Goal: Contribute content: Contribute content

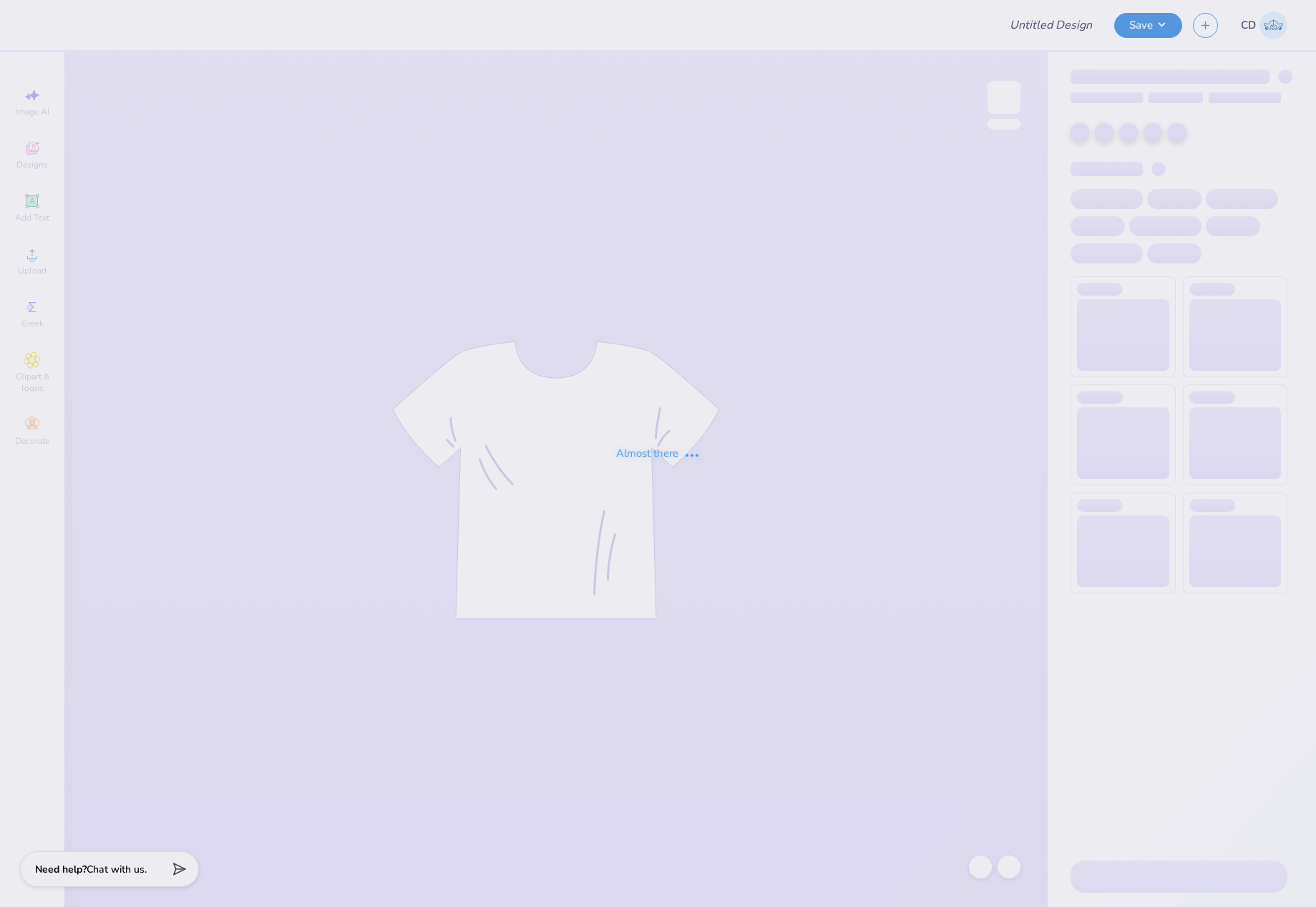
type input "Blue & Gray fall merch 2.0"
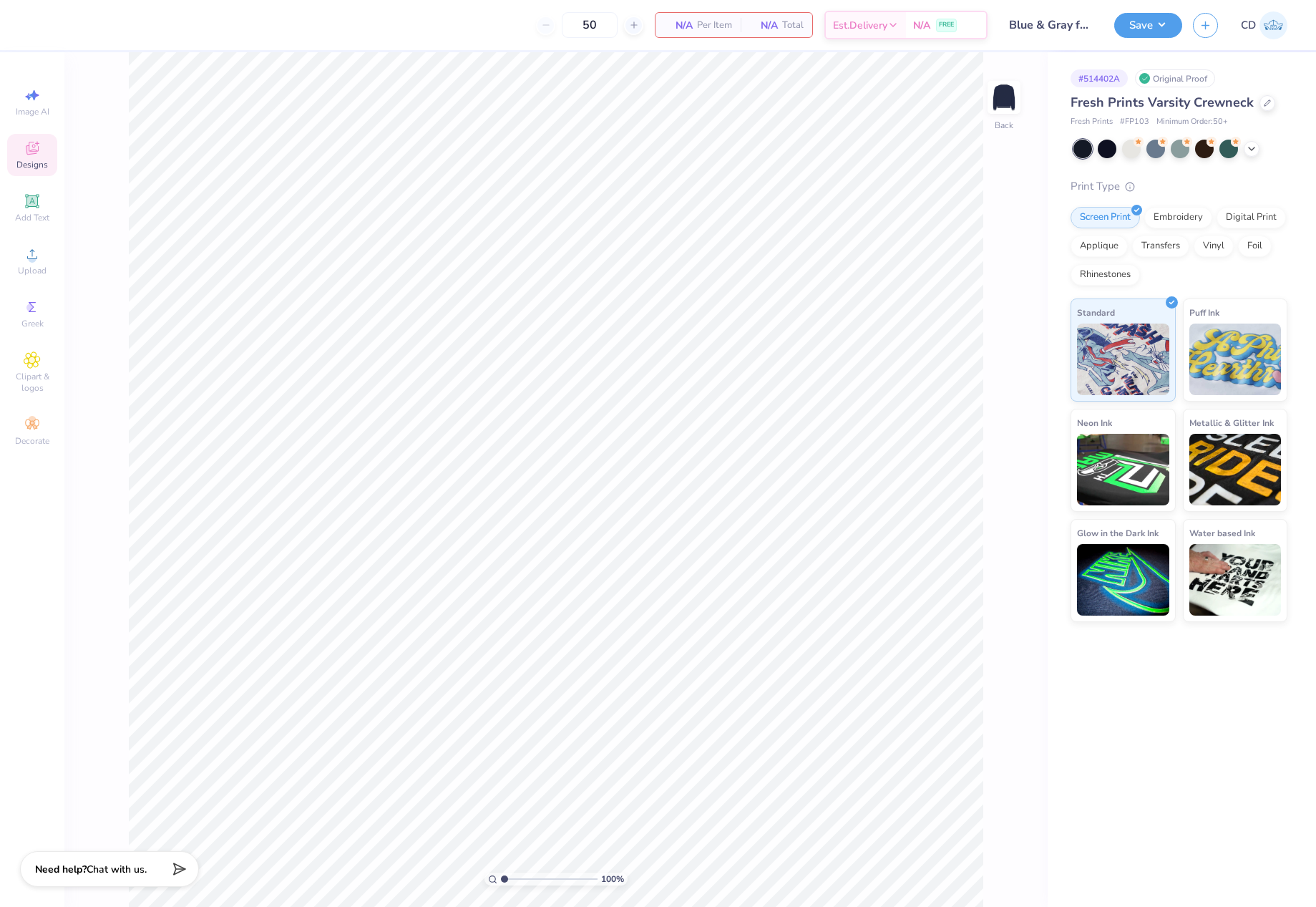
click at [37, 157] on div "Designs" at bounding box center [32, 155] width 50 height 43
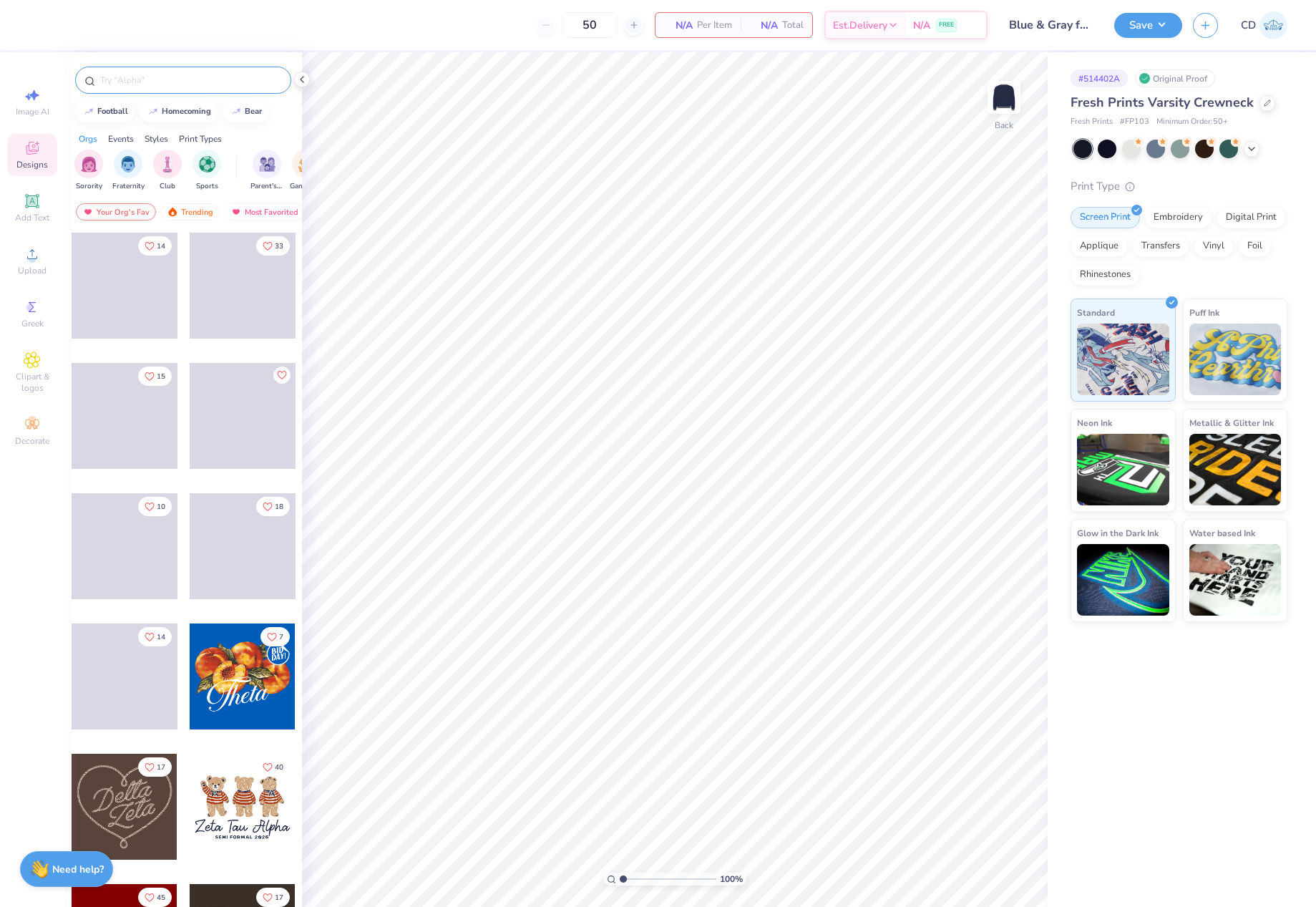
click at [133, 78] on input "text" at bounding box center [191, 79] width 183 height 14
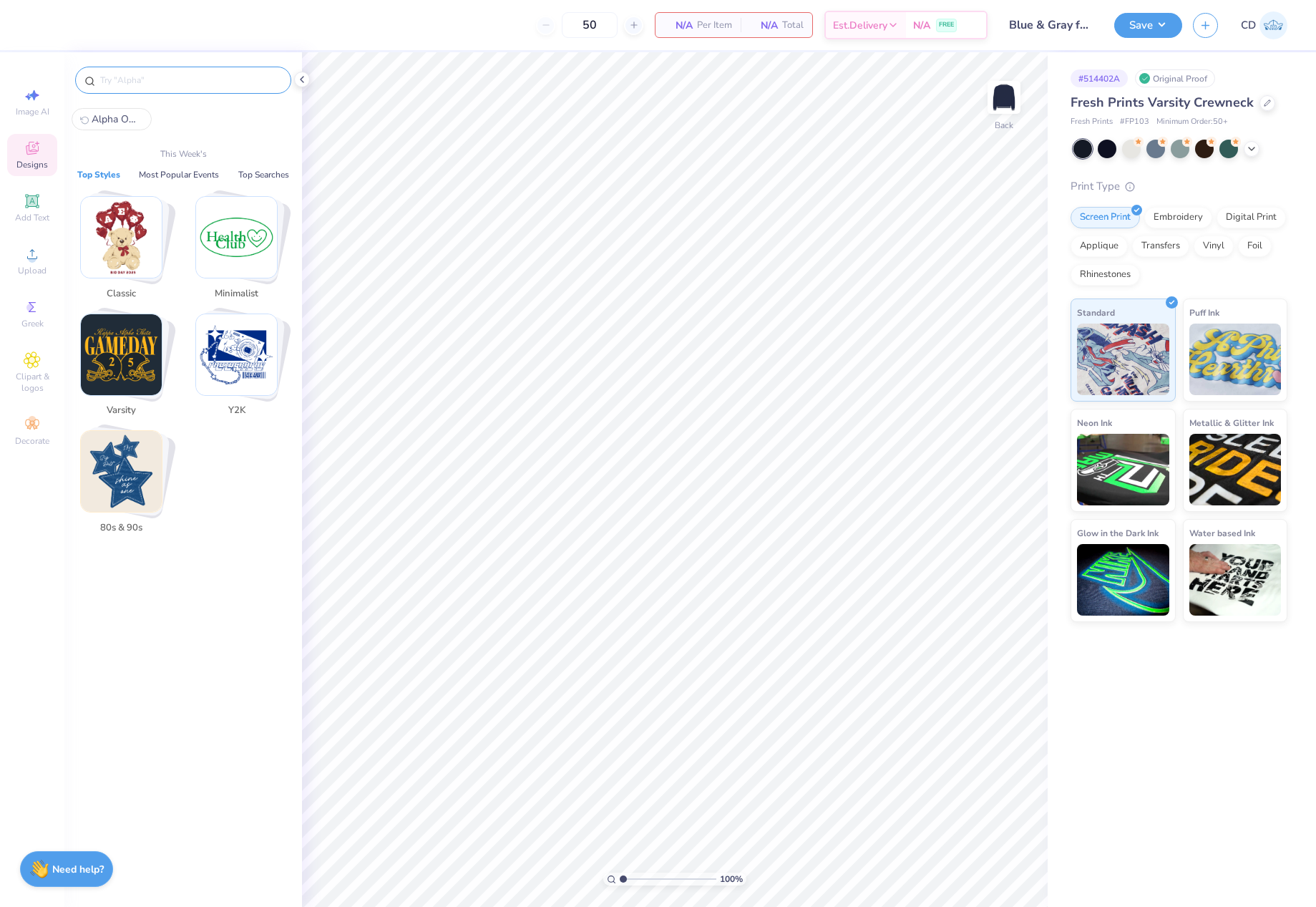
paste input "Simple Script Text With Swoosh PR Sweater"
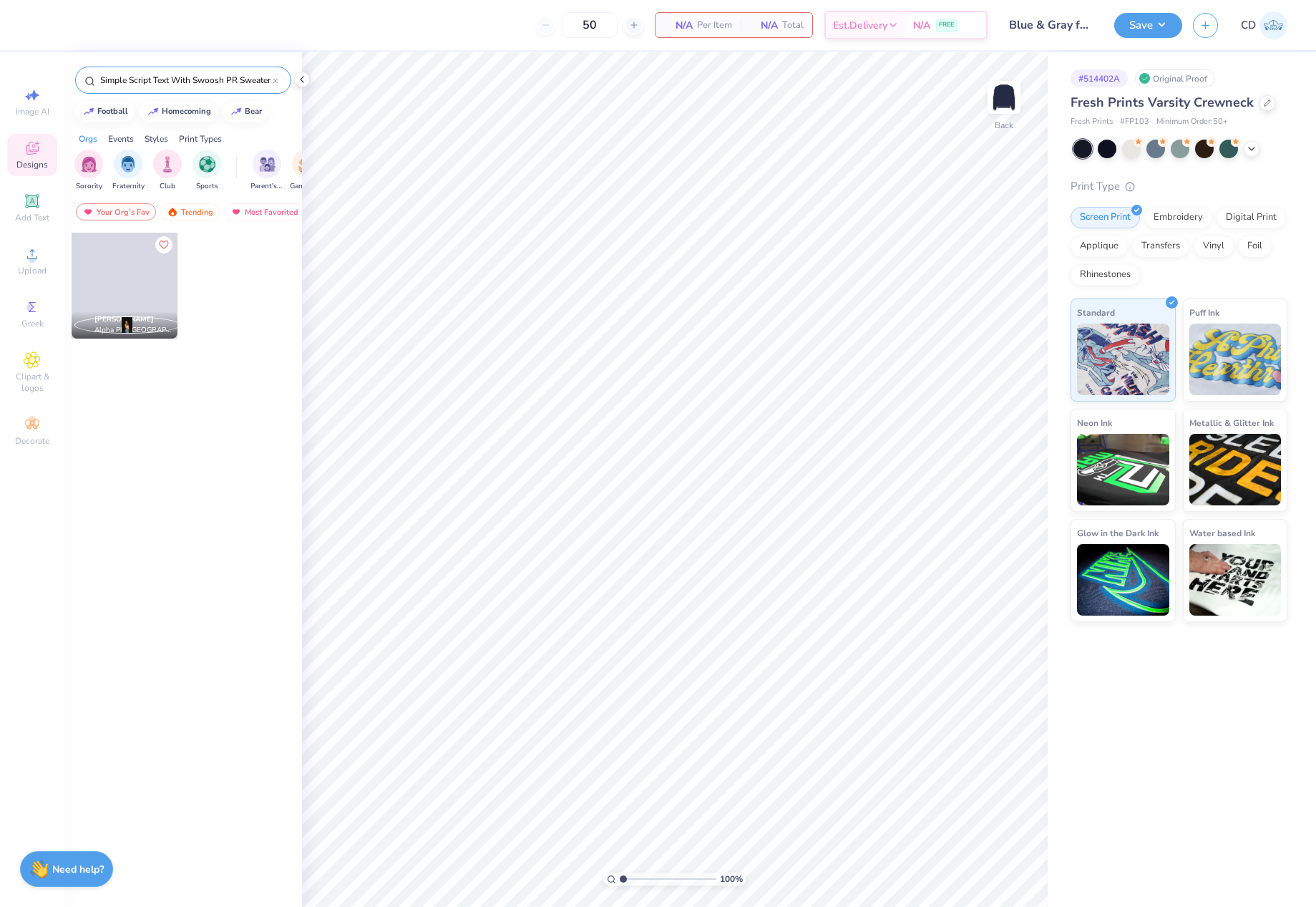
type input "Simple Script Text With Swoosh PR Sweater"
click at [119, 282] on span at bounding box center [124, 285] width 106 height 106
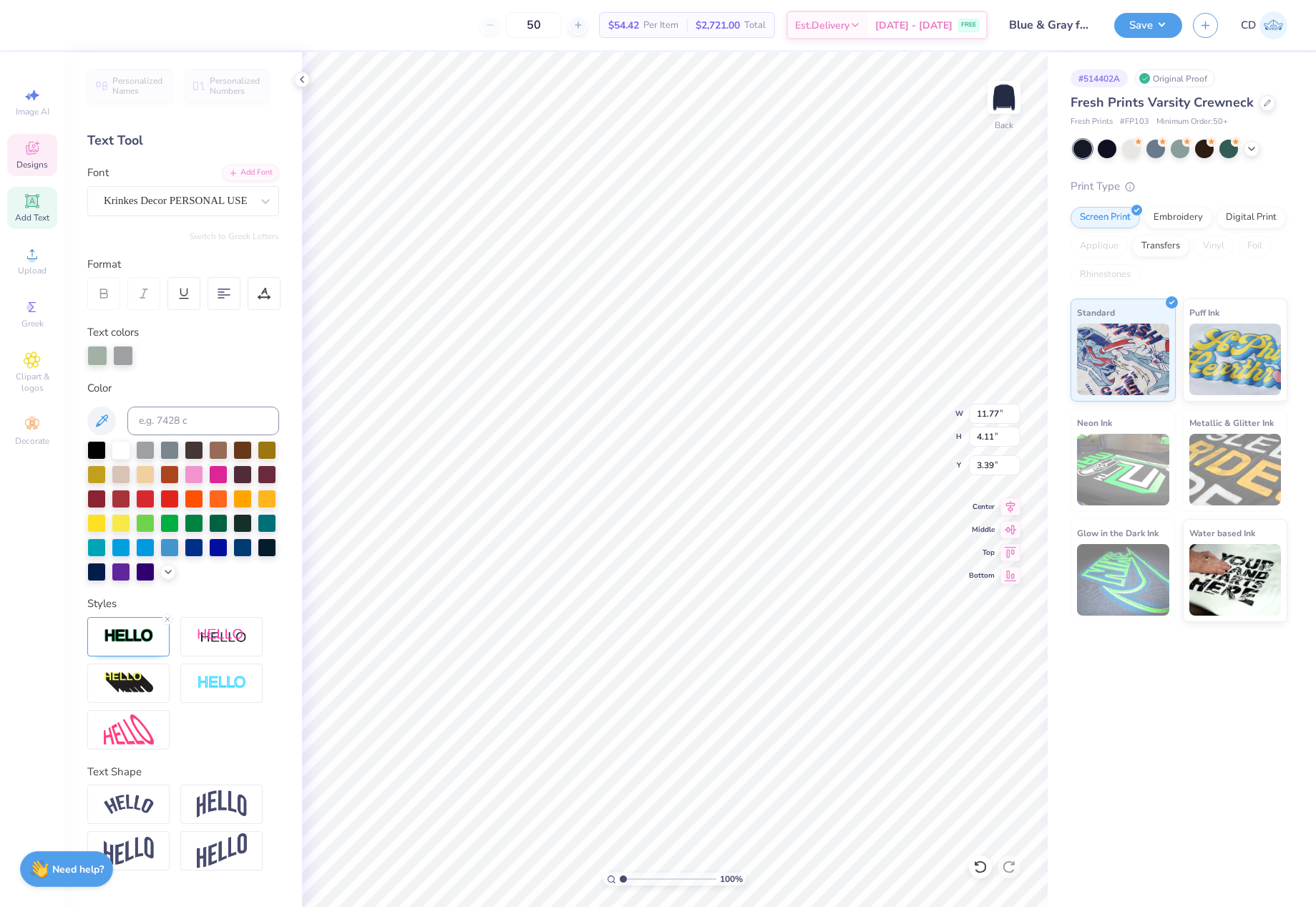
scroll to position [12, 4]
type textarea "Blue and Gray"
type textarea "Blue and Gray0"
type input "1.75"
click at [631, 880] on input "range" at bounding box center [668, 879] width 97 height 13
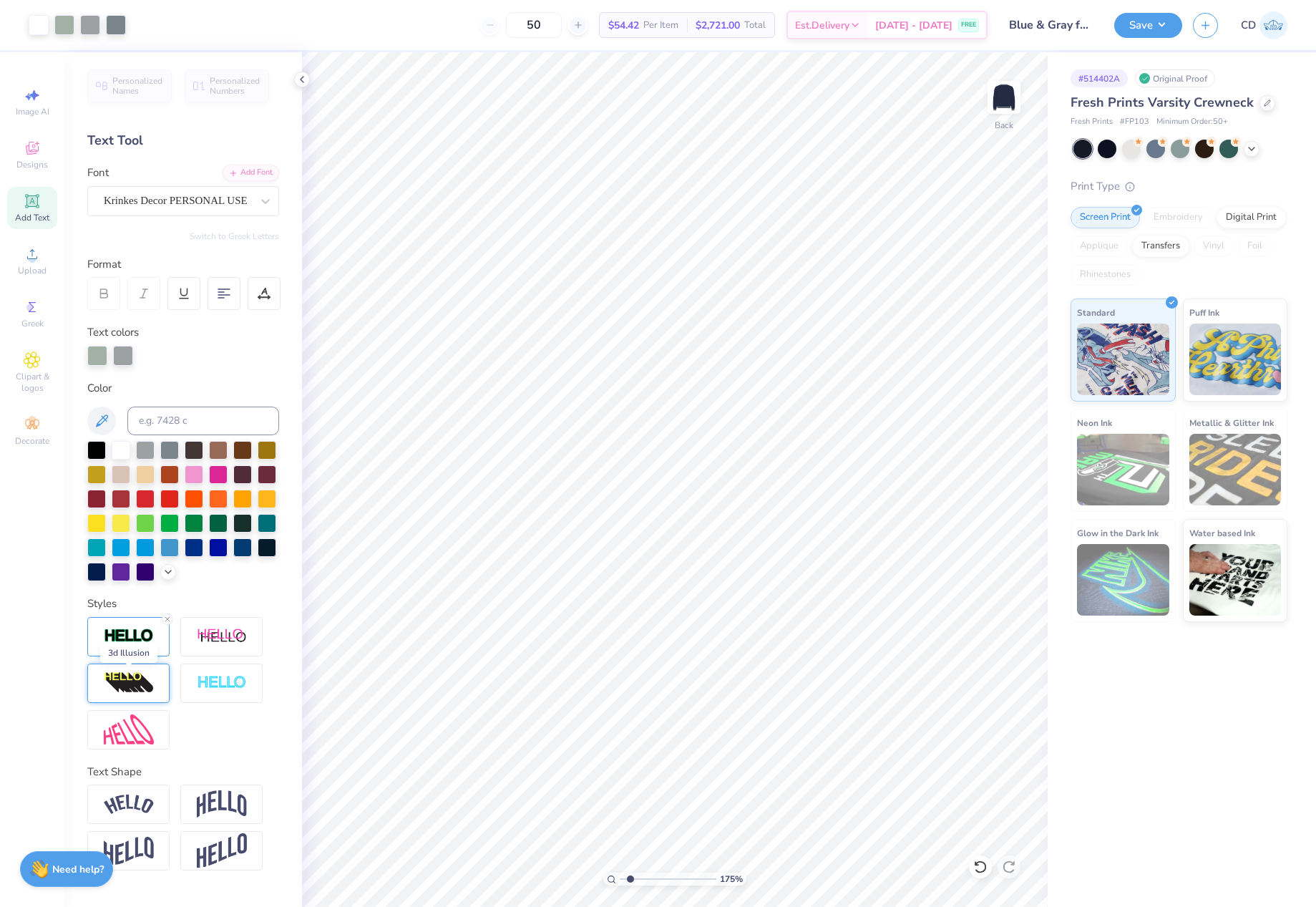
click at [145, 692] on img at bounding box center [129, 683] width 50 height 23
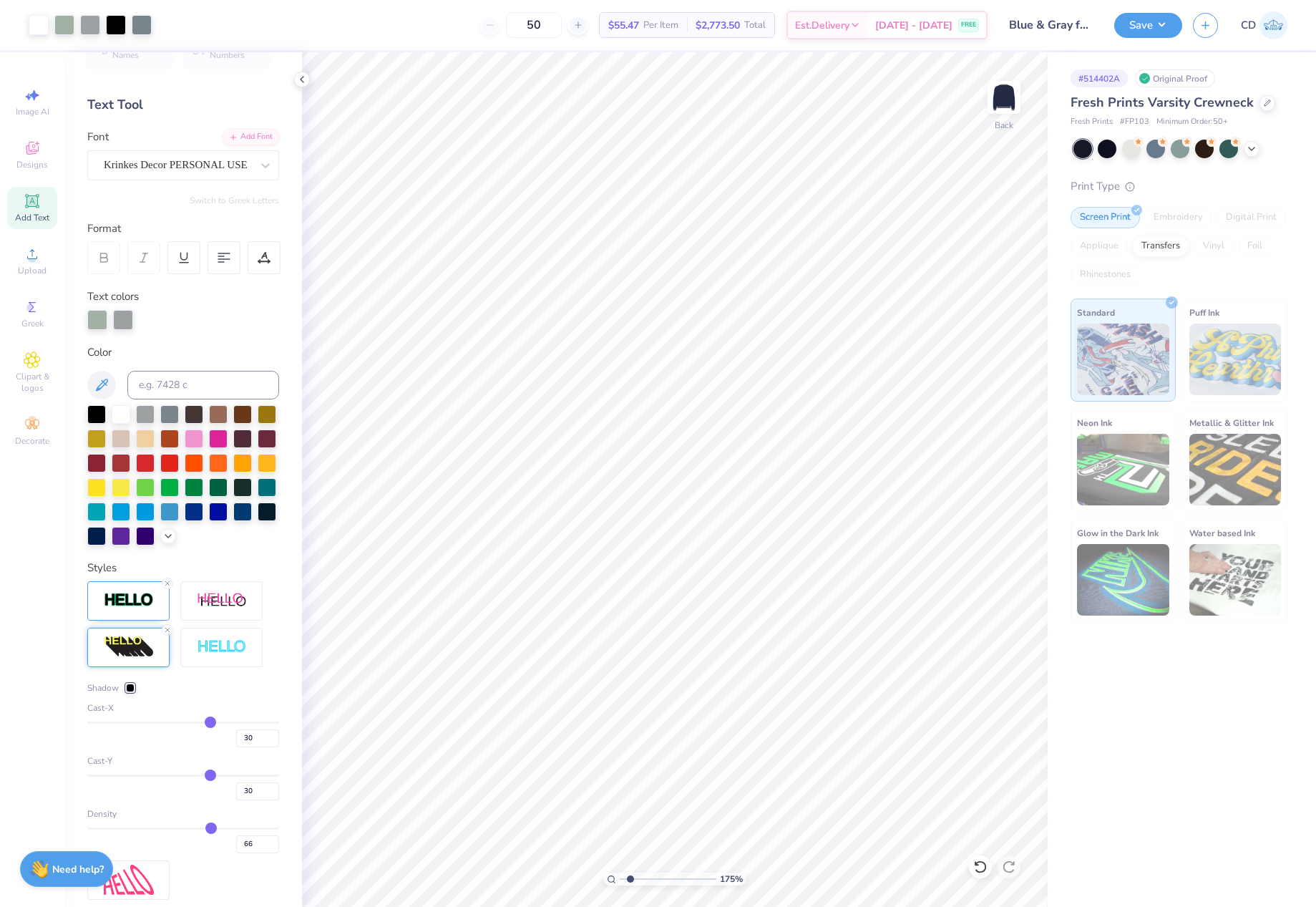
scroll to position [191, 0]
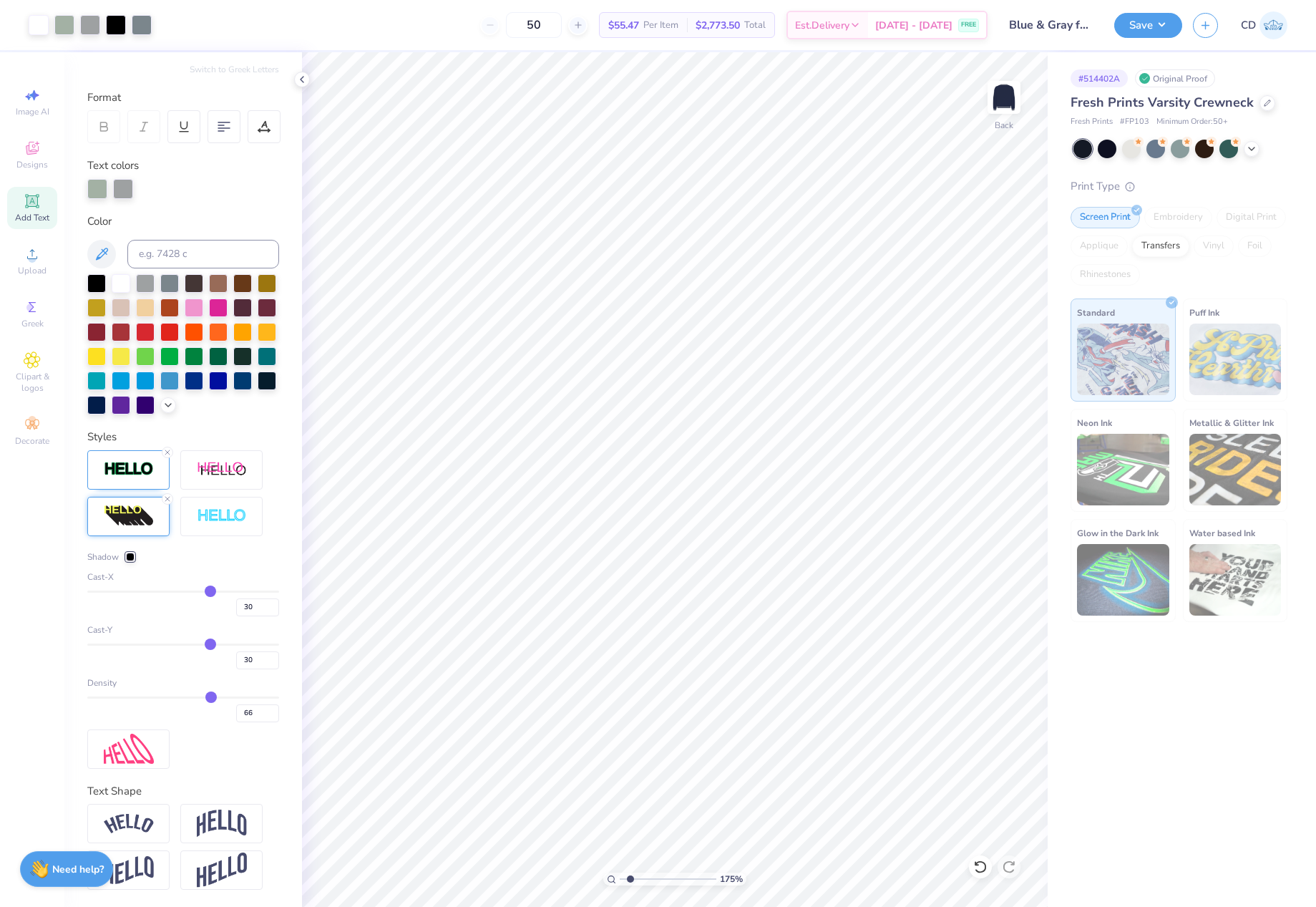
type input "65"
type input "64"
type input "63"
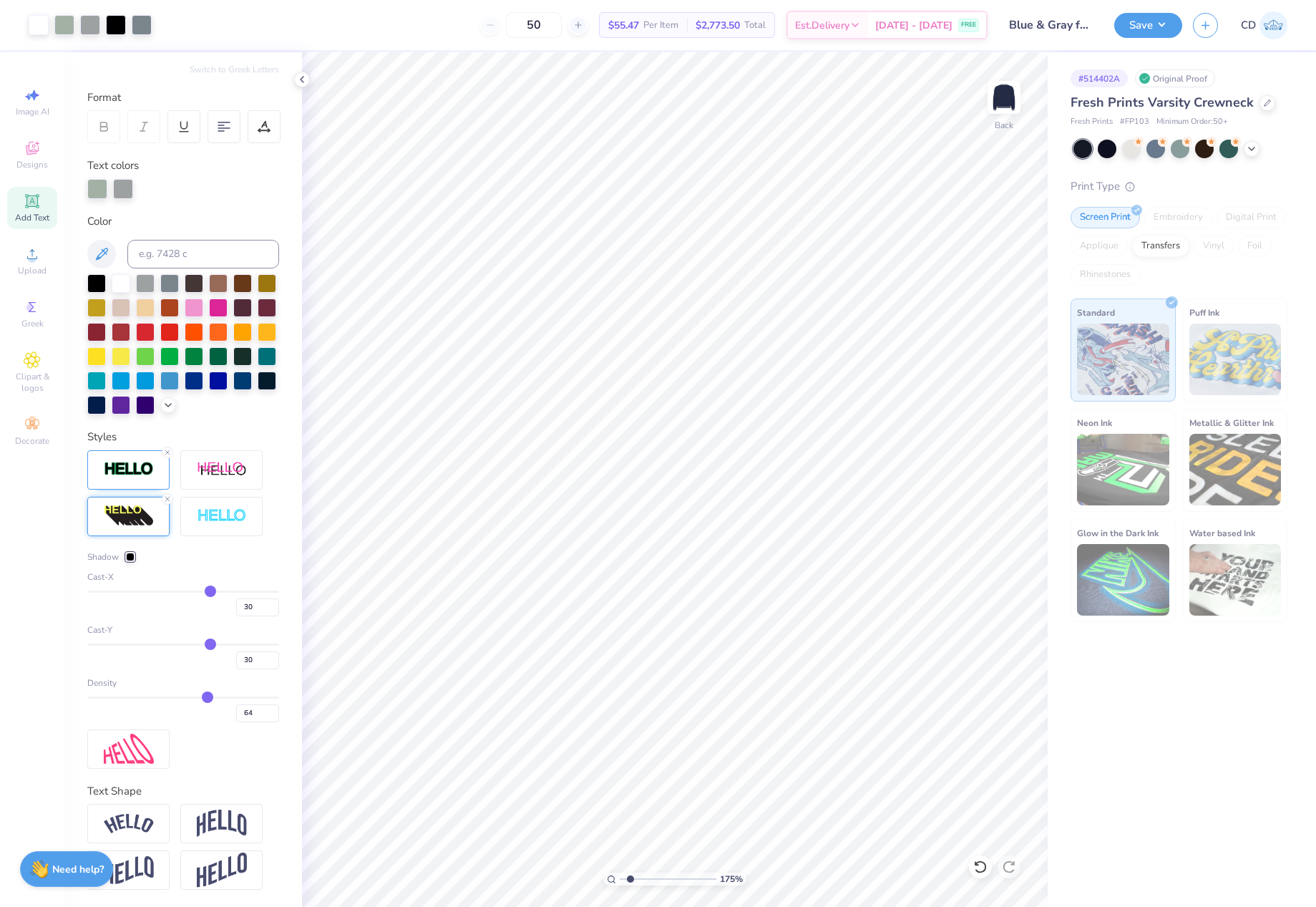
type input "63"
type input "62"
type input "61"
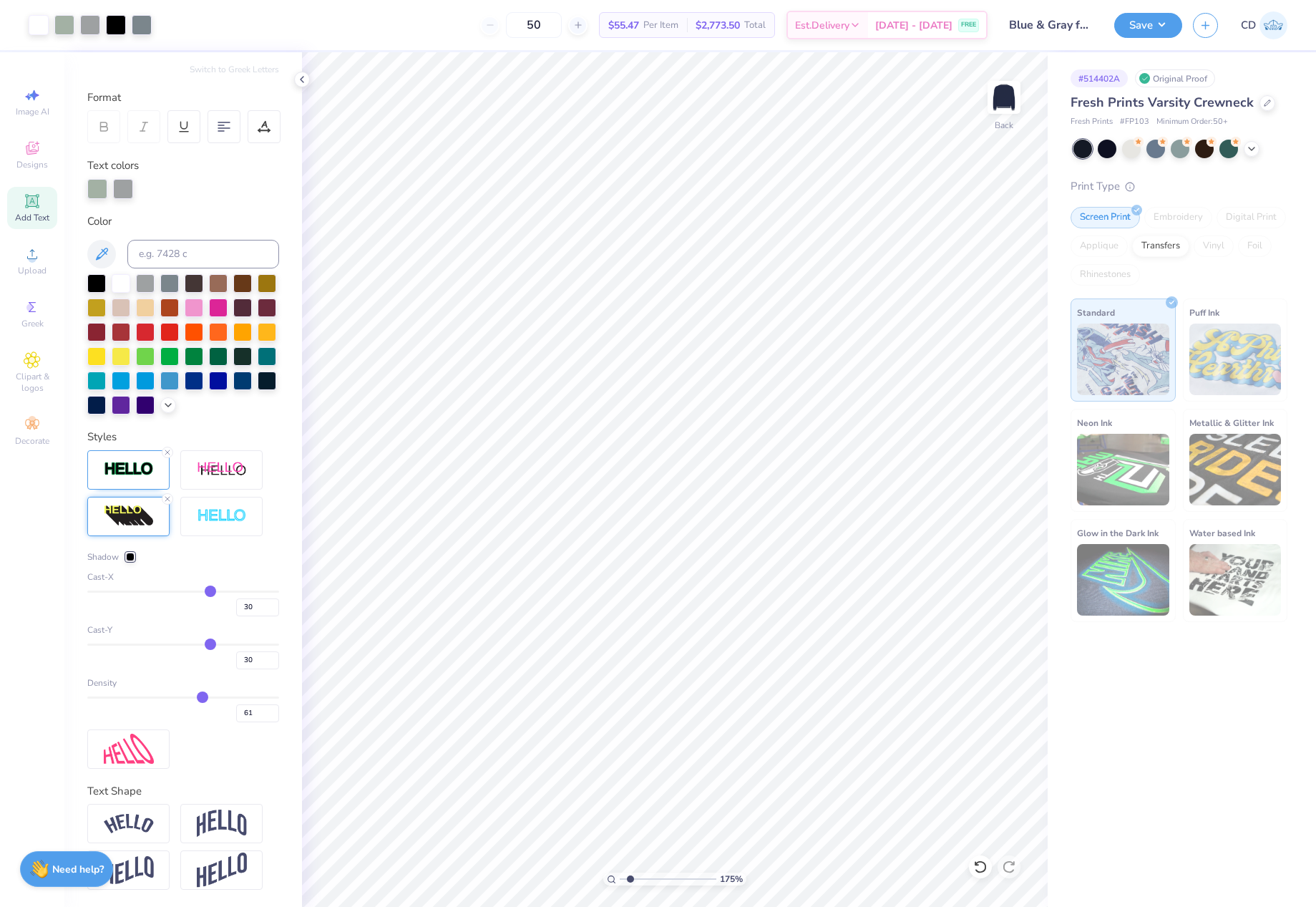
type input "59"
type input "57"
type input "56"
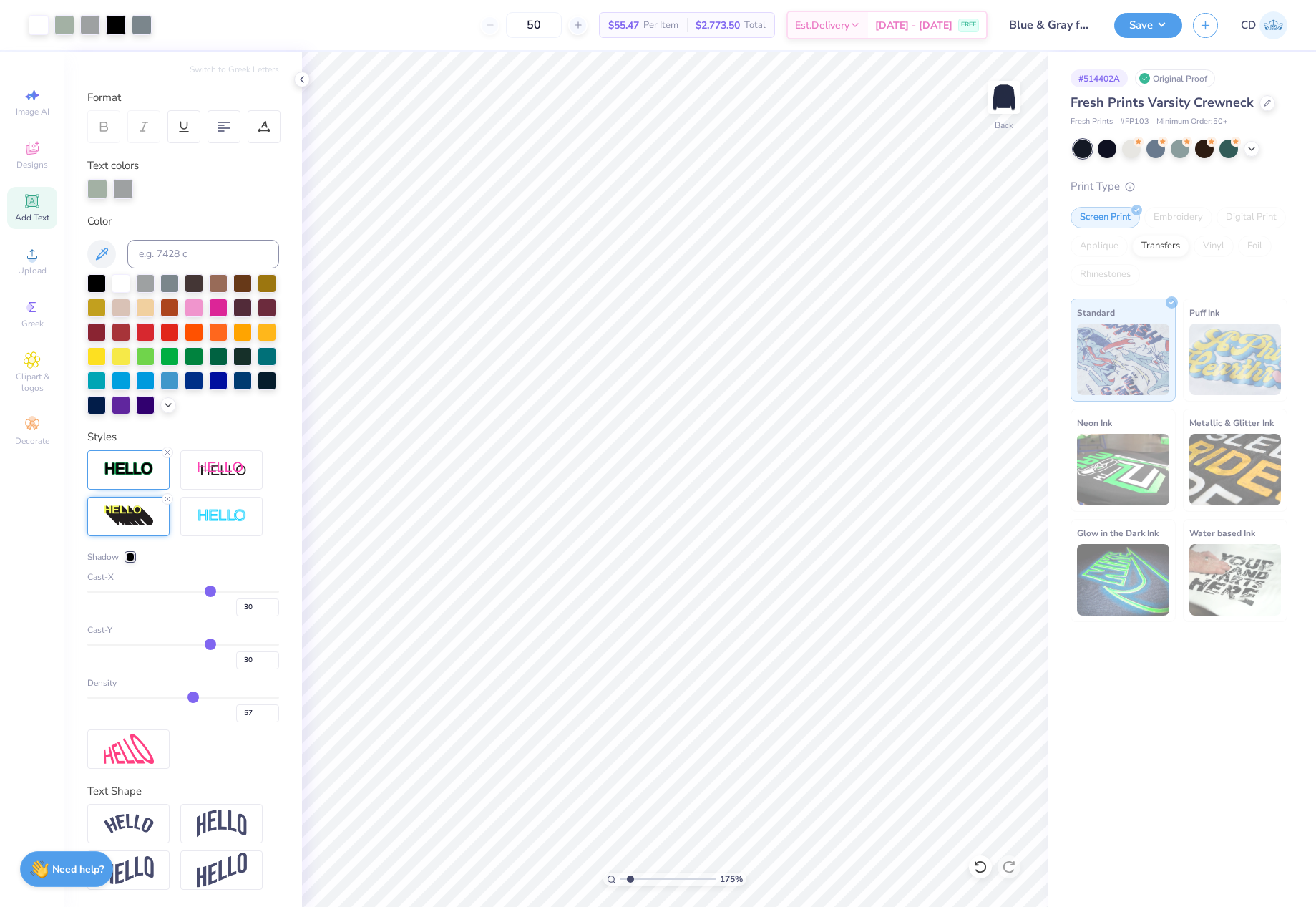
type input "56"
type input "55"
type input "54"
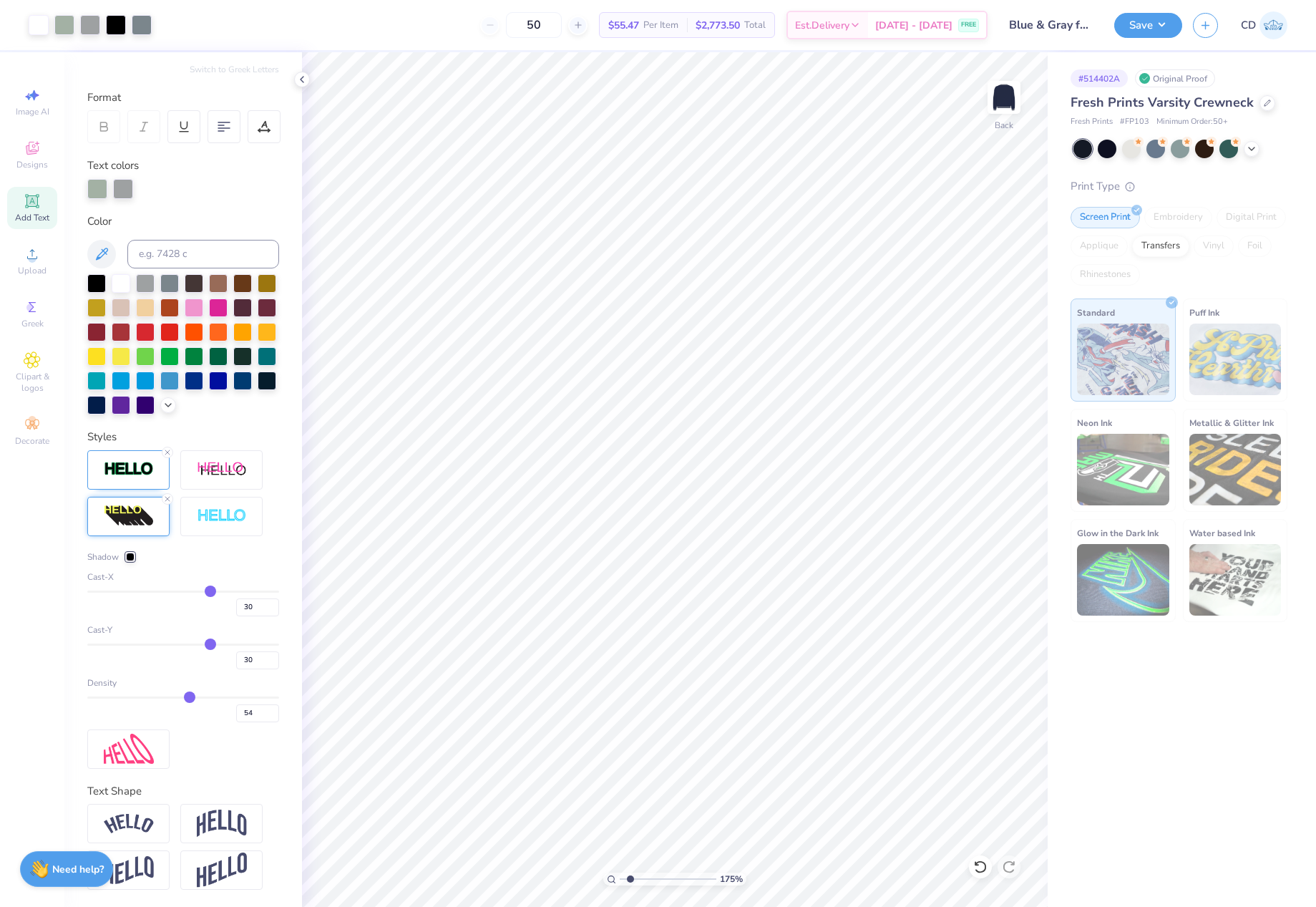
type input "53"
drag, startPoint x: 201, startPoint y: 694, endPoint x: 183, endPoint y: 696, distance: 18.1
click at [183, 696] on input "range" at bounding box center [183, 697] width 192 height 2
type input "54"
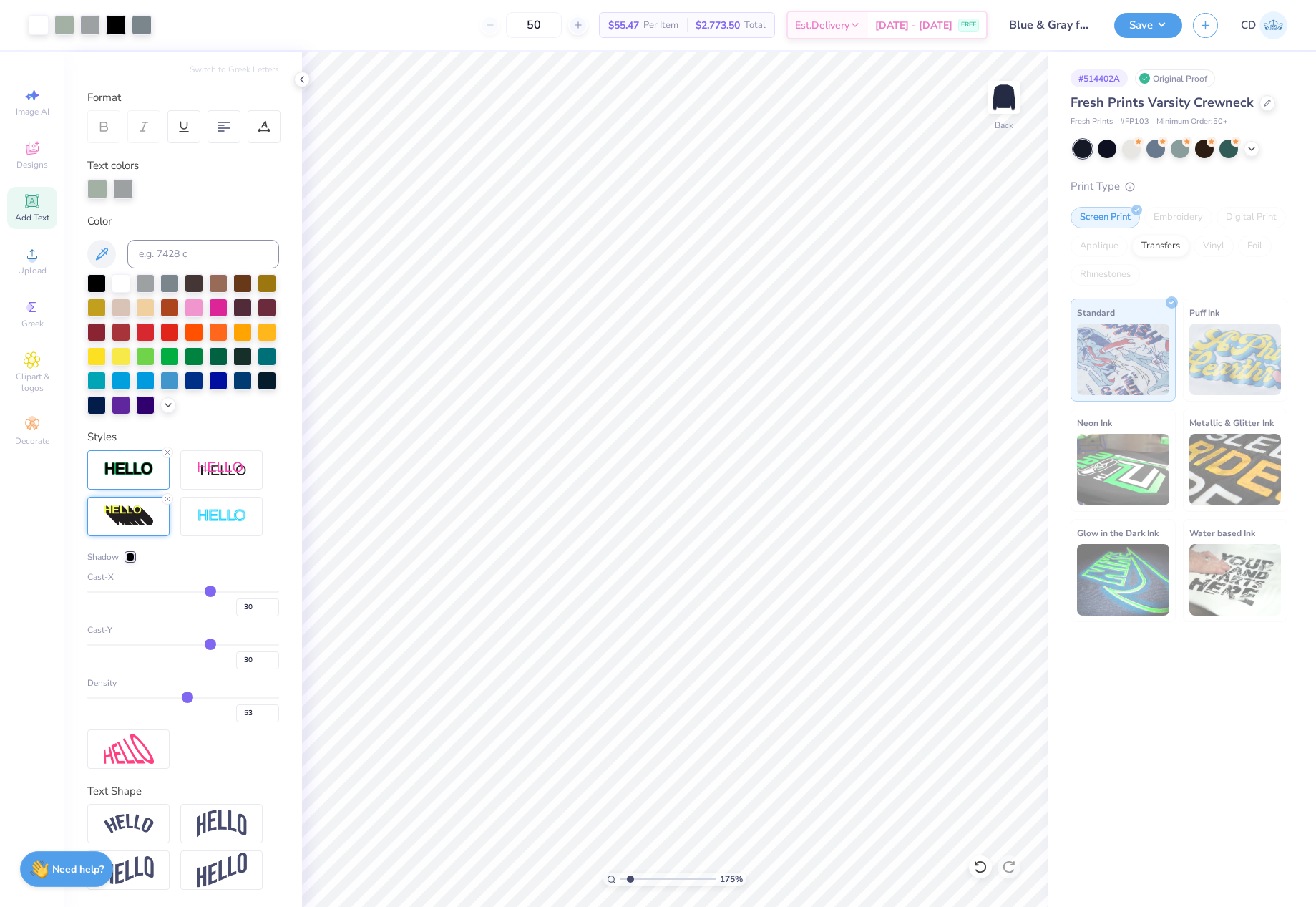
type input "54"
type input "55"
type input "56"
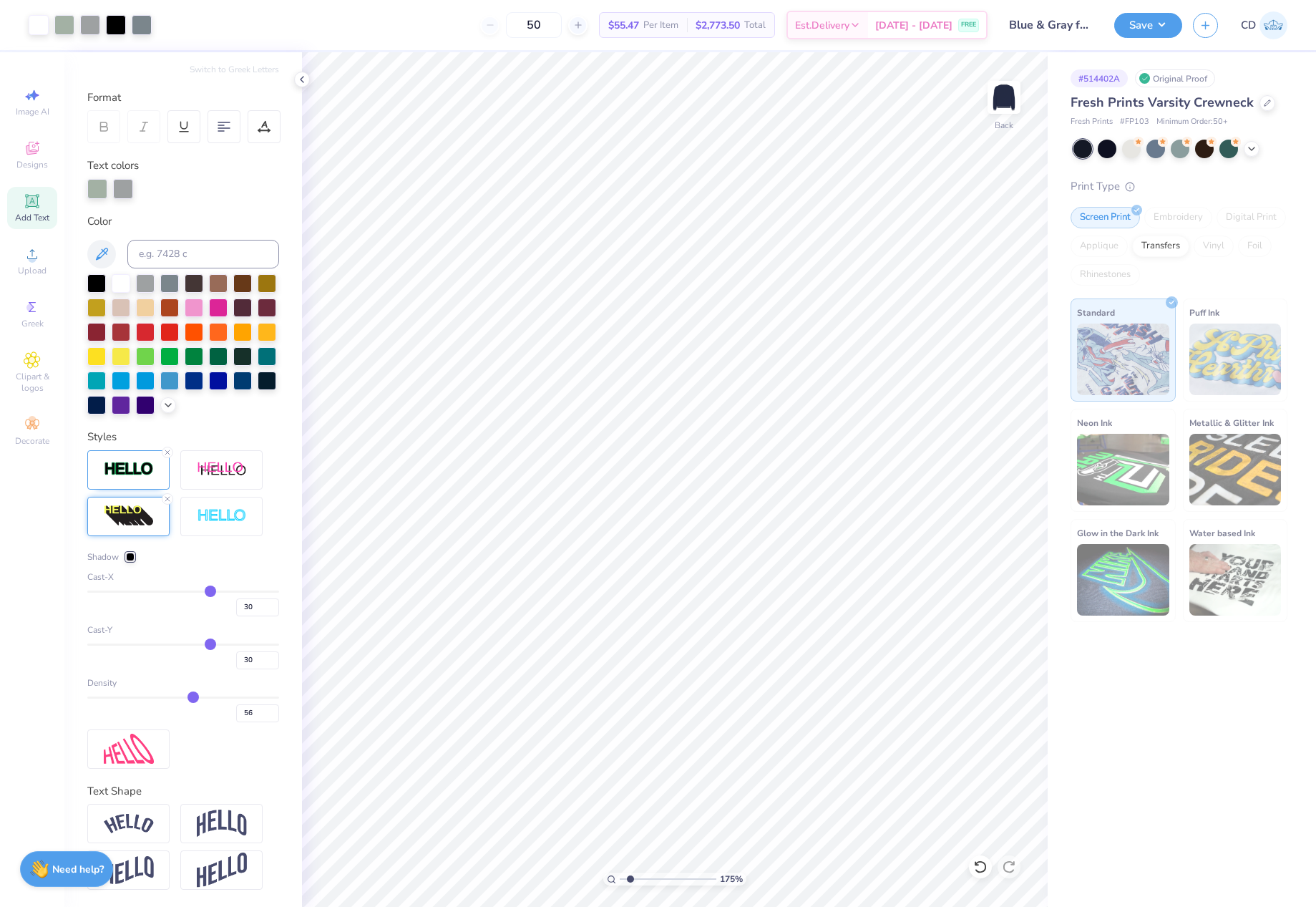
type input "57"
type input "59"
type input "60"
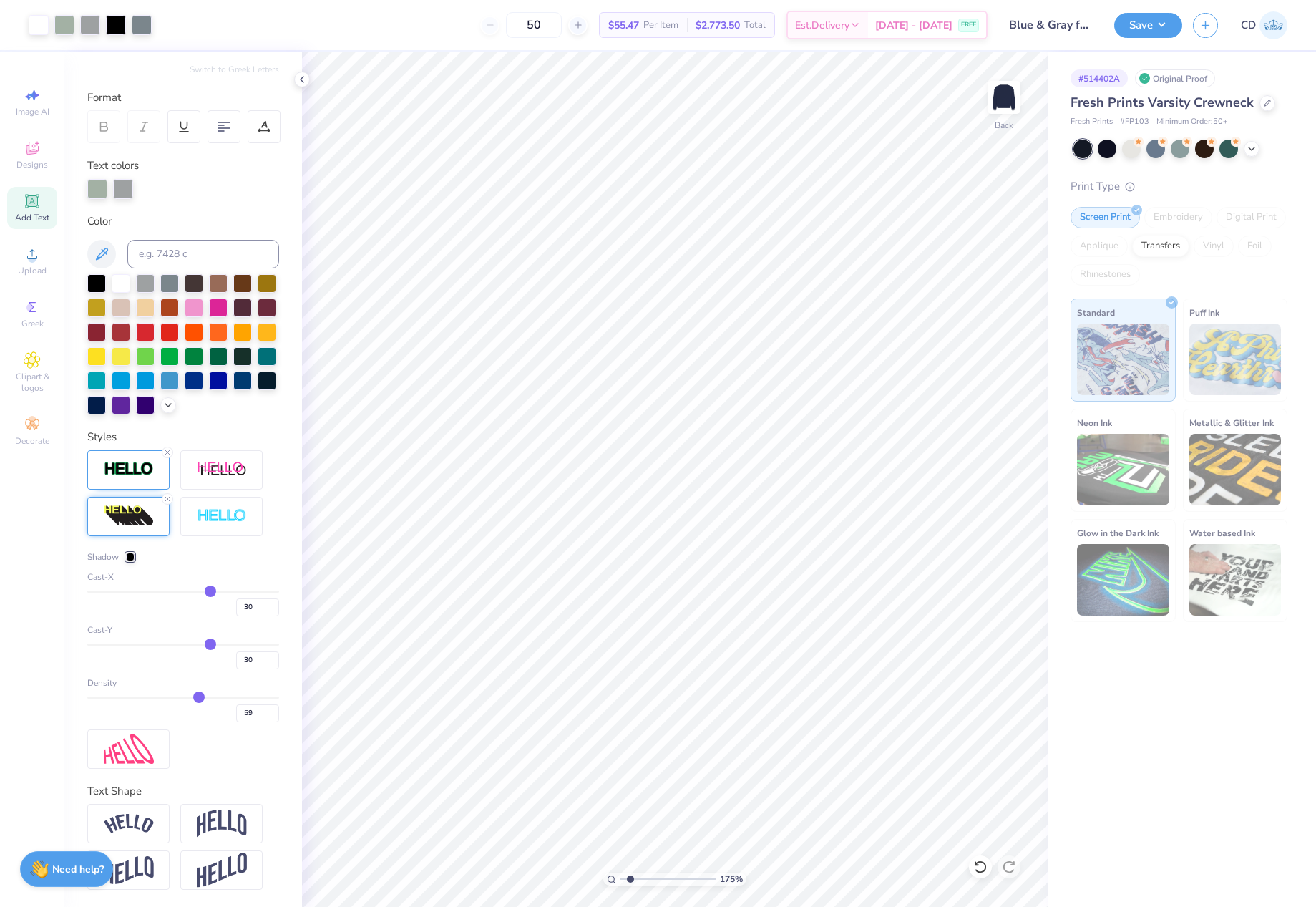
type input "60"
type input "61"
type input "63"
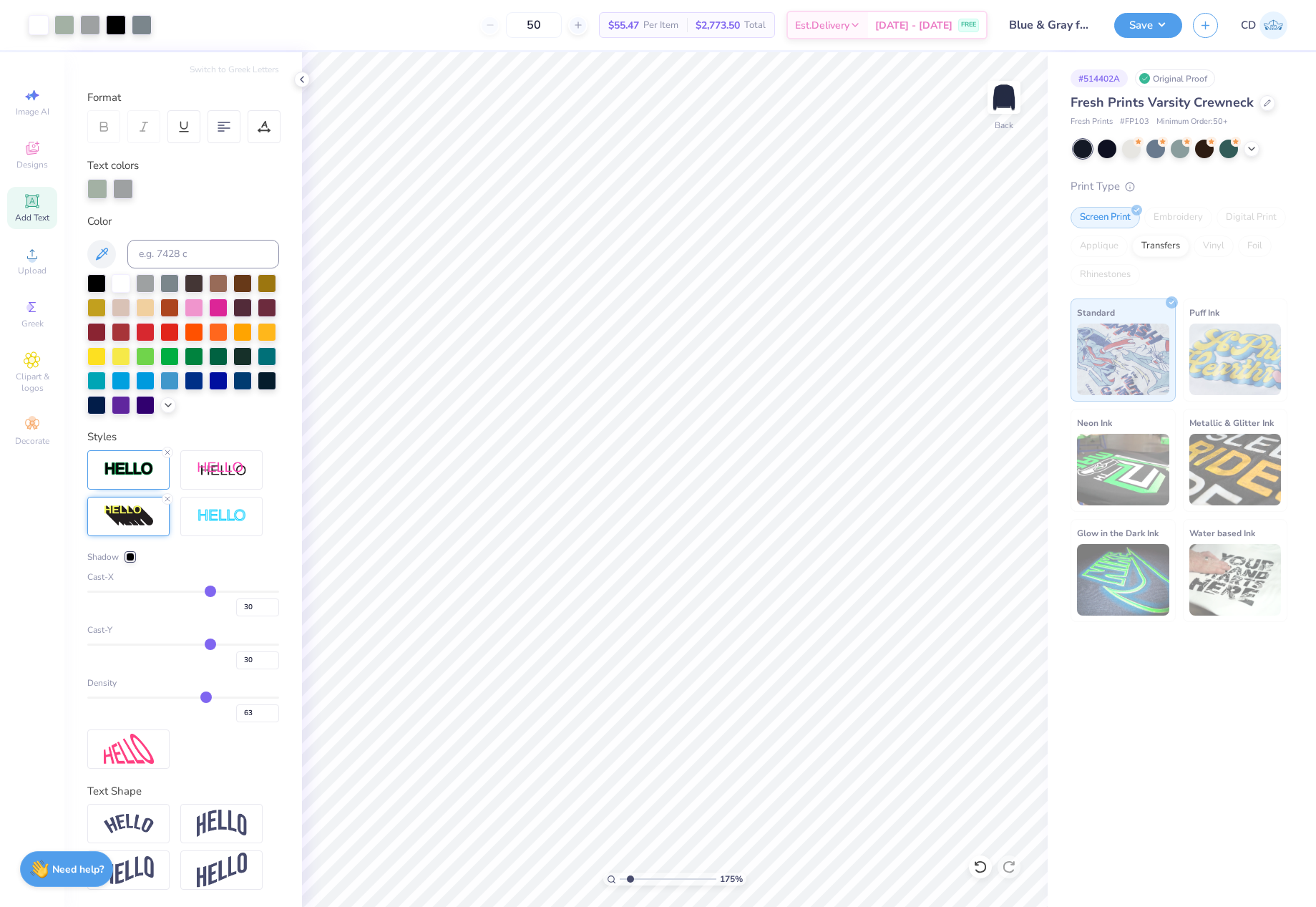
type input "64"
type input "65"
type input "67"
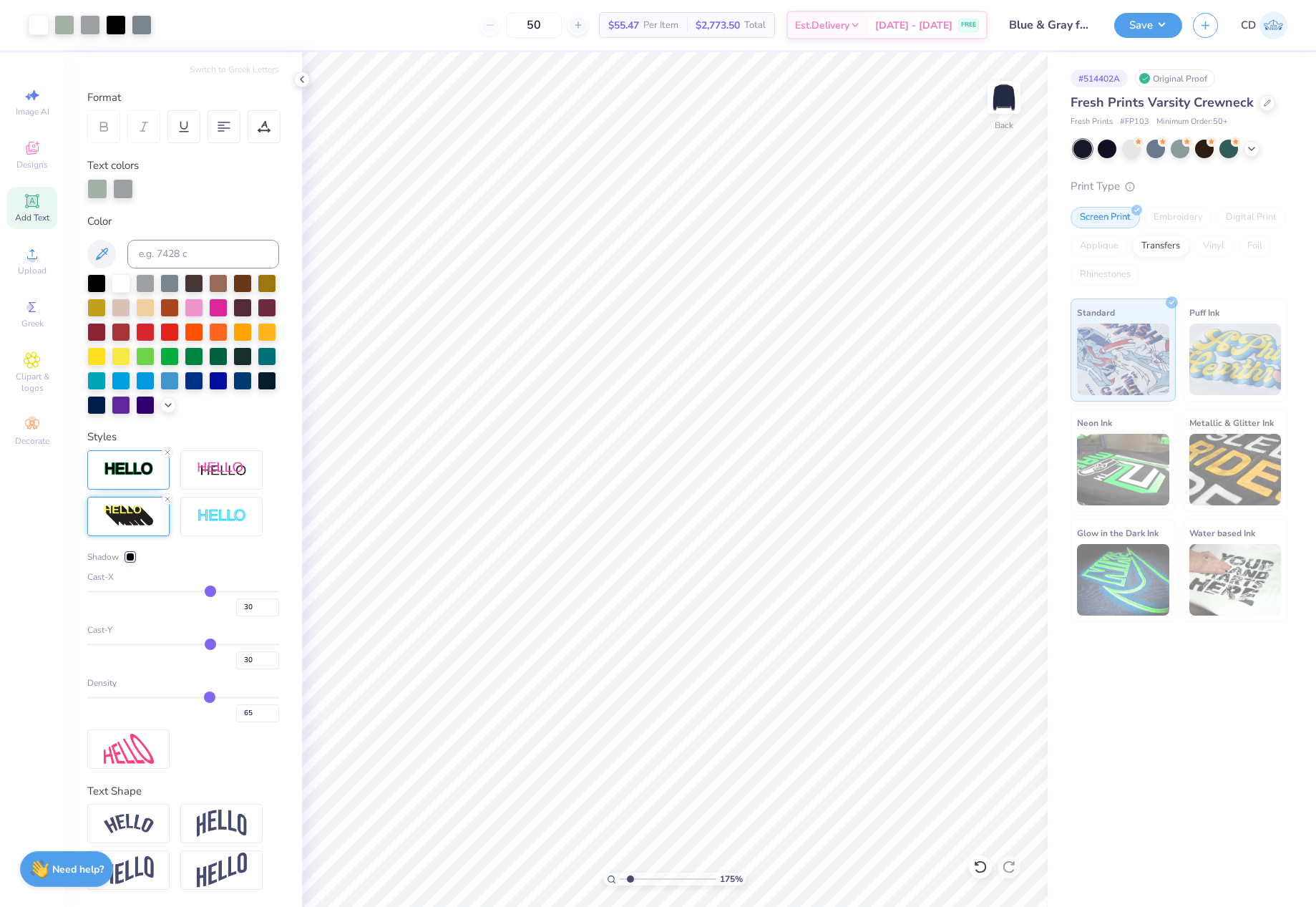
type input "67"
type input "68"
type input "70"
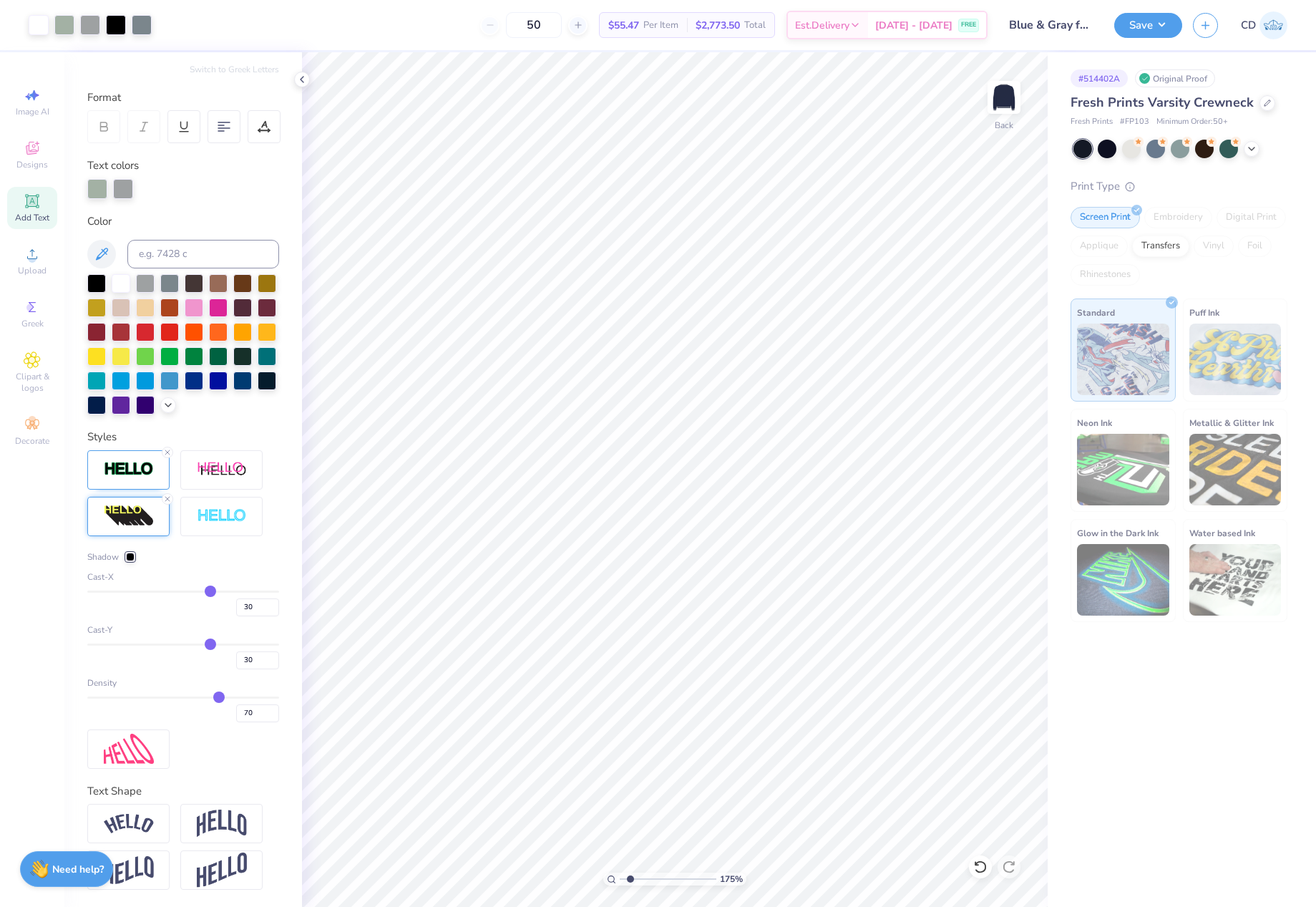
type input "72"
type input "73"
type input "74"
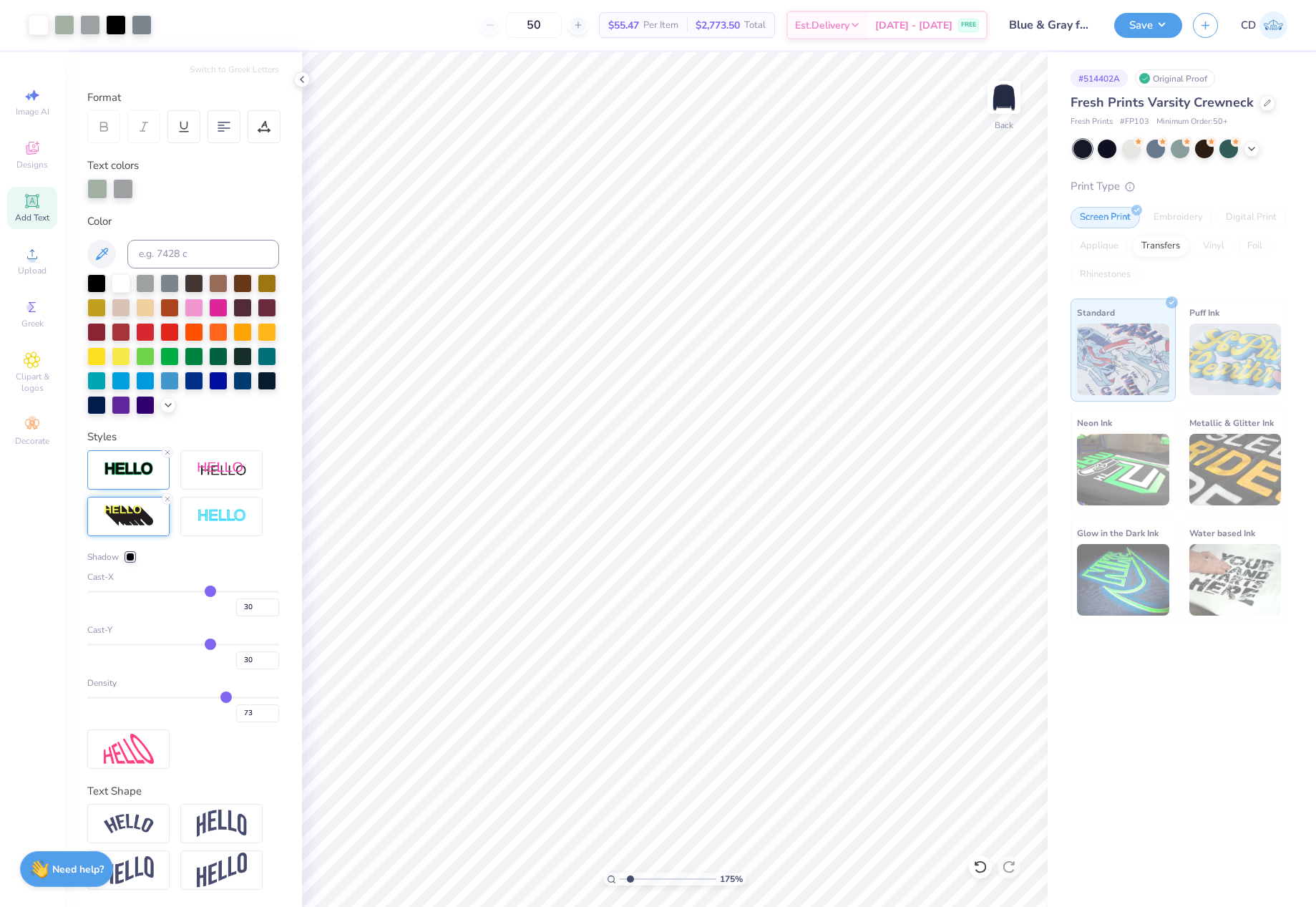
type input "74"
type input "75"
type input "76"
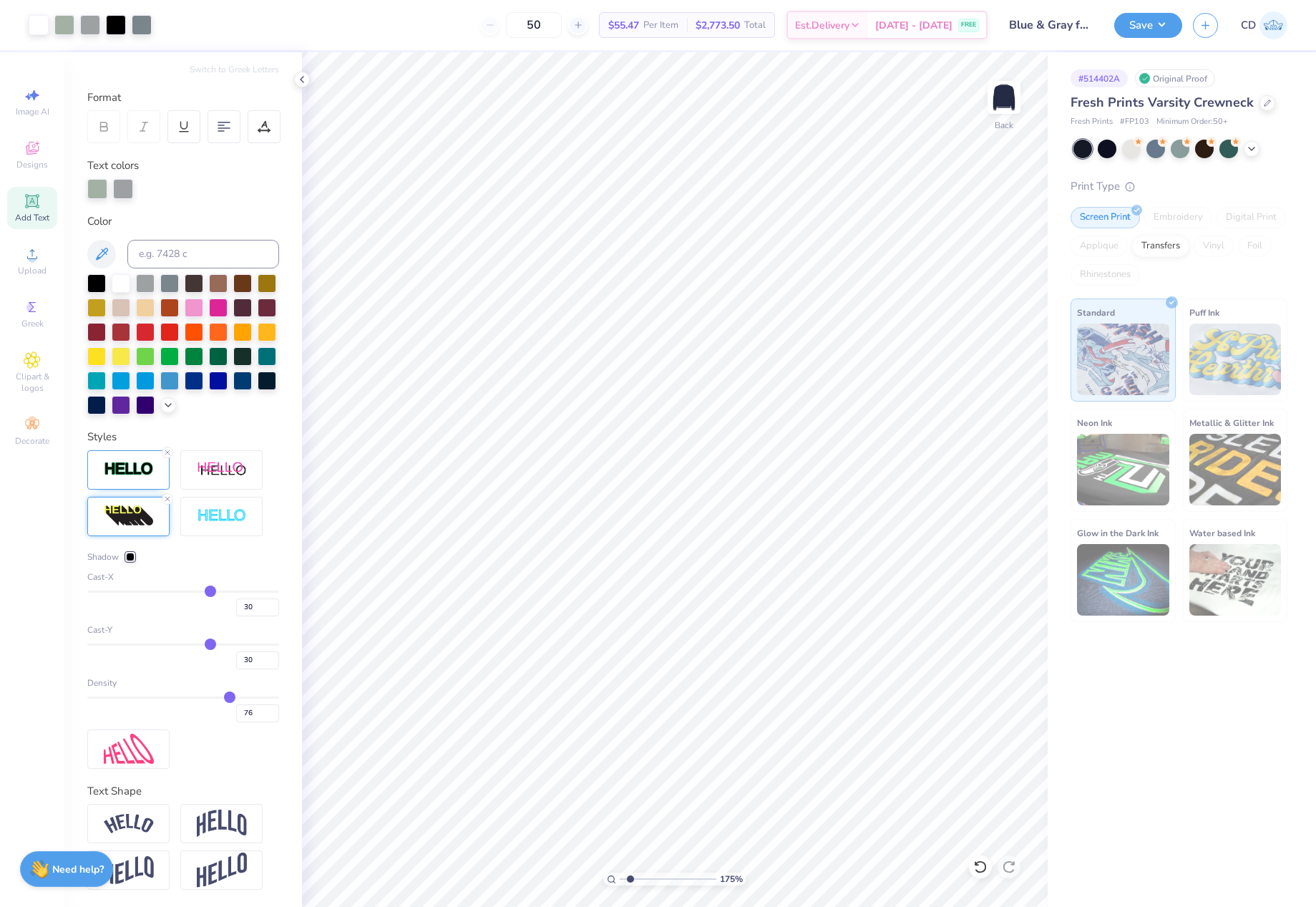
type input "77"
type input "78"
type input "79"
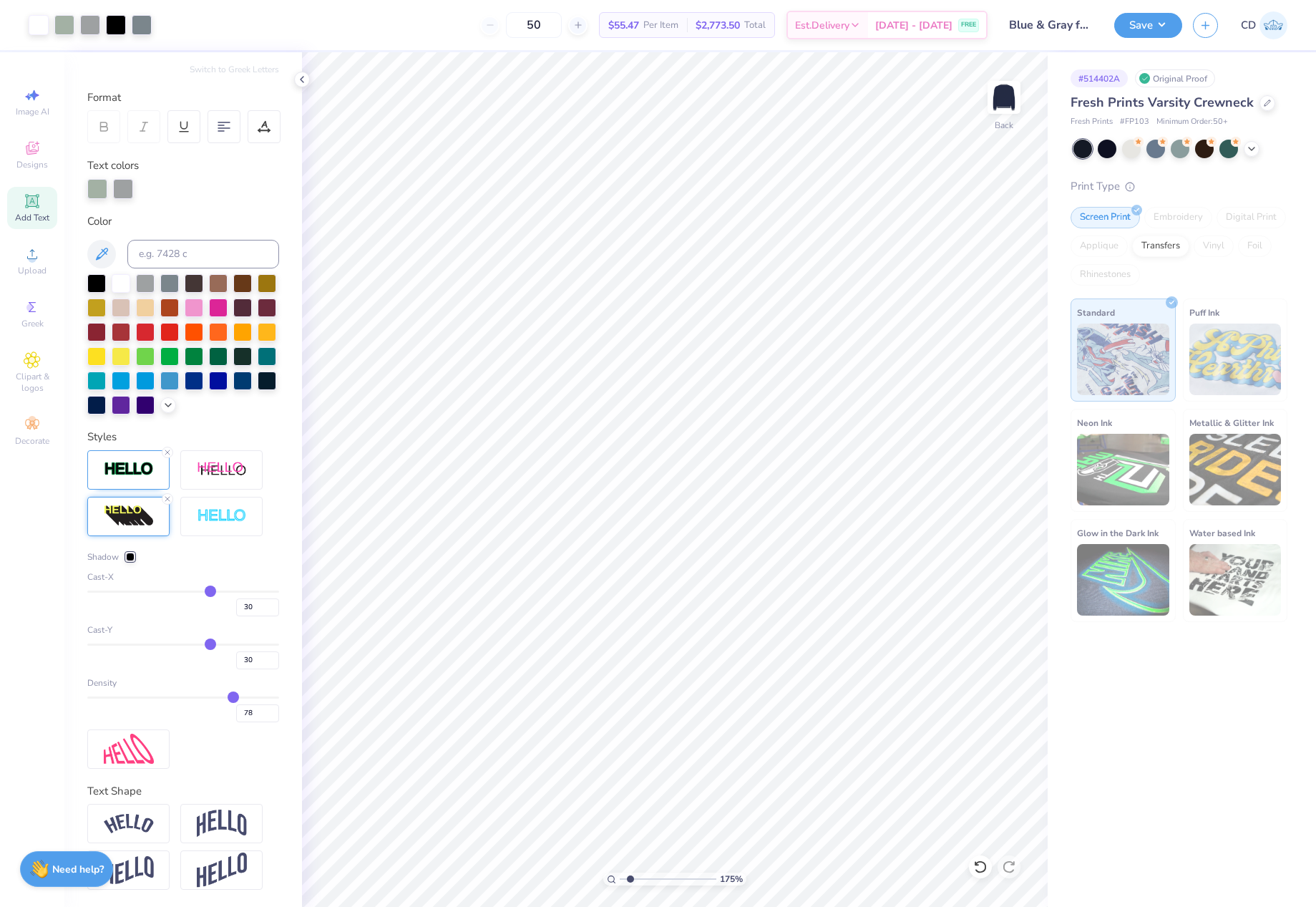
type input "79"
type input "80"
type input "81"
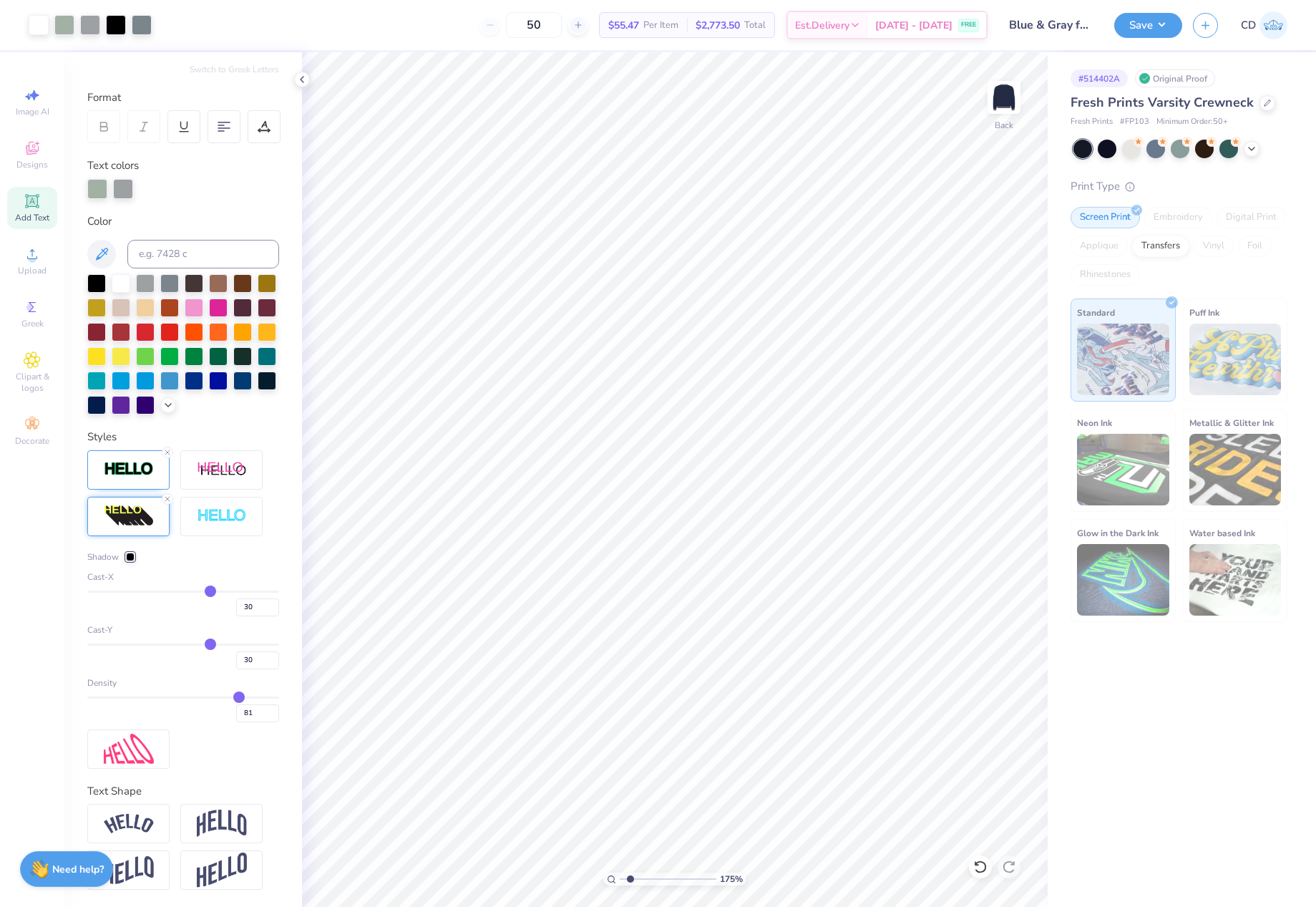
type input "82"
type input "83"
drag, startPoint x: 184, startPoint y: 699, endPoint x: 234, endPoint y: 698, distance: 50.0
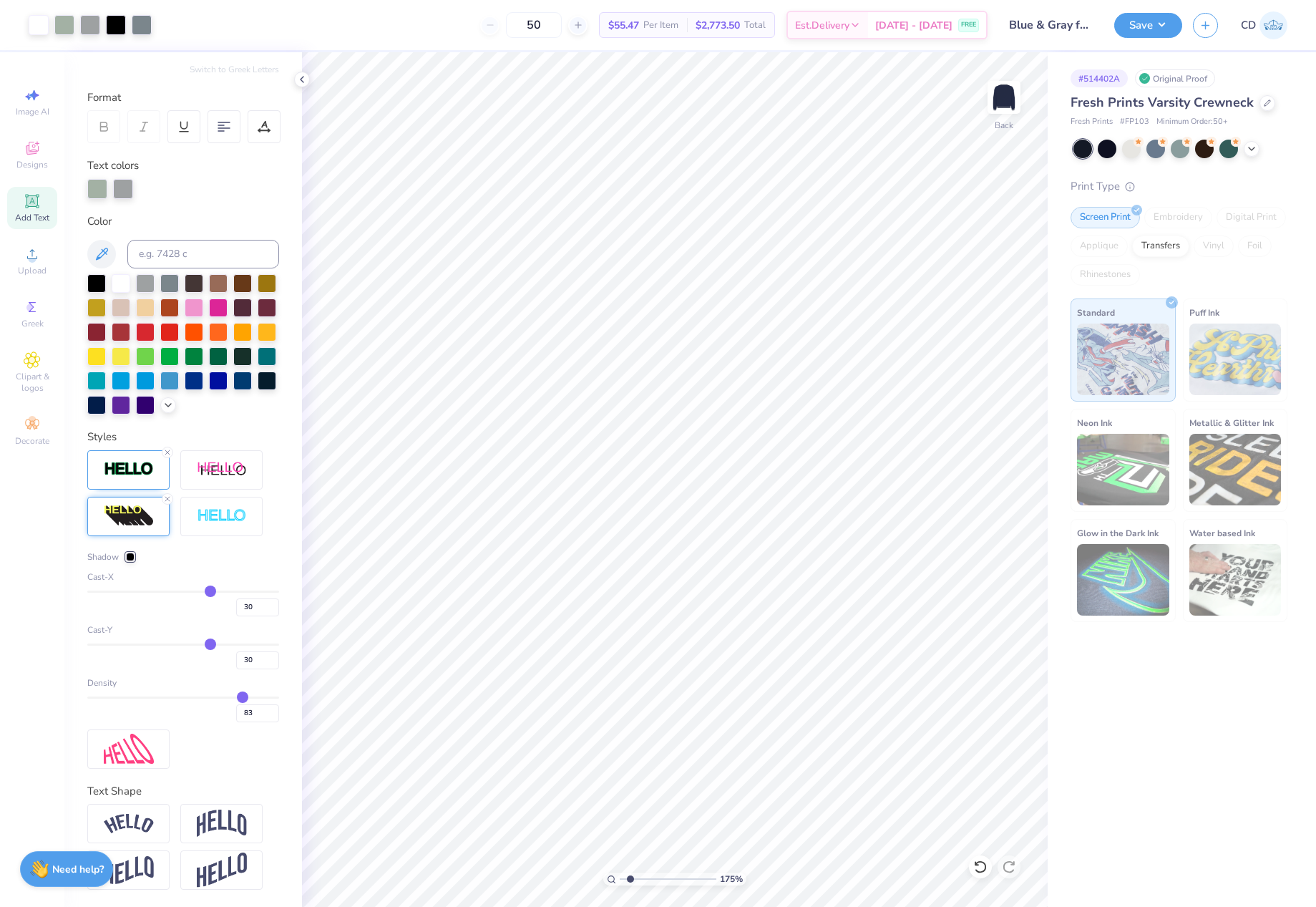
type input "83"
click at [233, 699] on input "range" at bounding box center [183, 697] width 192 height 2
type input "26"
type input "24"
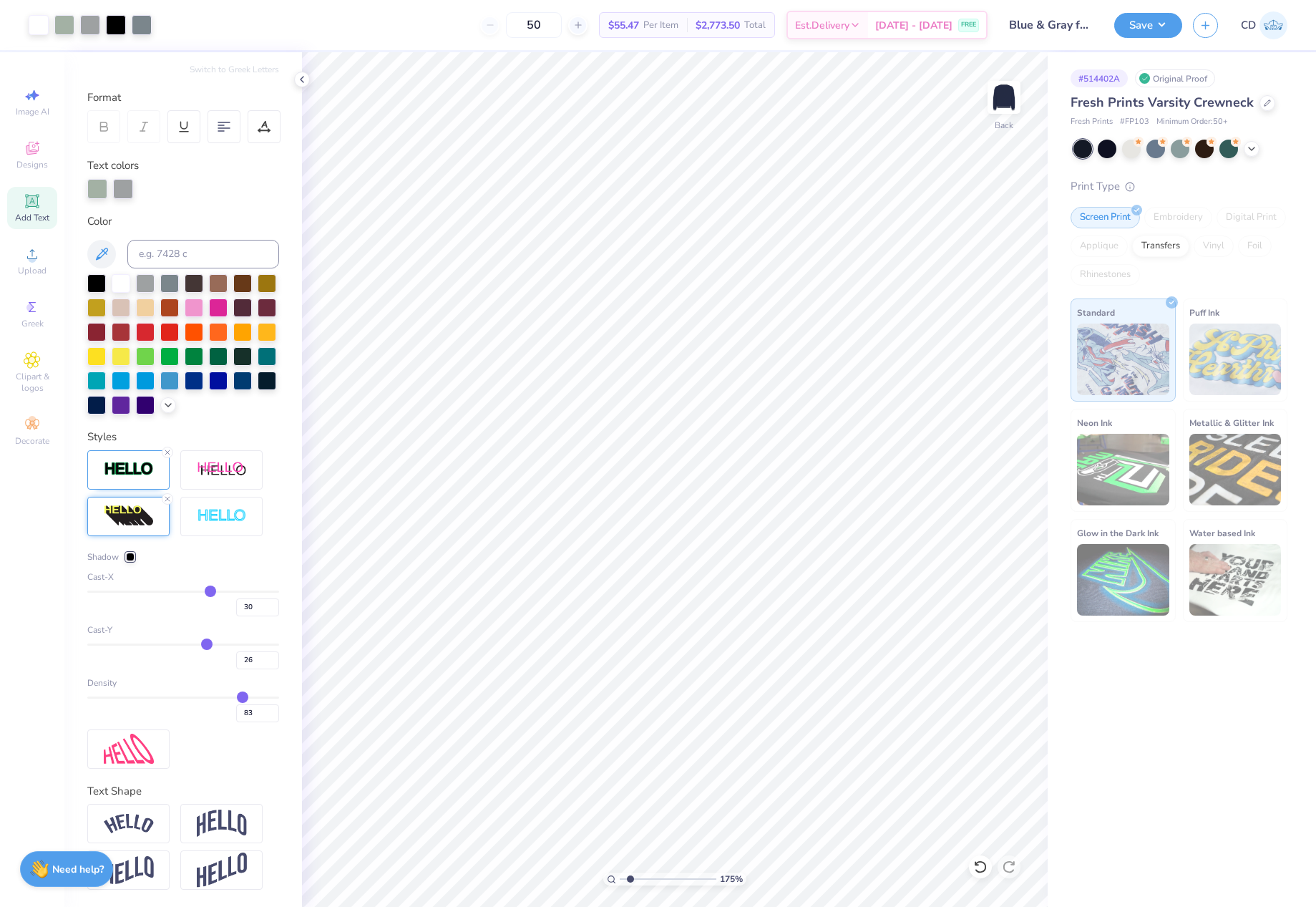
type input "24"
type input "23"
type input "22"
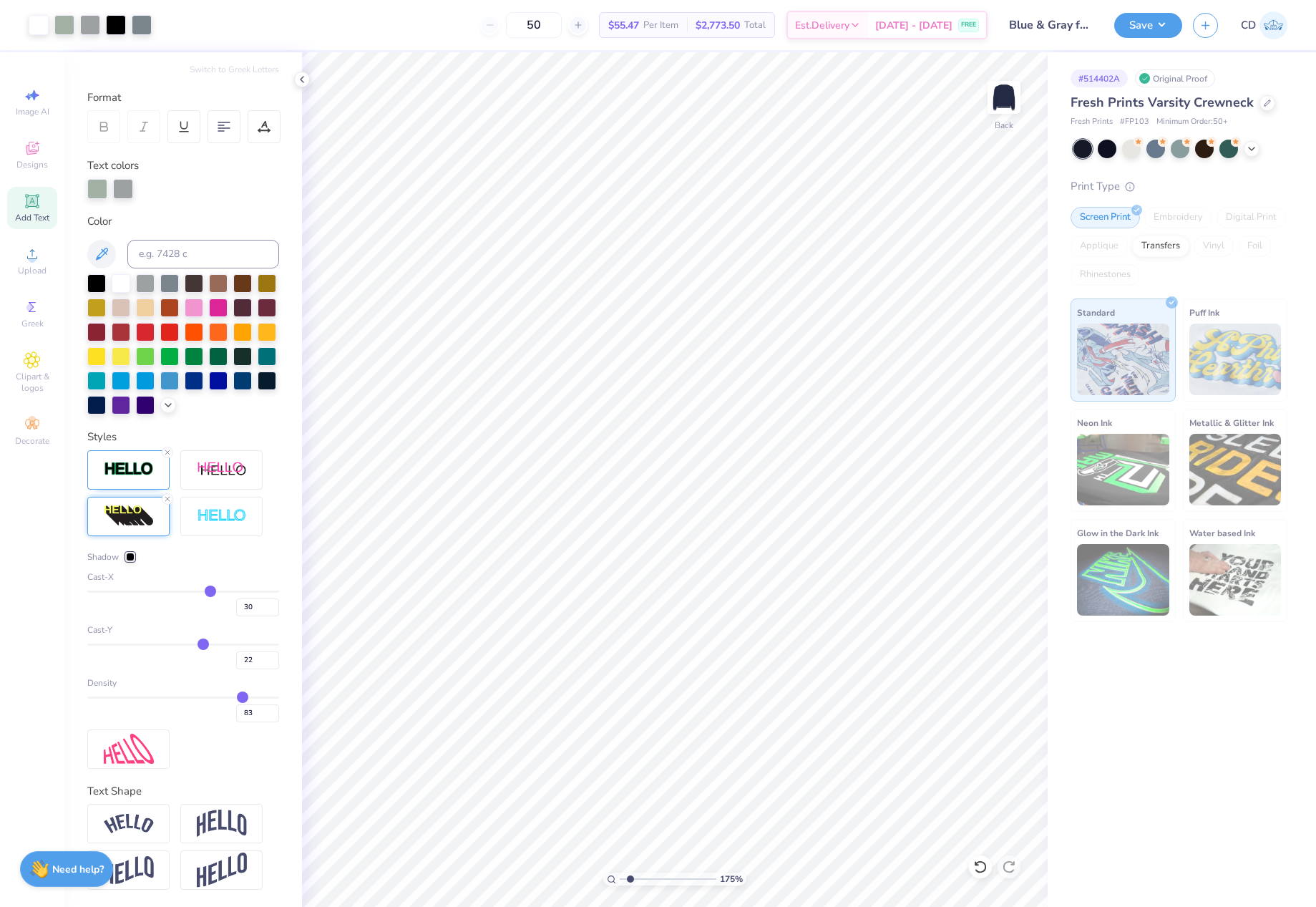
type input "20"
type input "18"
type input "16"
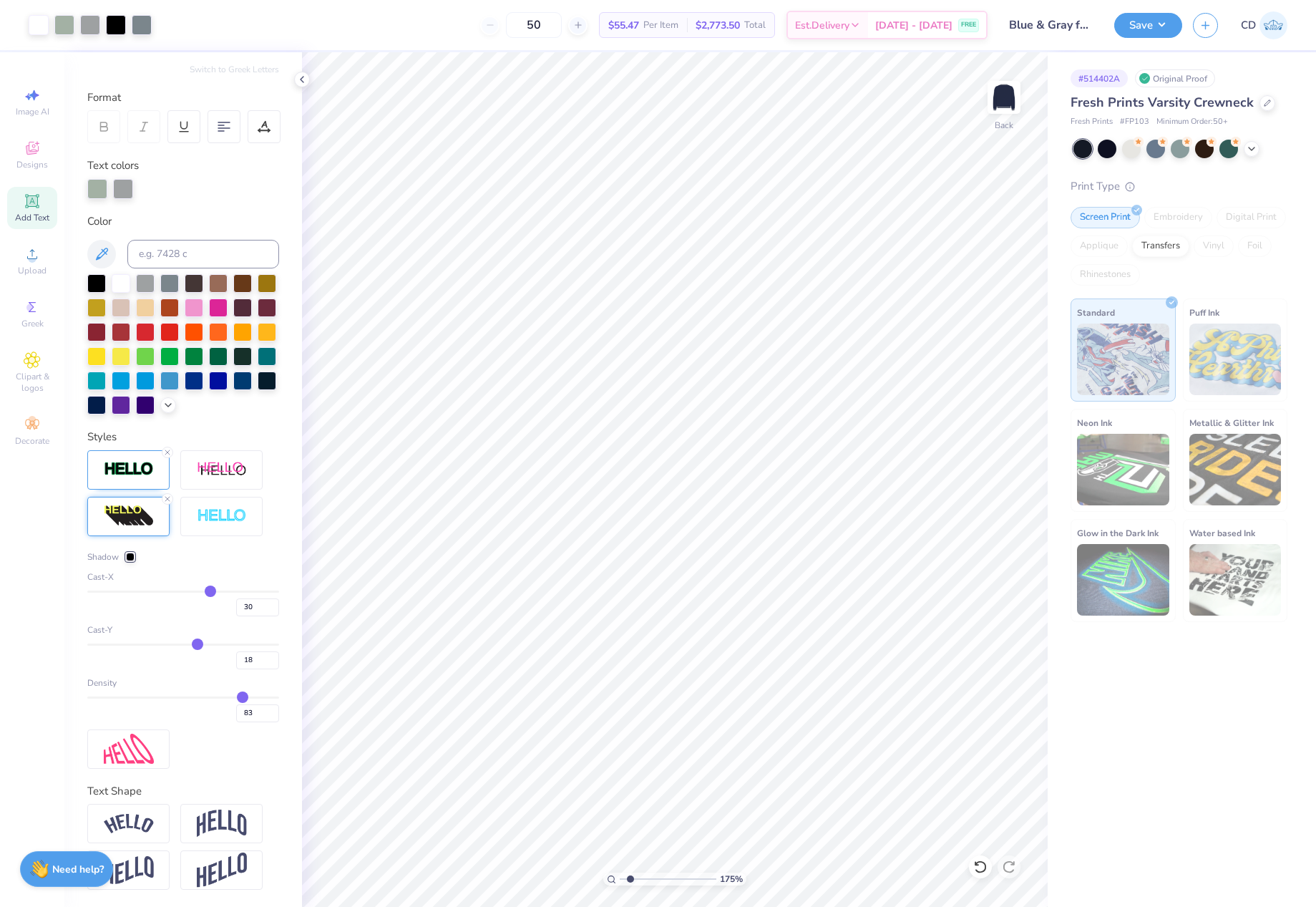
type input "16"
type input "14"
type input "12"
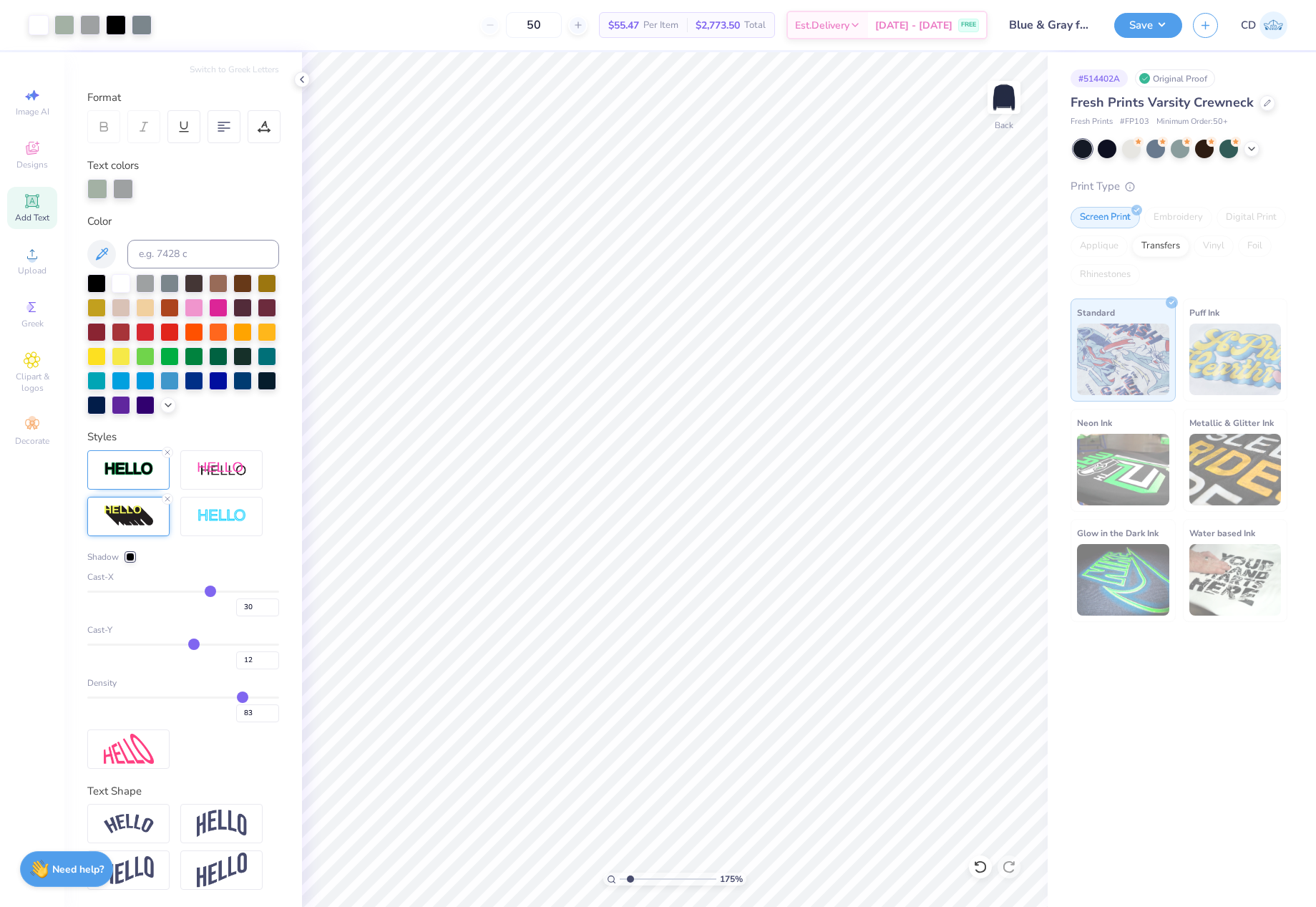
type input "10"
type input "7"
type input "5"
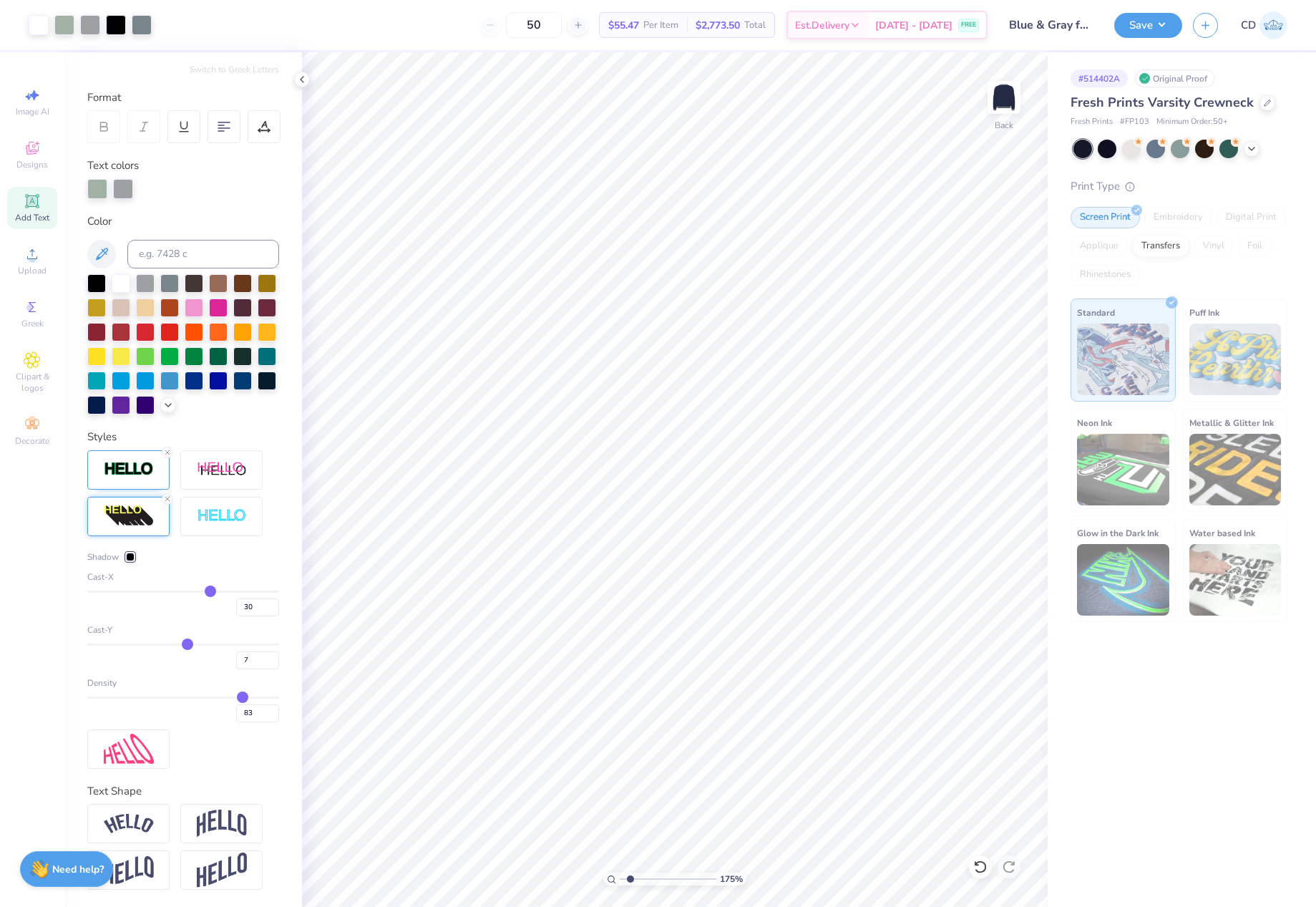
type input "5"
type input "2"
type input "0"
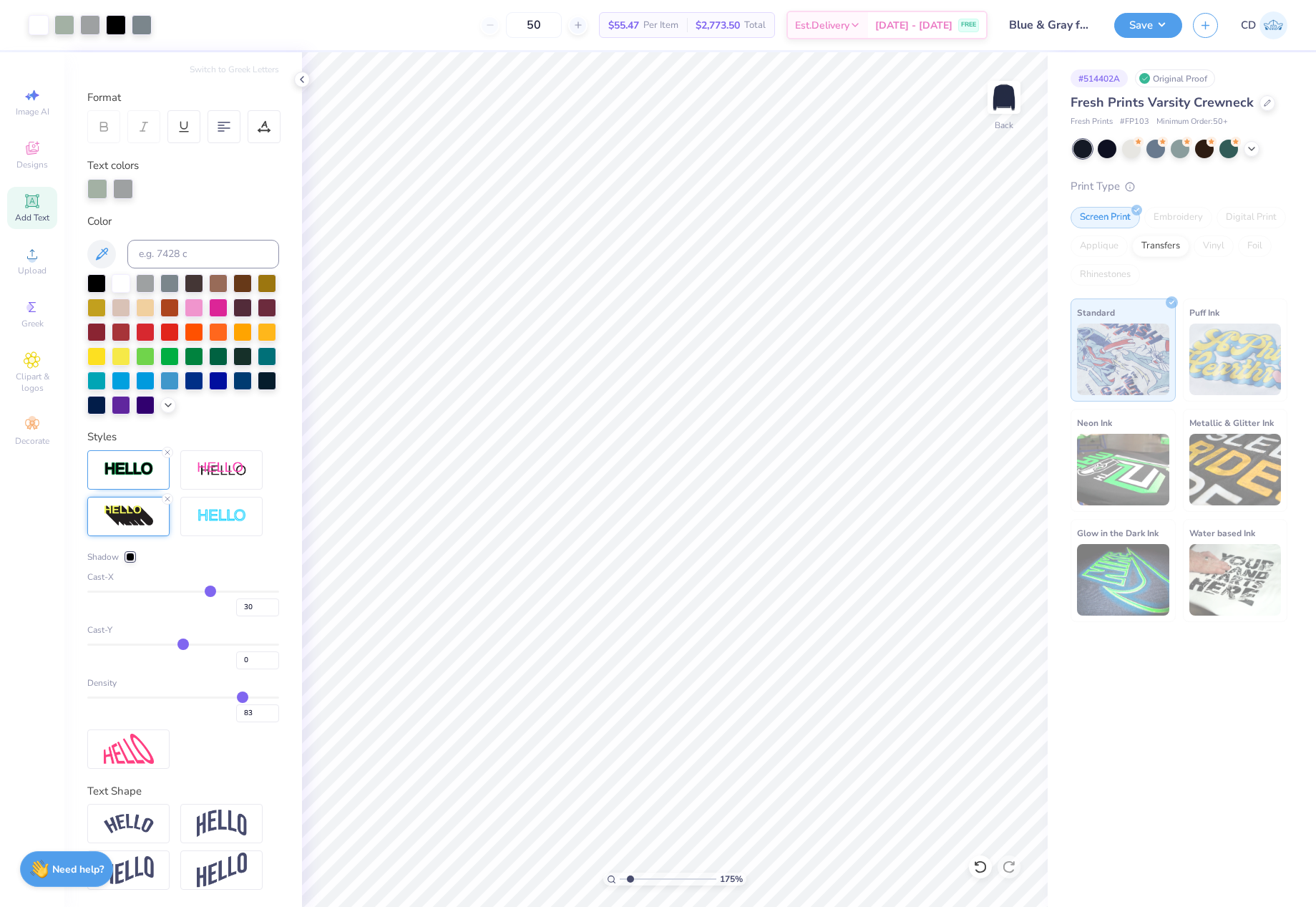
type input "-4"
type input "-5"
type input "-8"
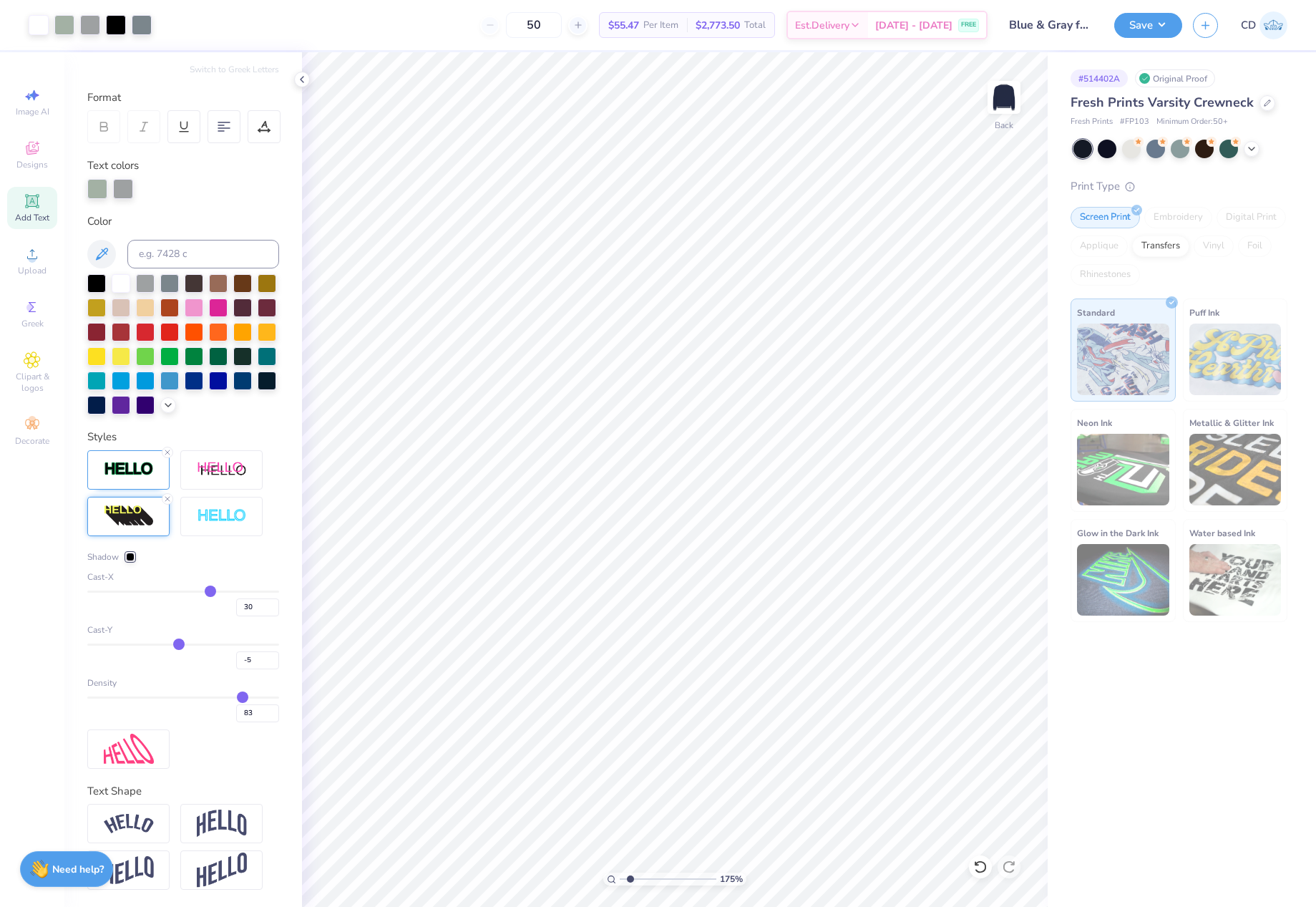
type input "-8"
type input "-11"
type input "-13"
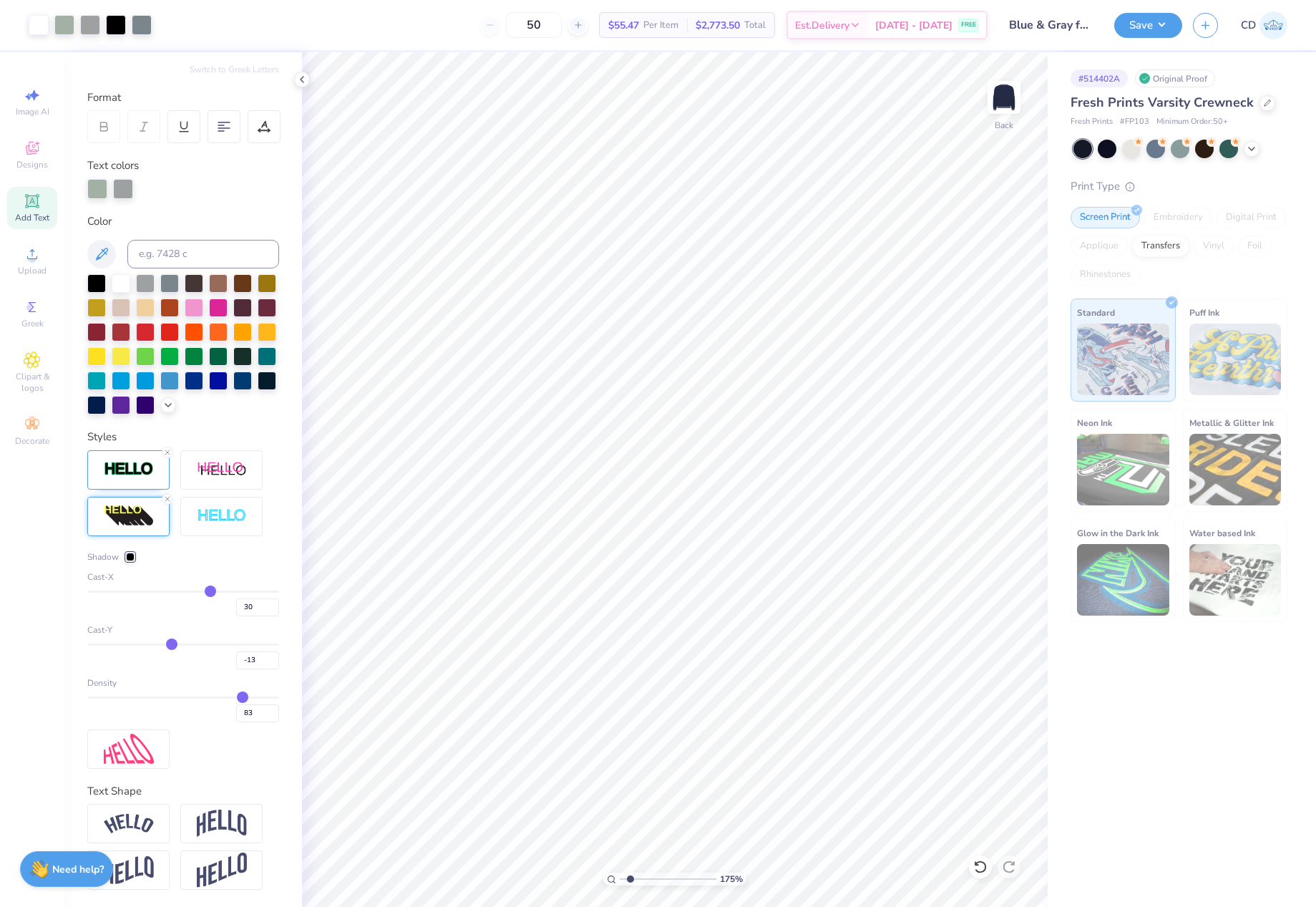
type input "-15"
type input "-16"
type input "-18"
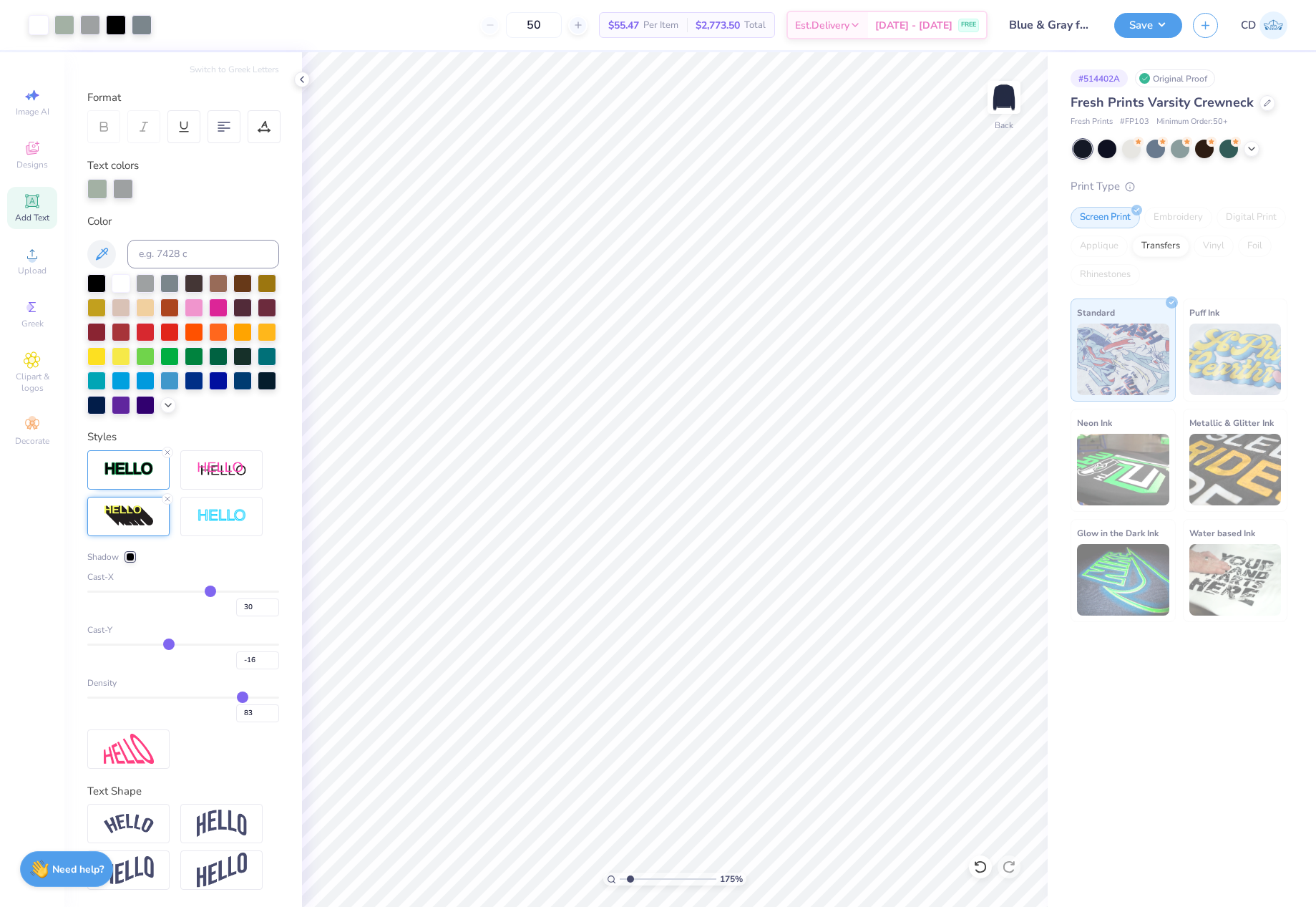
type input "-18"
type input "-19"
type input "-20"
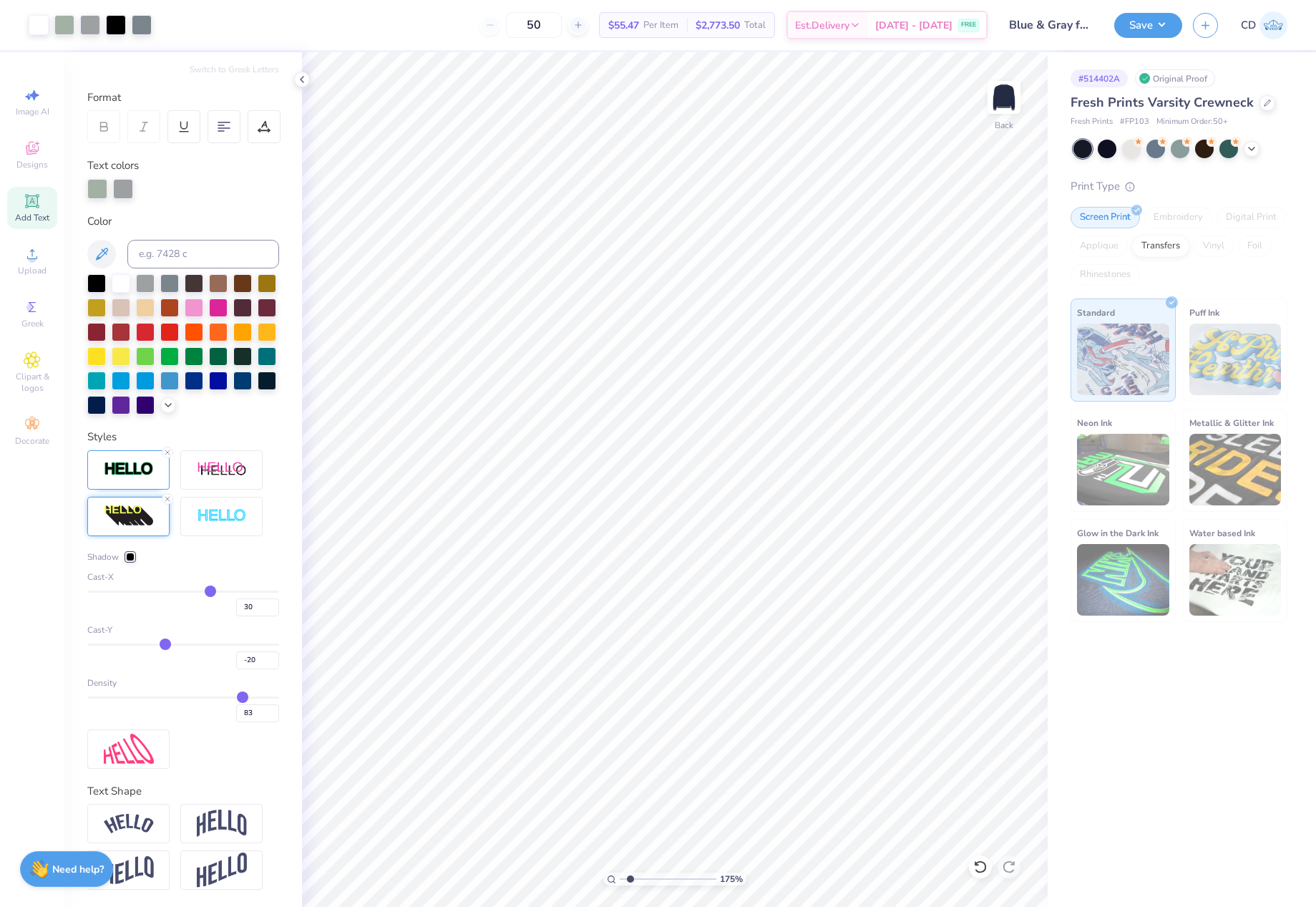
drag, startPoint x: 201, startPoint y: 643, endPoint x: 161, endPoint y: 640, distance: 40.1
click at [161, 643] on input "range" at bounding box center [183, 644] width 192 height 2
type input "-19"
type input "-18"
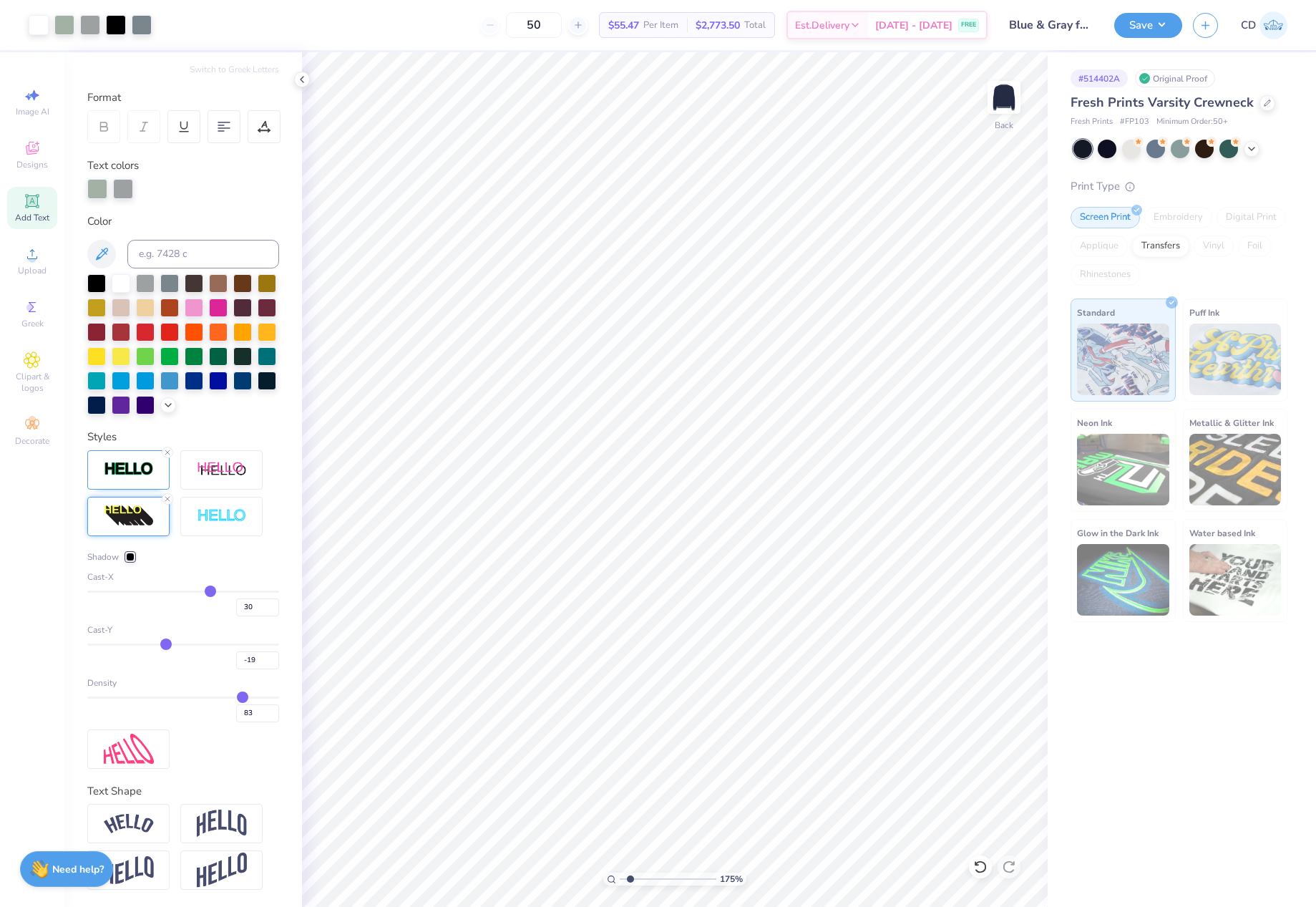
type input "-18"
type input "-16"
type input "-14"
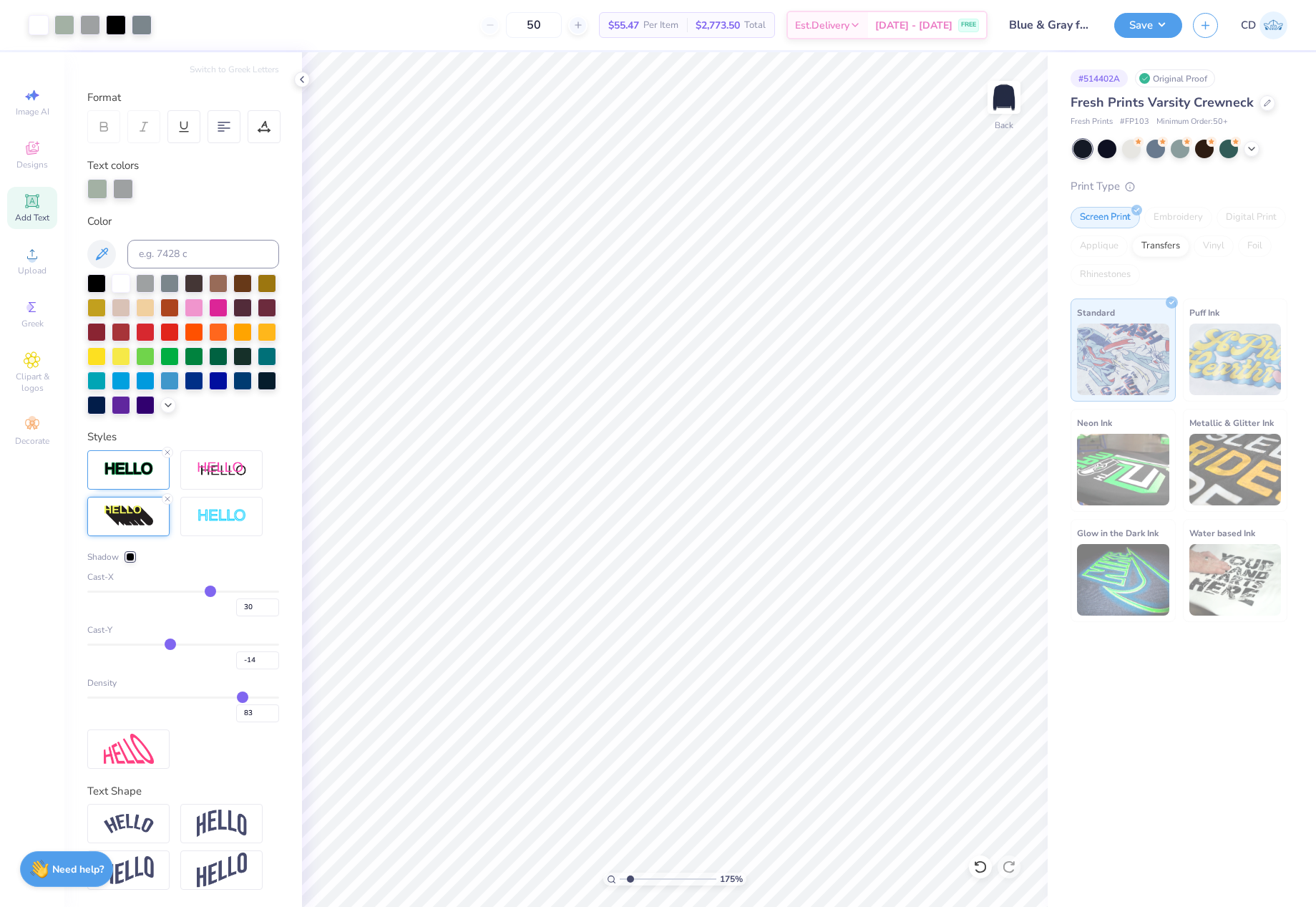
type input "-12"
type input "-11"
type input "-9"
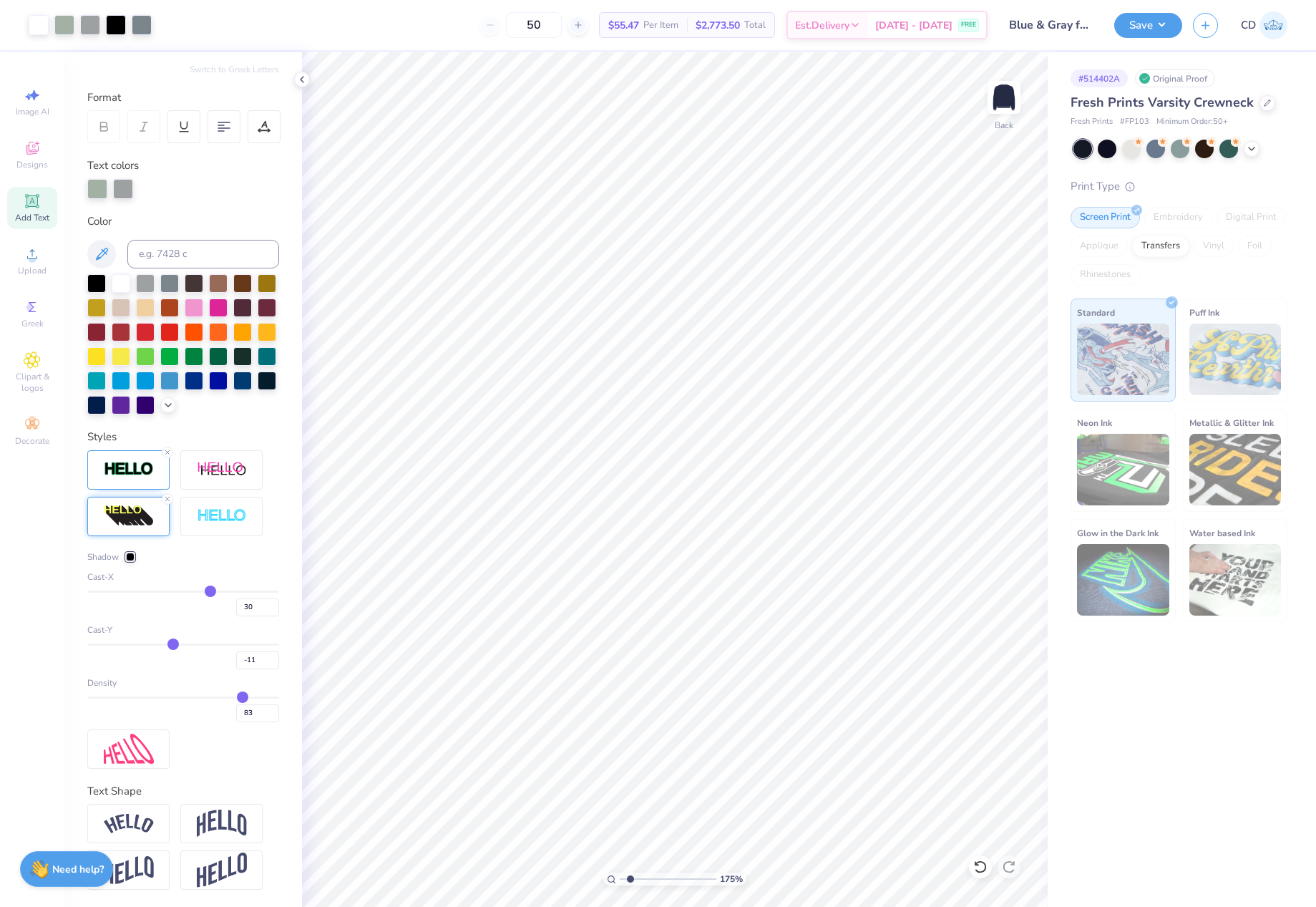
type input "-9"
type input "-7"
type input "-5"
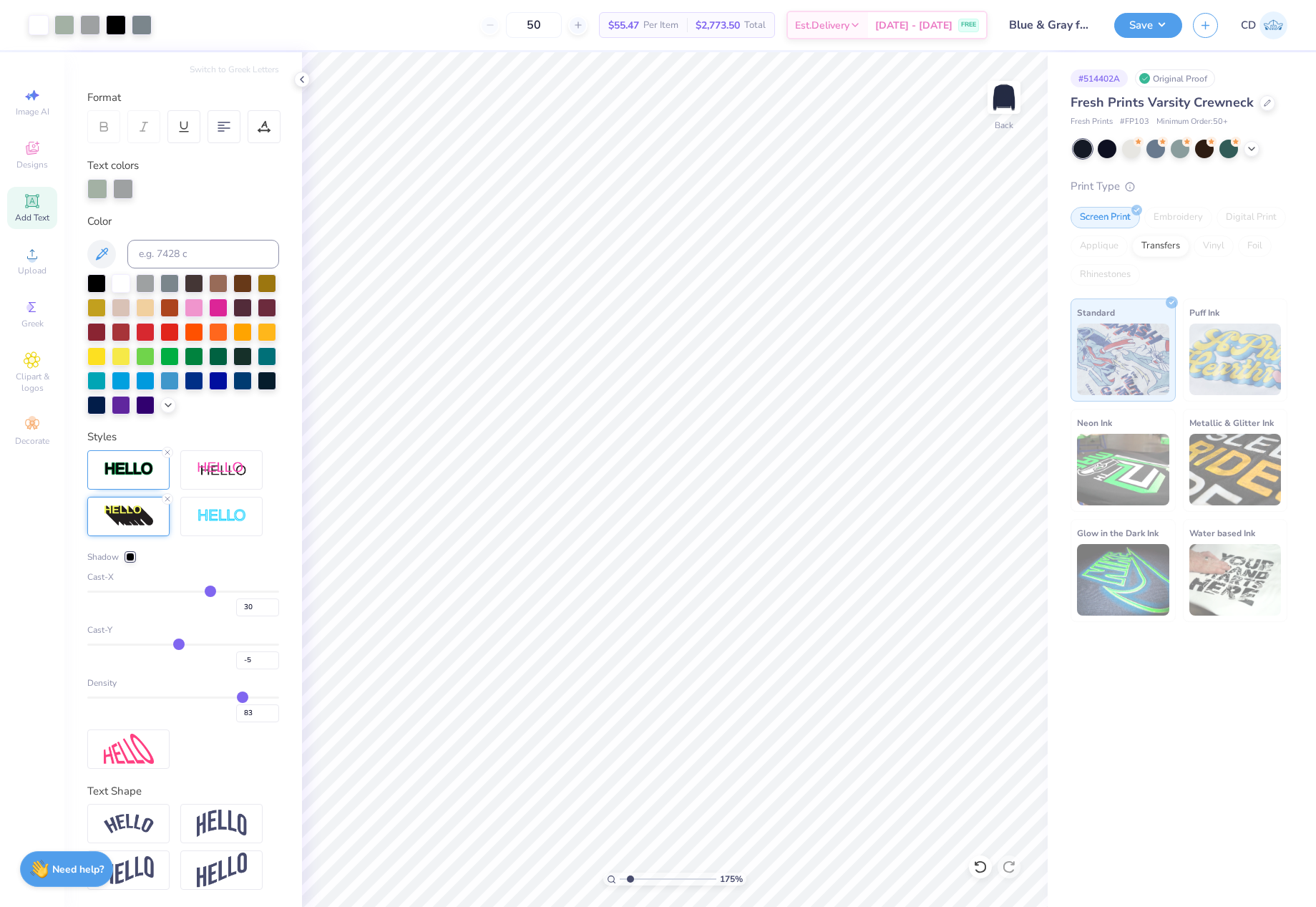
type input "-2"
type input "0"
type input "1"
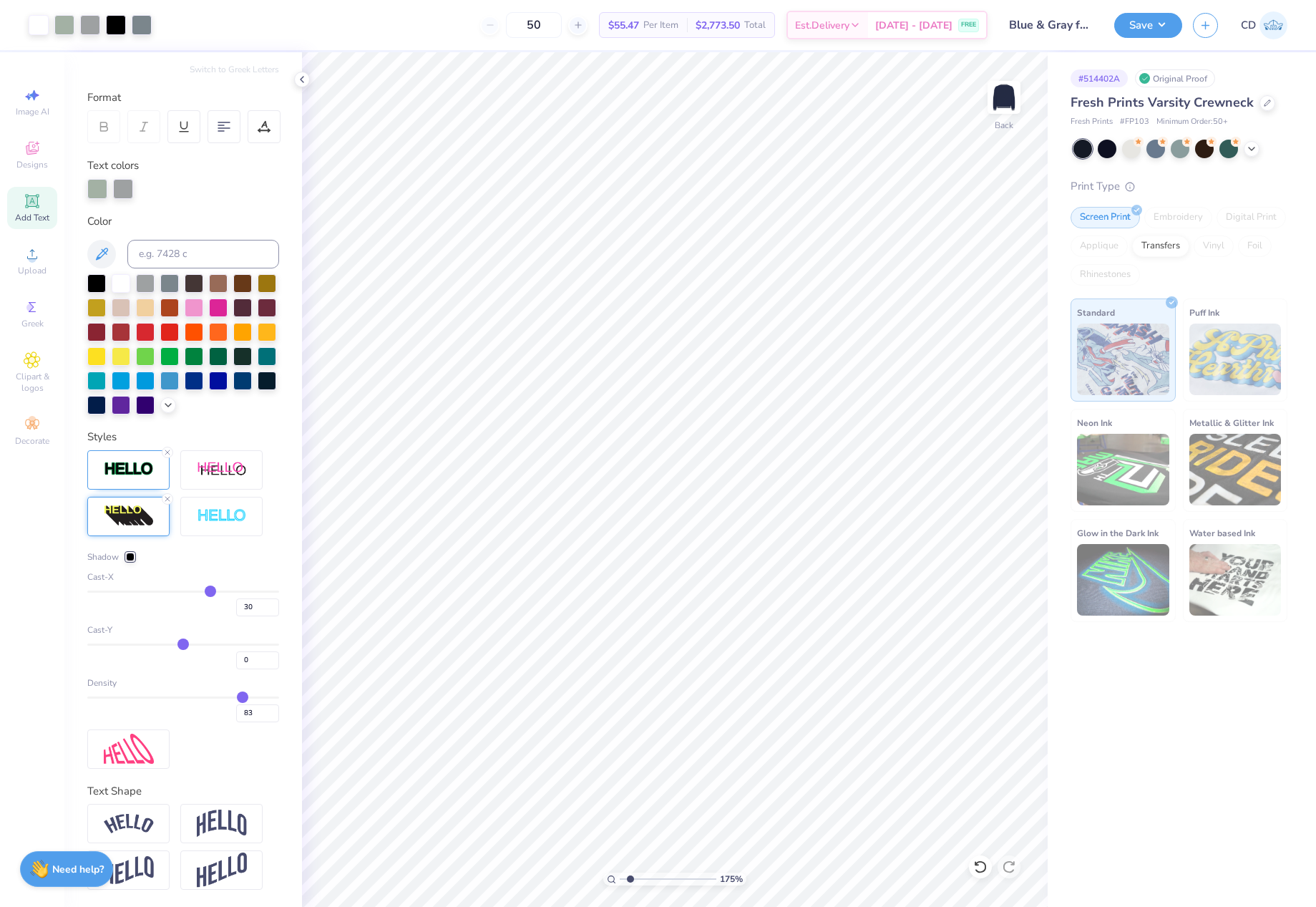
type input "1"
type input "3"
type input "5"
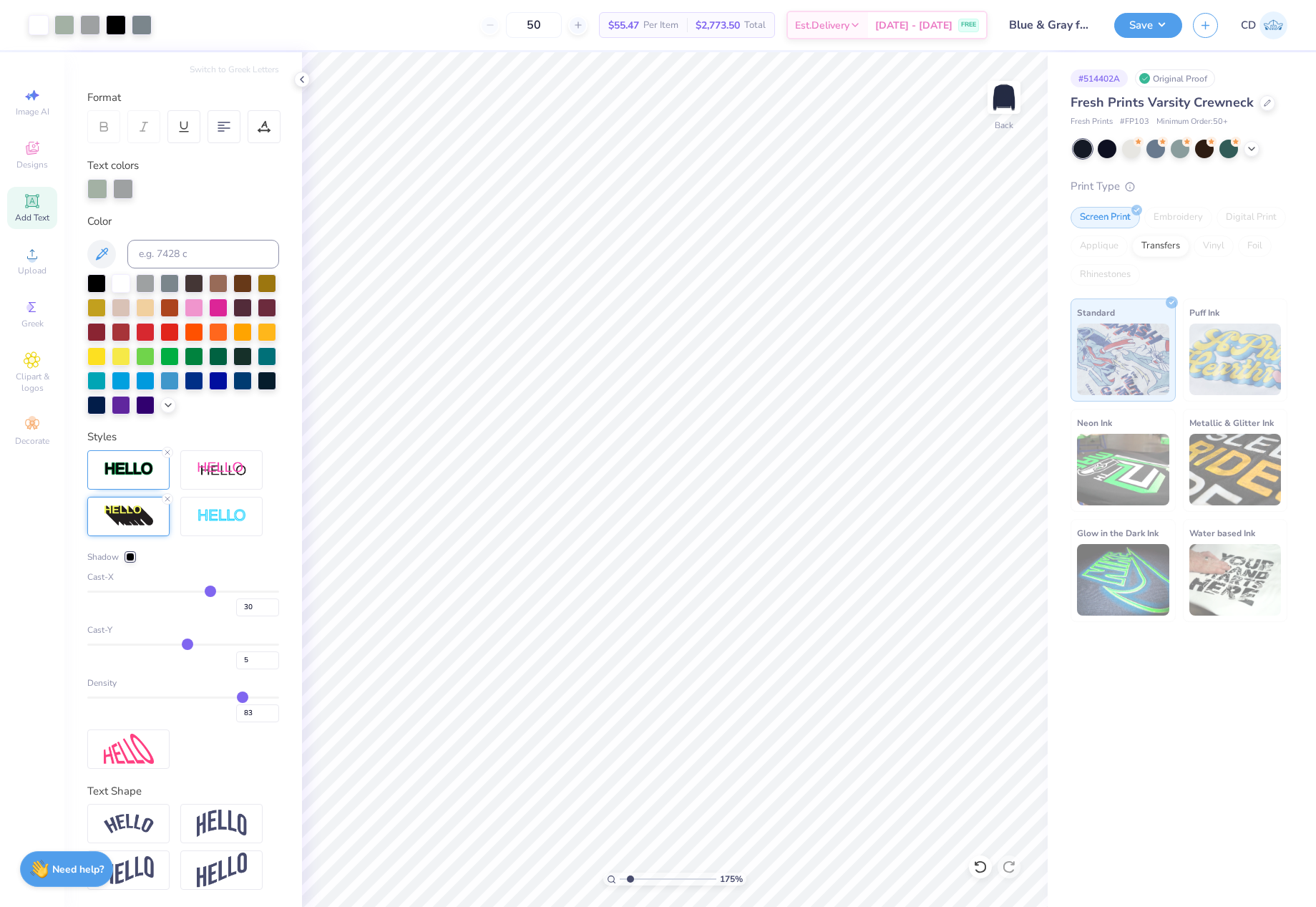
type input "7"
type input "9"
type input "10"
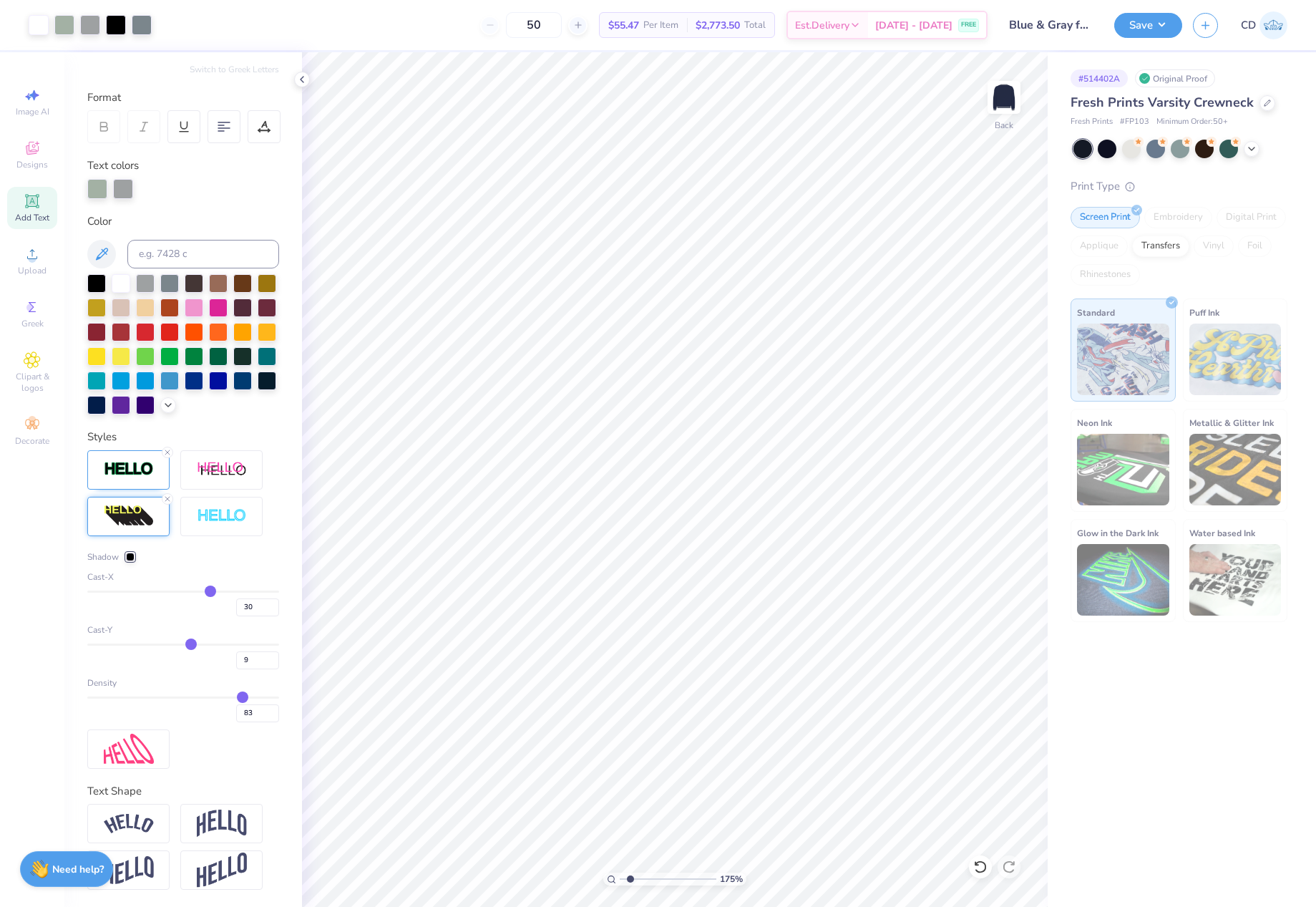
type input "10"
type input "12"
type input "13"
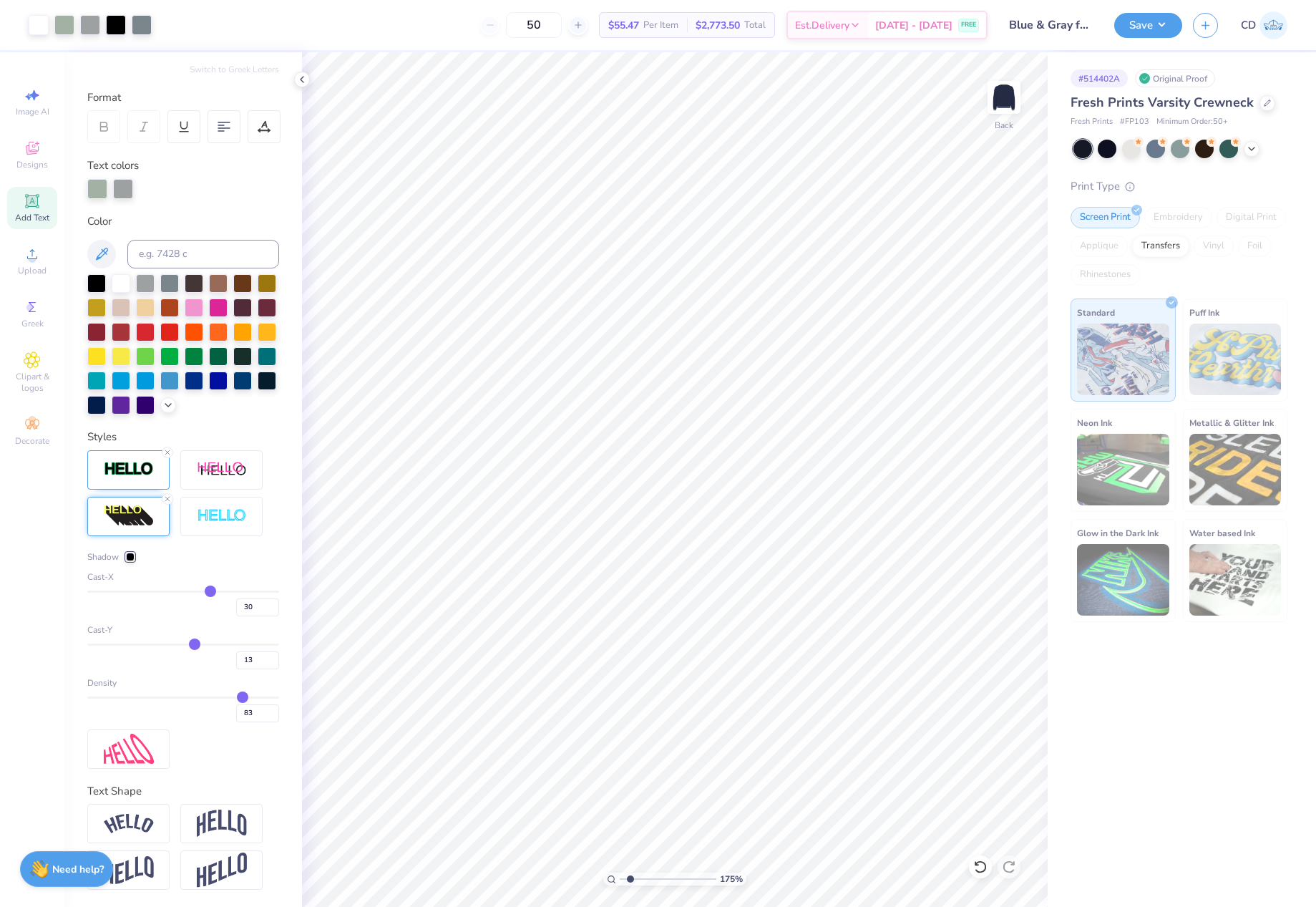
type input "16"
type input "17"
type input "18"
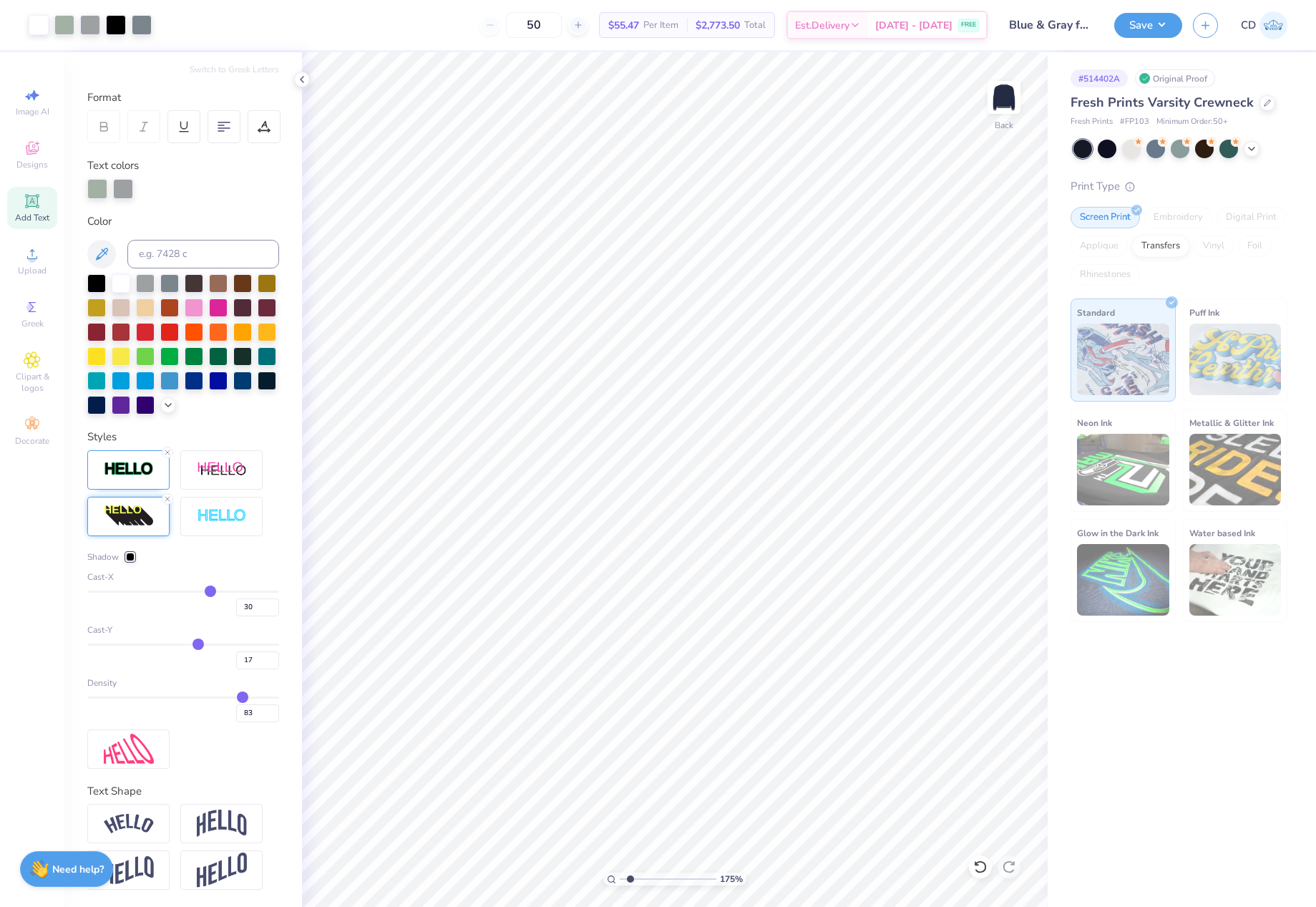
type input "18"
type input "19"
type input "20"
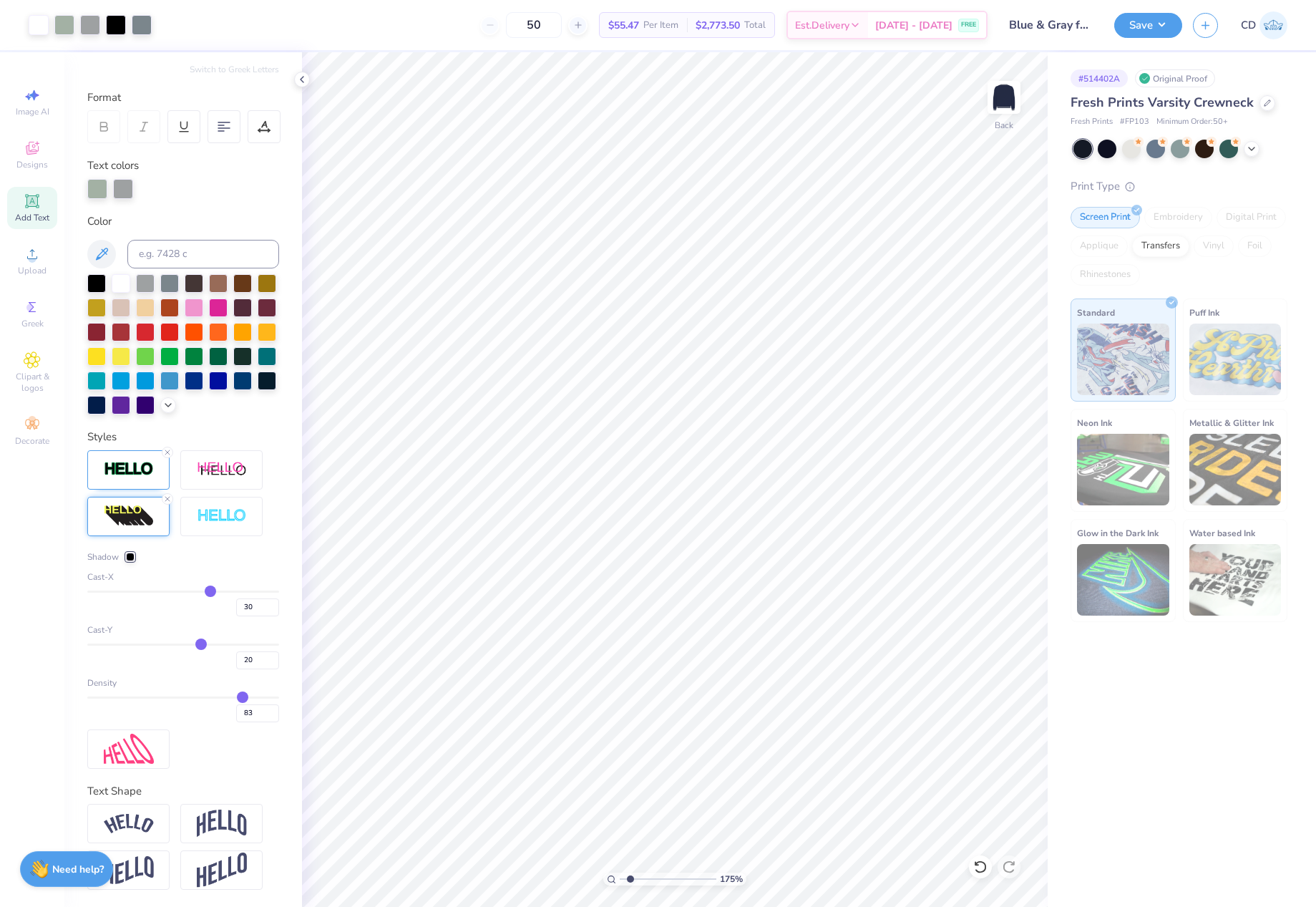
drag, startPoint x: 161, startPoint y: 640, endPoint x: 195, endPoint y: 644, distance: 34.2
type input "20"
click at [195, 644] on input "range" at bounding box center [183, 644] width 192 height 2
type input "27"
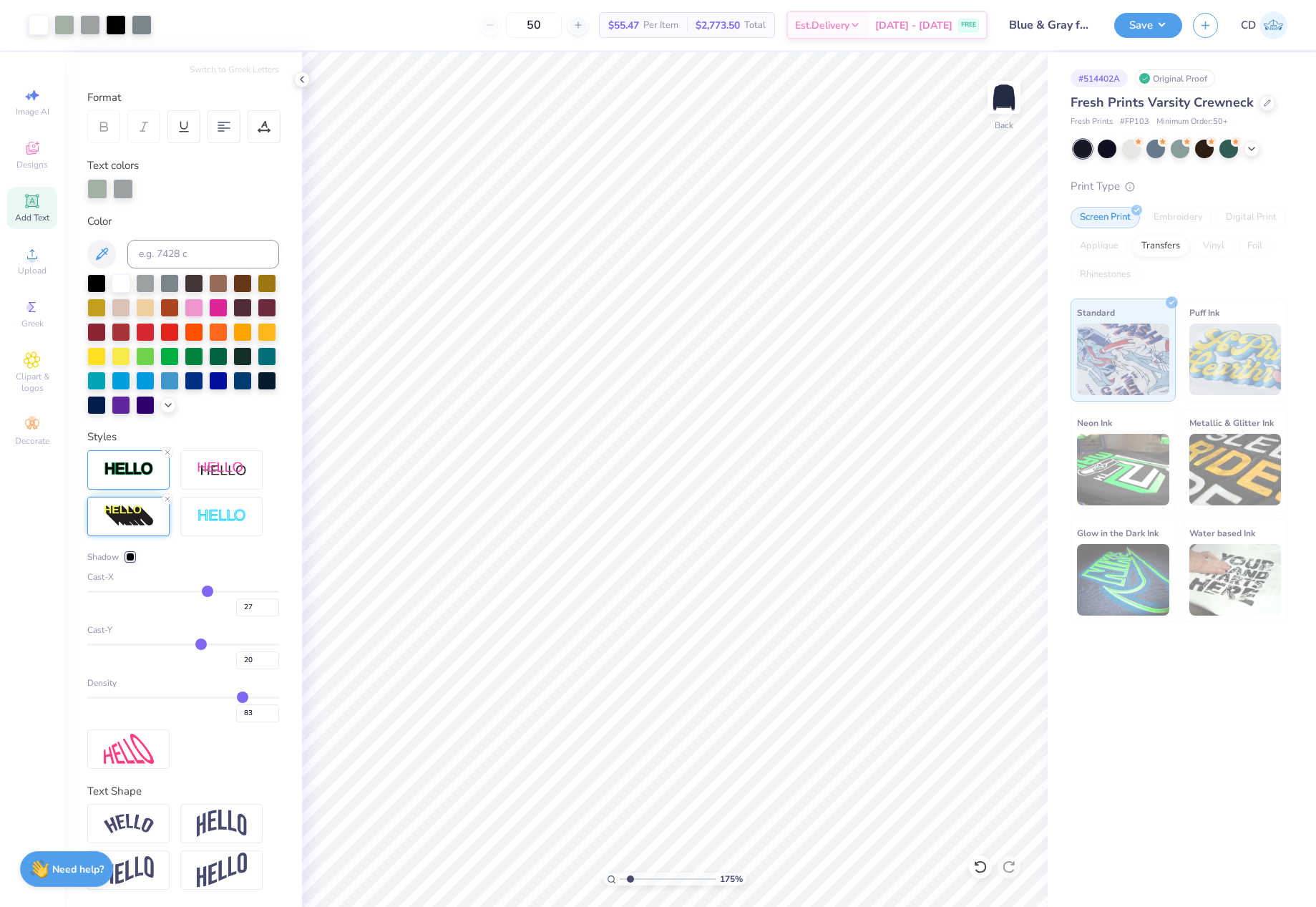
type input "26"
type input "25"
type input "24"
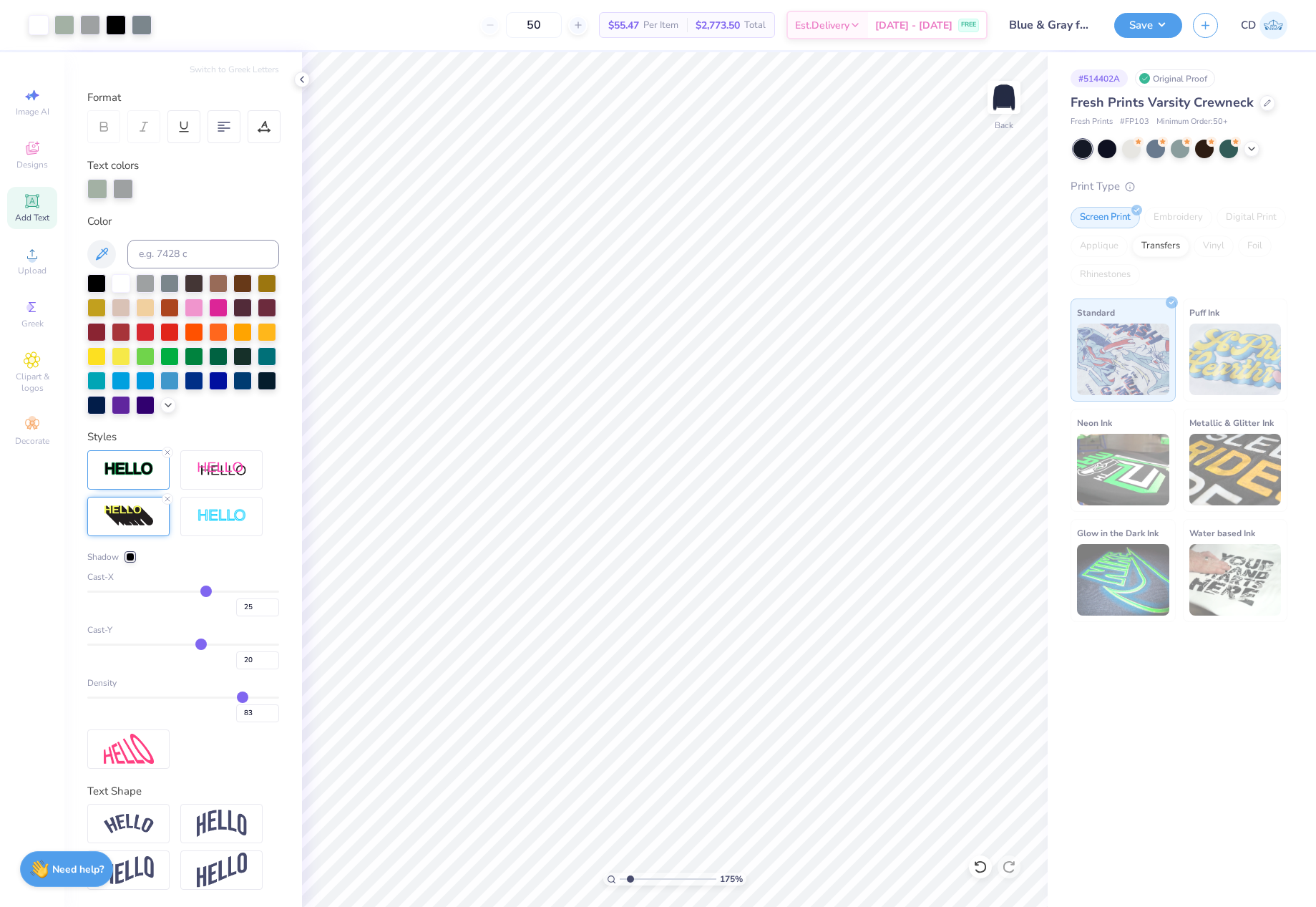
type input "24"
type input "23"
type input "22"
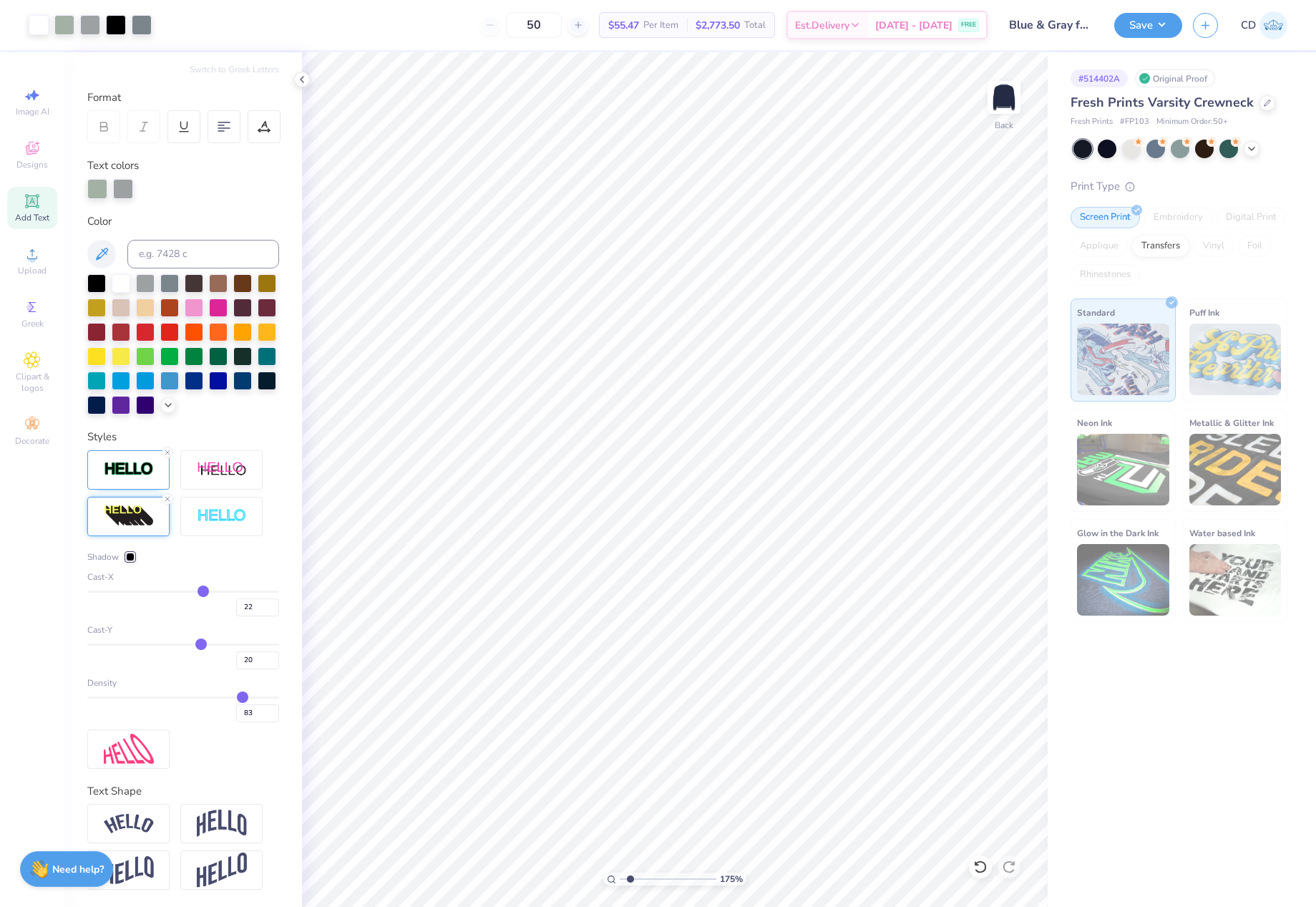
type input "21"
type input "20"
type input "19"
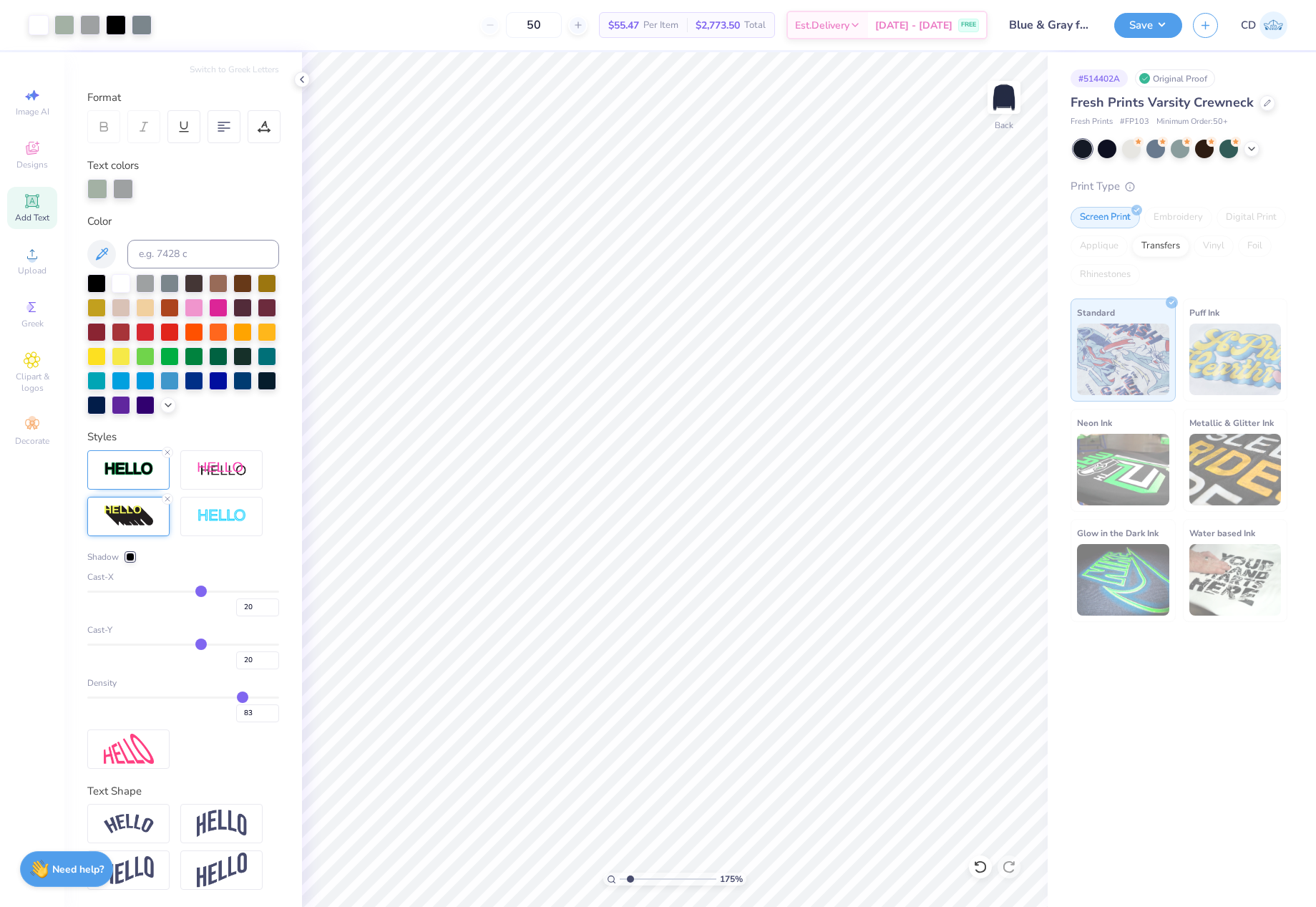
type input "19"
type input "18"
type input "17"
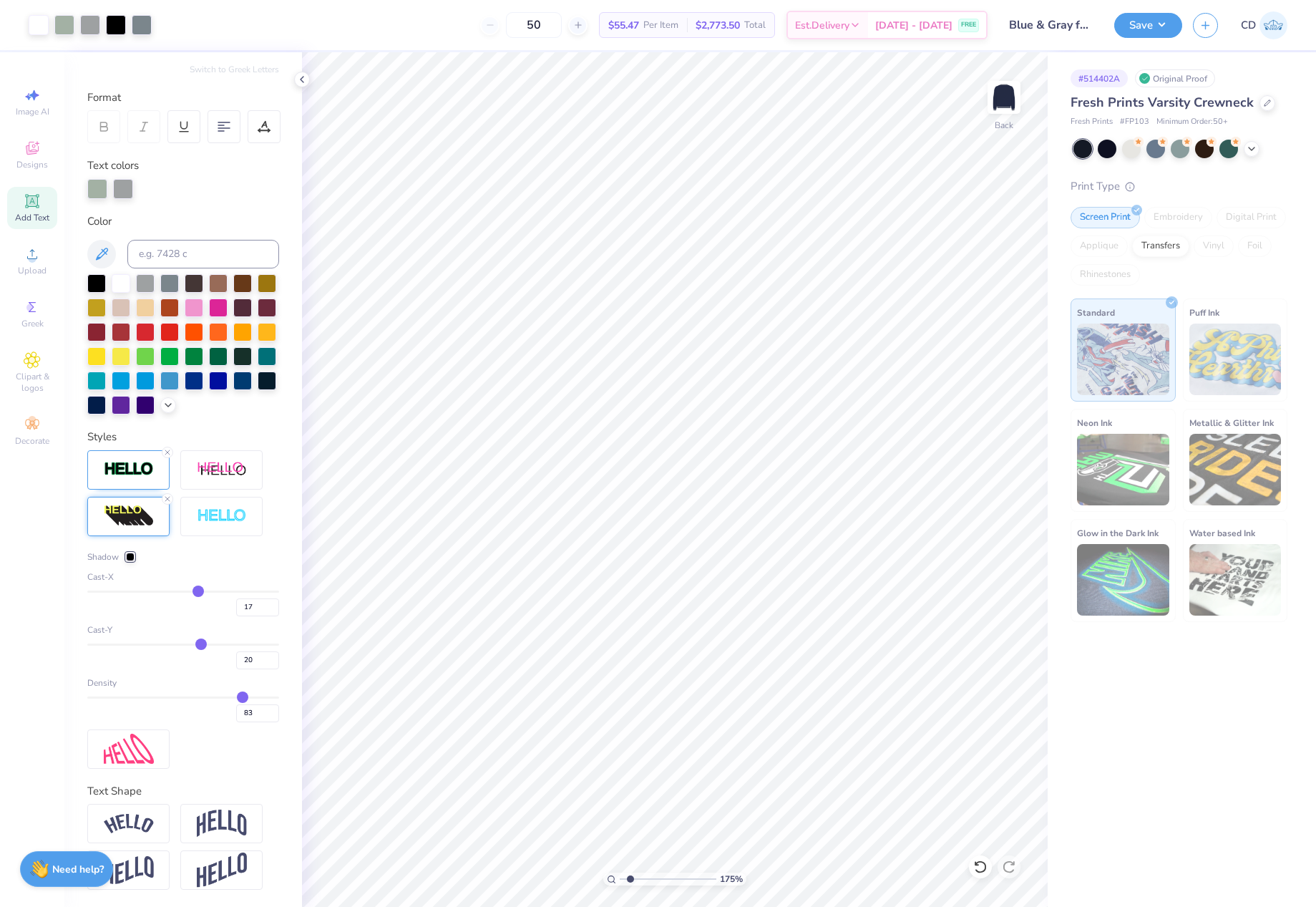
type input "16"
type input "15"
drag, startPoint x: 201, startPoint y: 596, endPoint x: 188, endPoint y: 596, distance: 13.0
click at [188, 592] on input "range" at bounding box center [183, 592] width 192 height 2
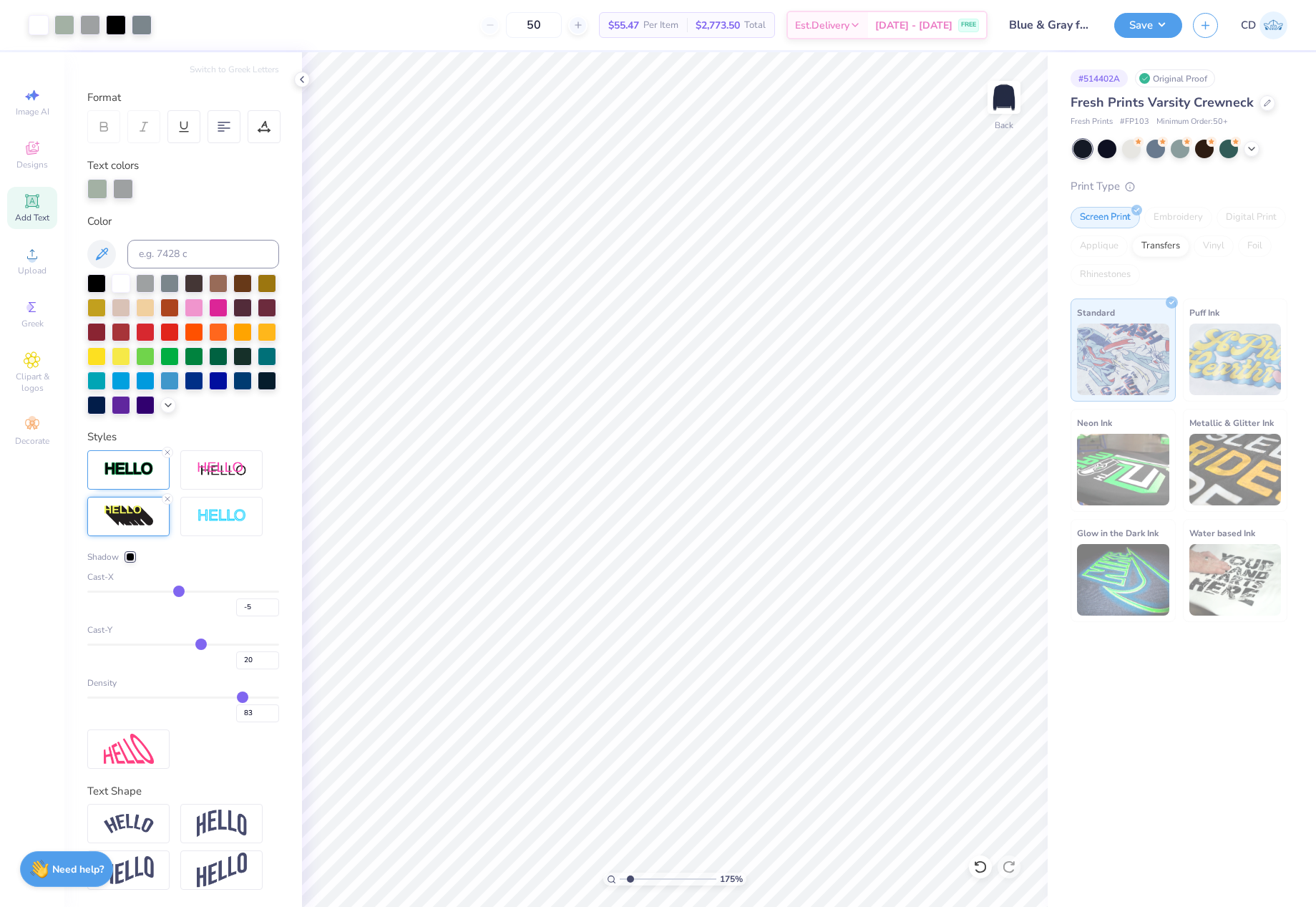
drag, startPoint x: 184, startPoint y: 590, endPoint x: 174, endPoint y: 590, distance: 10.0
click at [174, 591] on input "range" at bounding box center [183, 592] width 192 height 2
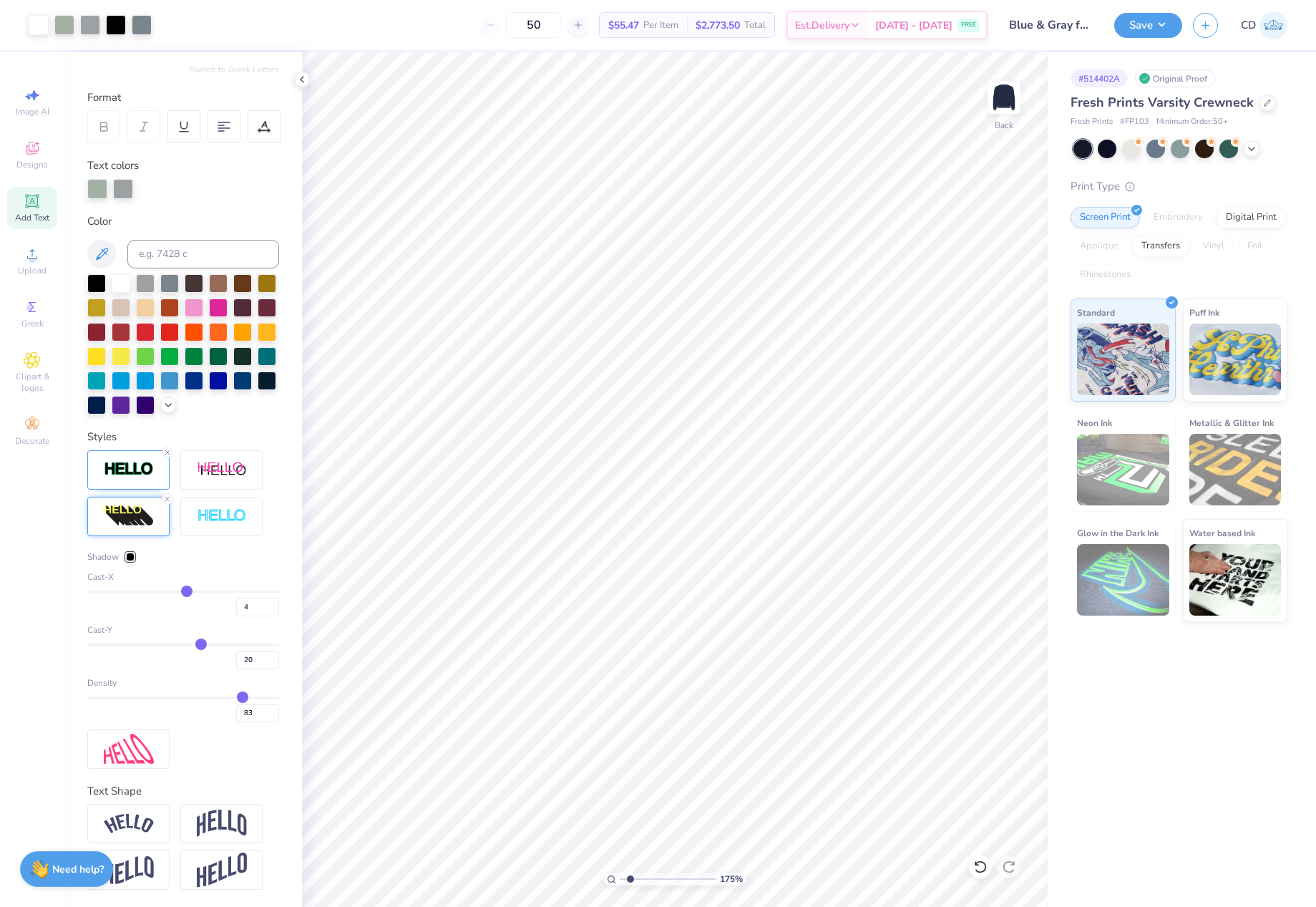
click at [181, 592] on input "range" at bounding box center [183, 592] width 192 height 2
drag, startPoint x: 241, startPoint y: 608, endPoint x: 229, endPoint y: 609, distance: 12.0
click at [236, 609] on input "4" at bounding box center [257, 607] width 43 height 18
drag, startPoint x: 246, startPoint y: 661, endPoint x: 243, endPoint y: 673, distance: 12.4
click at [236, 663] on input "20" at bounding box center [257, 660] width 43 height 18
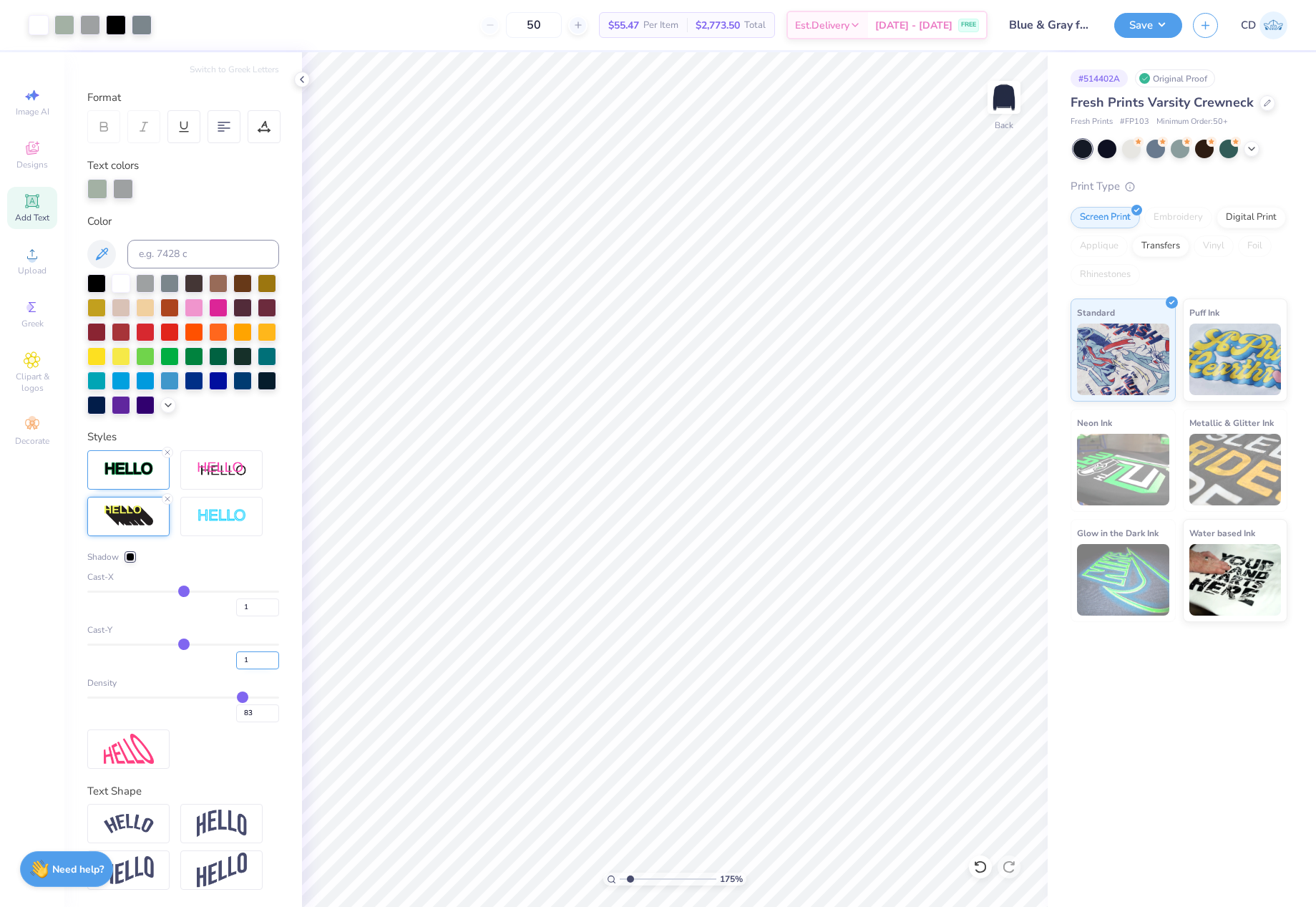
drag, startPoint x: 245, startPoint y: 660, endPoint x: 231, endPoint y: 660, distance: 14.0
click at [236, 660] on input "1" at bounding box center [257, 660] width 43 height 18
drag, startPoint x: 241, startPoint y: 659, endPoint x: 232, endPoint y: 659, distance: 9.0
click at [236, 659] on input "3" at bounding box center [257, 660] width 43 height 18
click at [167, 453] on line at bounding box center [167, 452] width 4 height 4
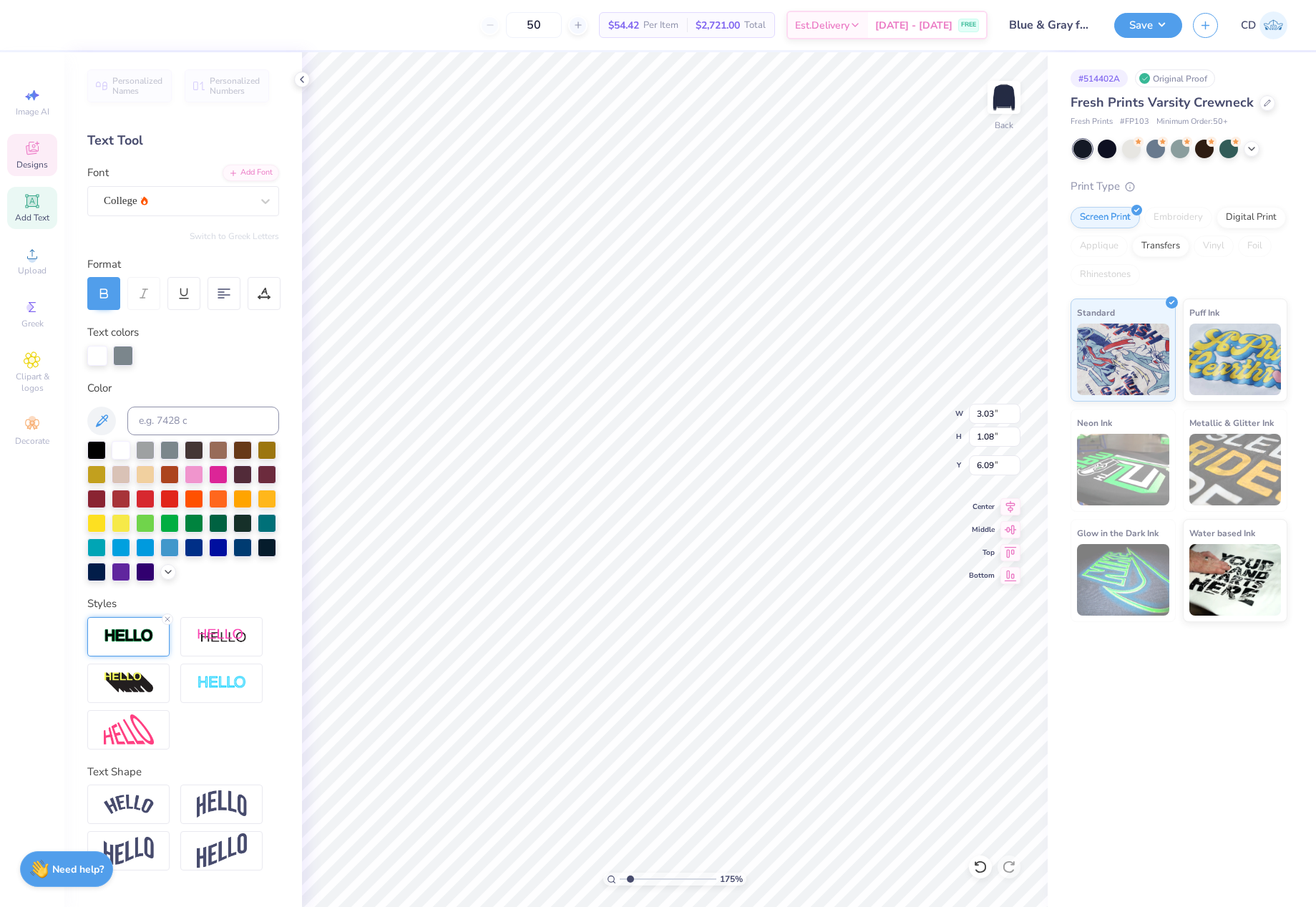
scroll to position [12, 2]
click at [127, 354] on div at bounding box center [123, 354] width 20 height 20
click at [102, 449] on div at bounding box center [97, 448] width 19 height 19
click at [138, 637] on img at bounding box center [129, 636] width 50 height 16
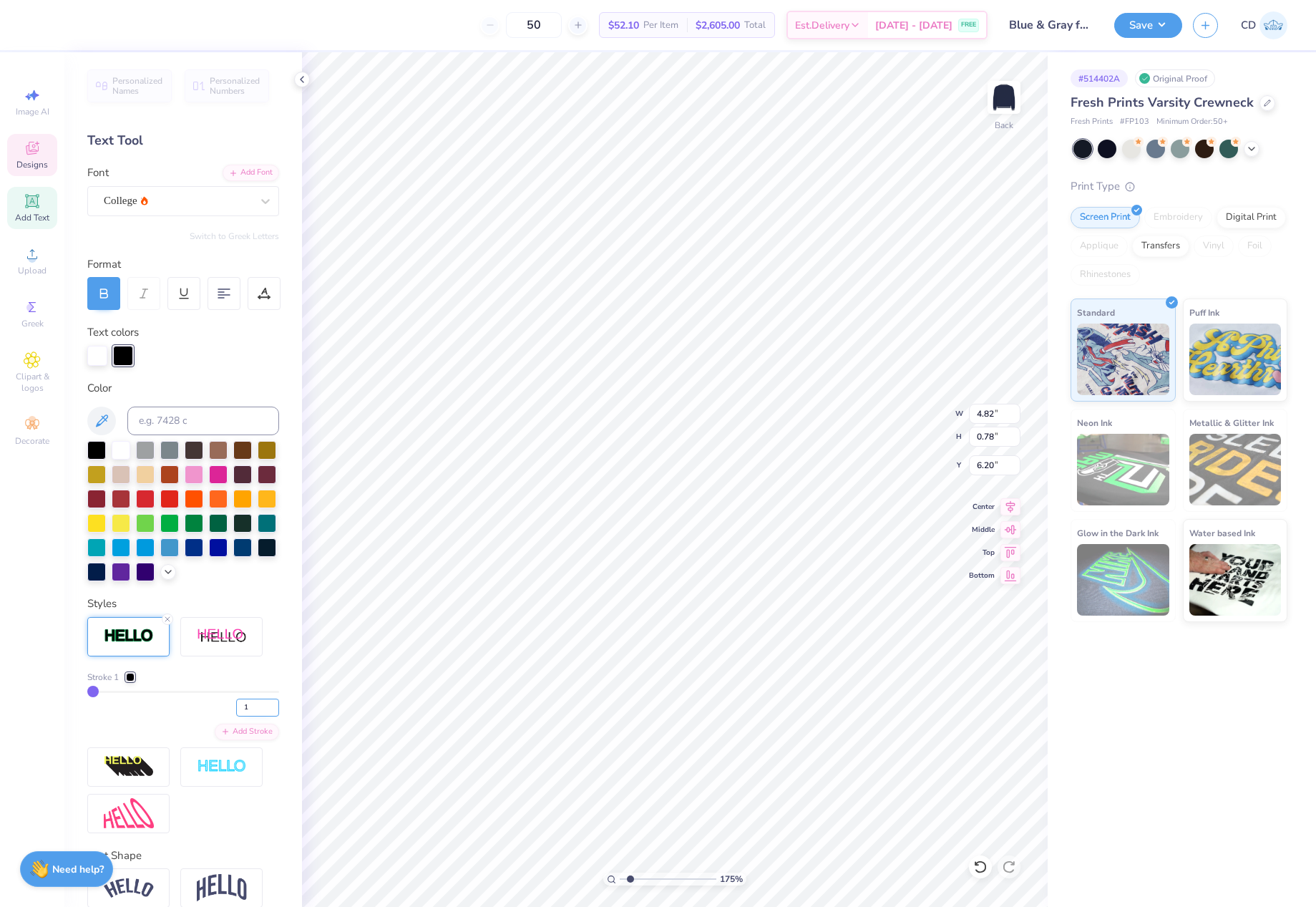
drag, startPoint x: 242, startPoint y: 731, endPoint x: 231, endPoint y: 731, distance: 11.0
click at [236, 716] on input "1" at bounding box center [257, 708] width 43 height 18
click at [252, 716] on input "2" at bounding box center [257, 708] width 43 height 18
click at [63, 25] on div at bounding box center [64, 24] width 20 height 20
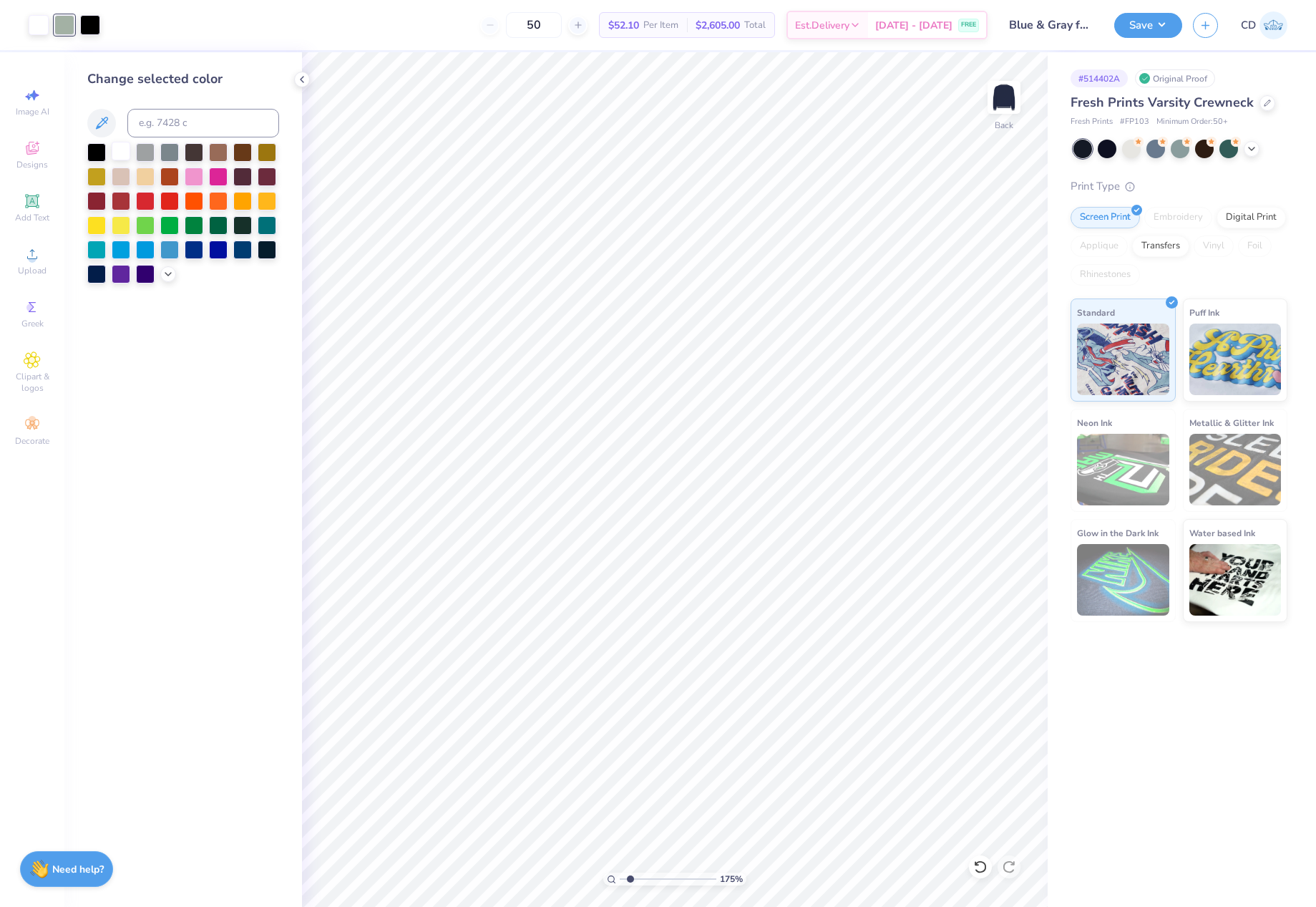
click at [117, 152] on div at bounding box center [120, 151] width 19 height 19
drag, startPoint x: 628, startPoint y: 877, endPoint x: 607, endPoint y: 876, distance: 21.0
click at [620, 876] on input "range" at bounding box center [668, 879] width 97 height 13
drag, startPoint x: 623, startPoint y: 879, endPoint x: 631, endPoint y: 880, distance: 8.1
click at [631, 880] on input "range" at bounding box center [668, 879] width 97 height 13
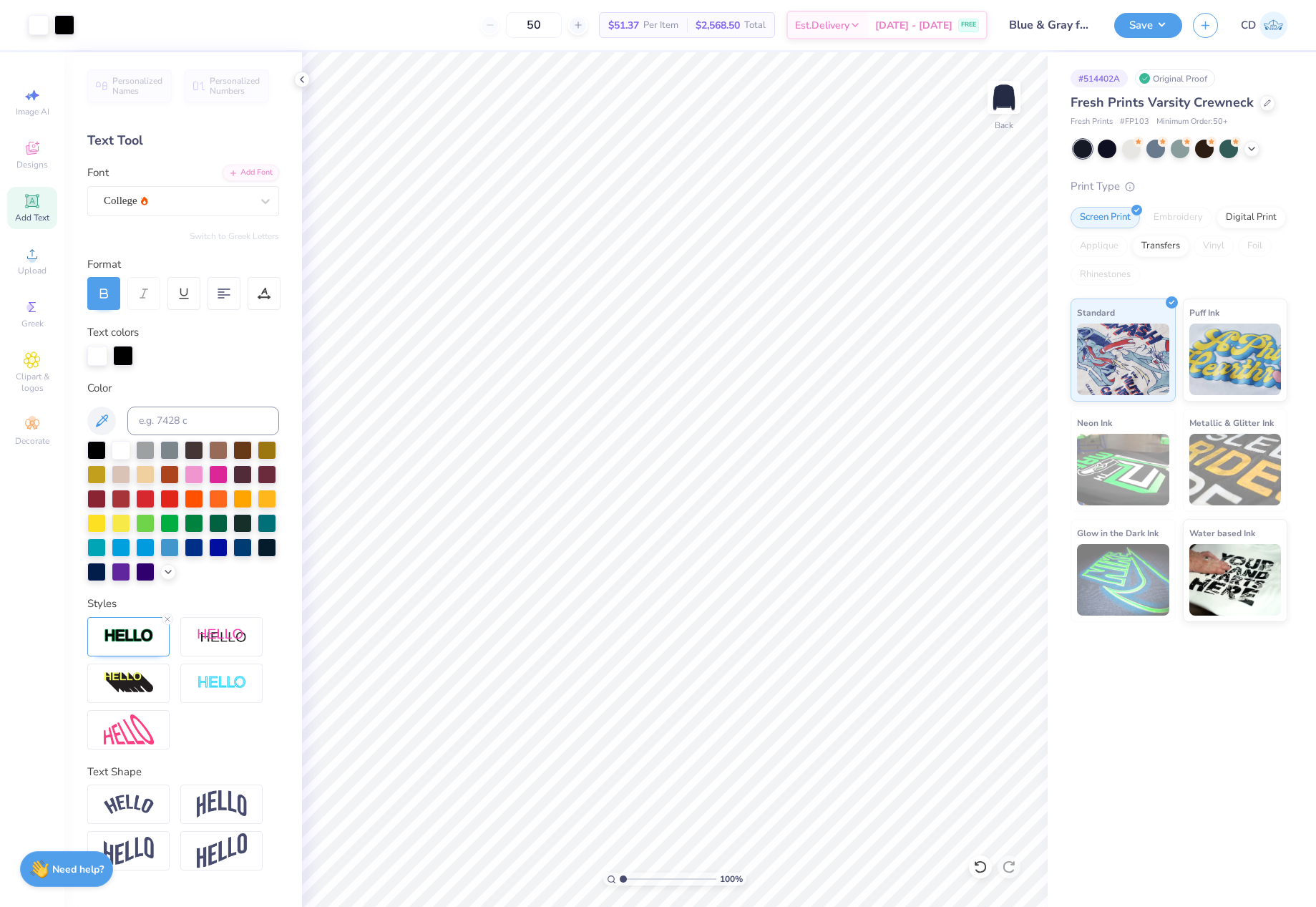
drag, startPoint x: 631, startPoint y: 881, endPoint x: 583, endPoint y: 880, distance: 48.0
click at [620, 880] on input "range" at bounding box center [668, 879] width 97 height 13
click at [770, 508] on li "Download vector" at bounding box center [782, 515] width 112 height 28
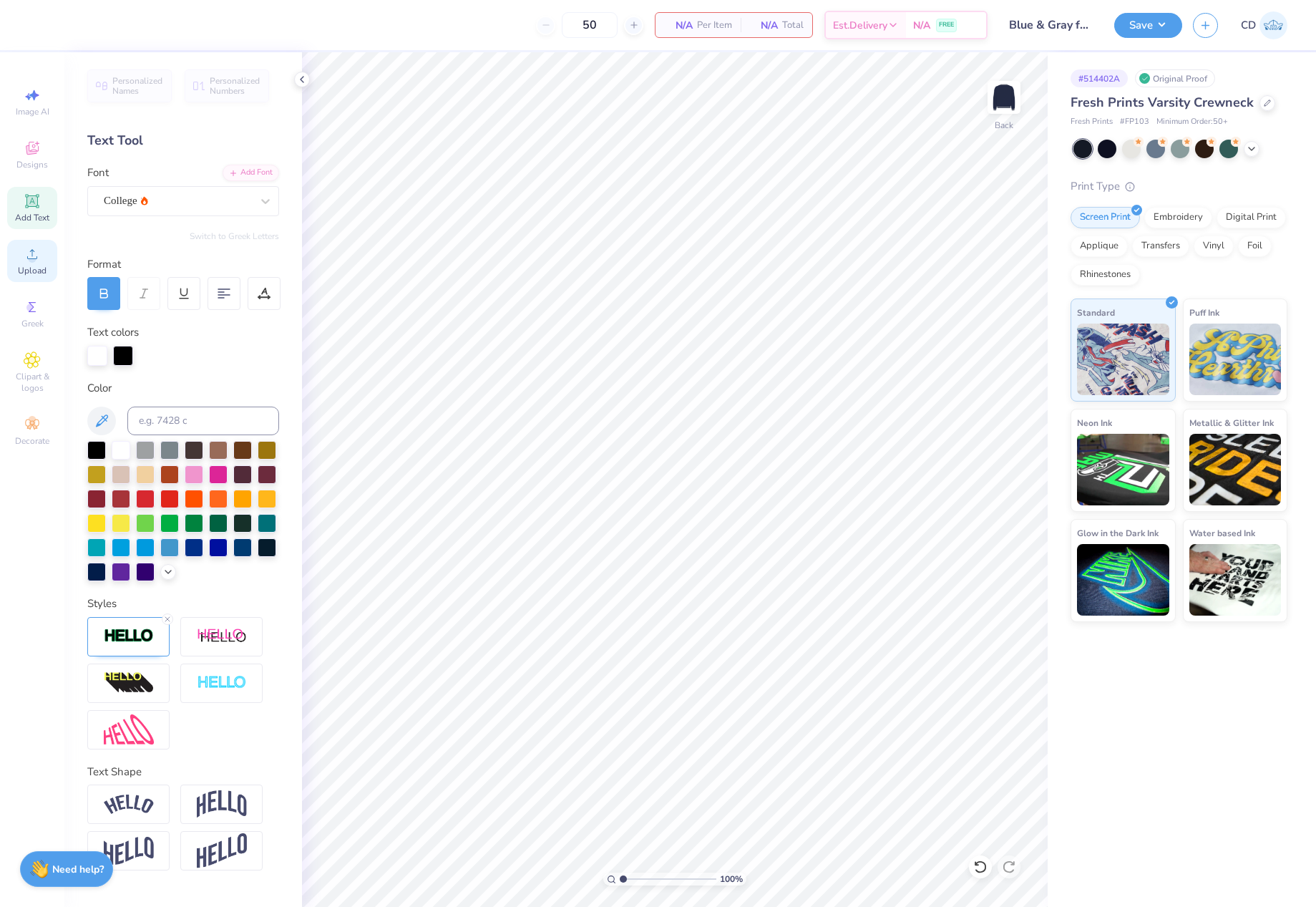
click at [22, 261] on div "Upload" at bounding box center [32, 261] width 50 height 43
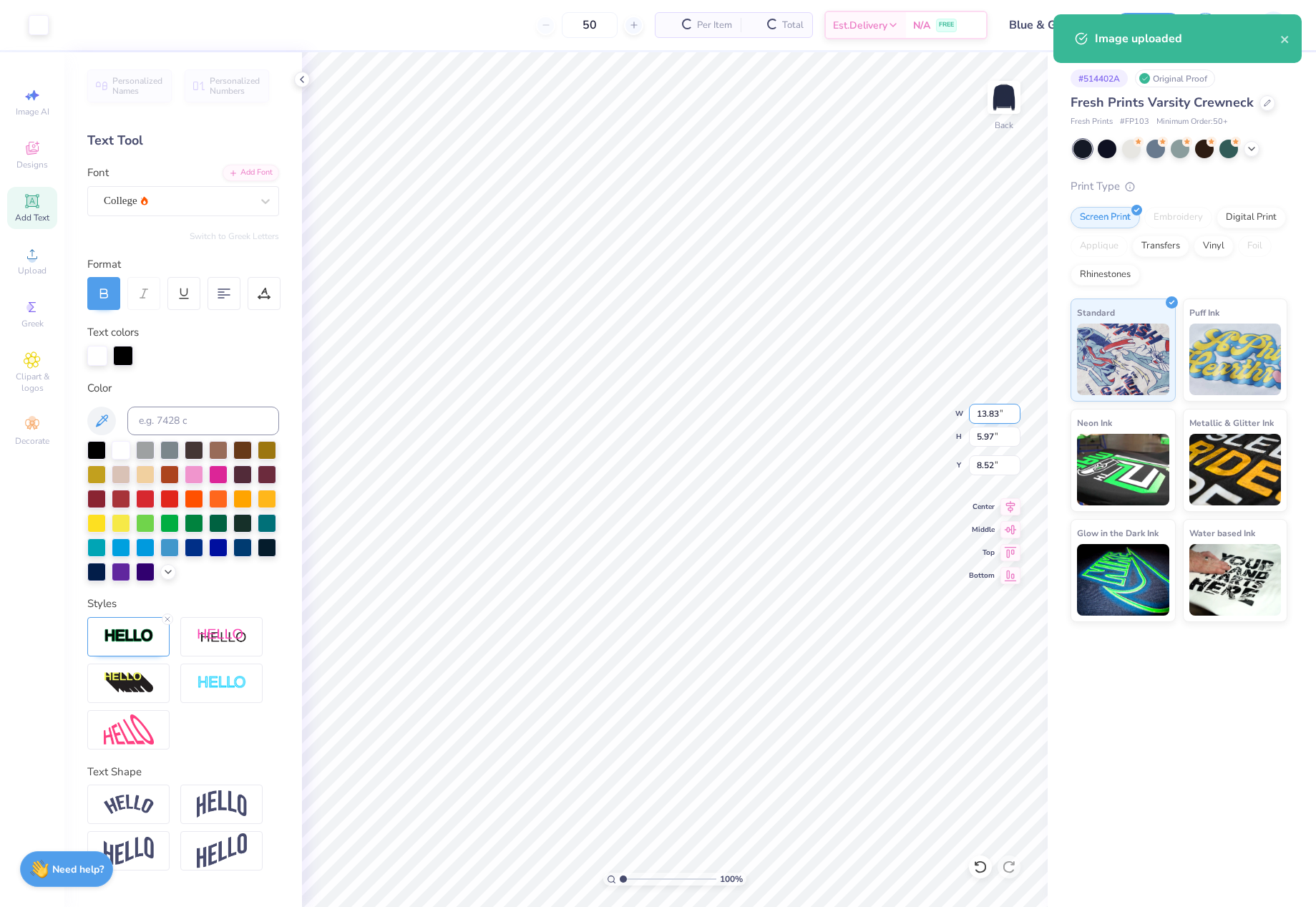
drag, startPoint x: 971, startPoint y: 414, endPoint x: 1011, endPoint y: 419, distance: 40.3
click at [1011, 419] on input "13.83" at bounding box center [994, 414] width 52 height 20
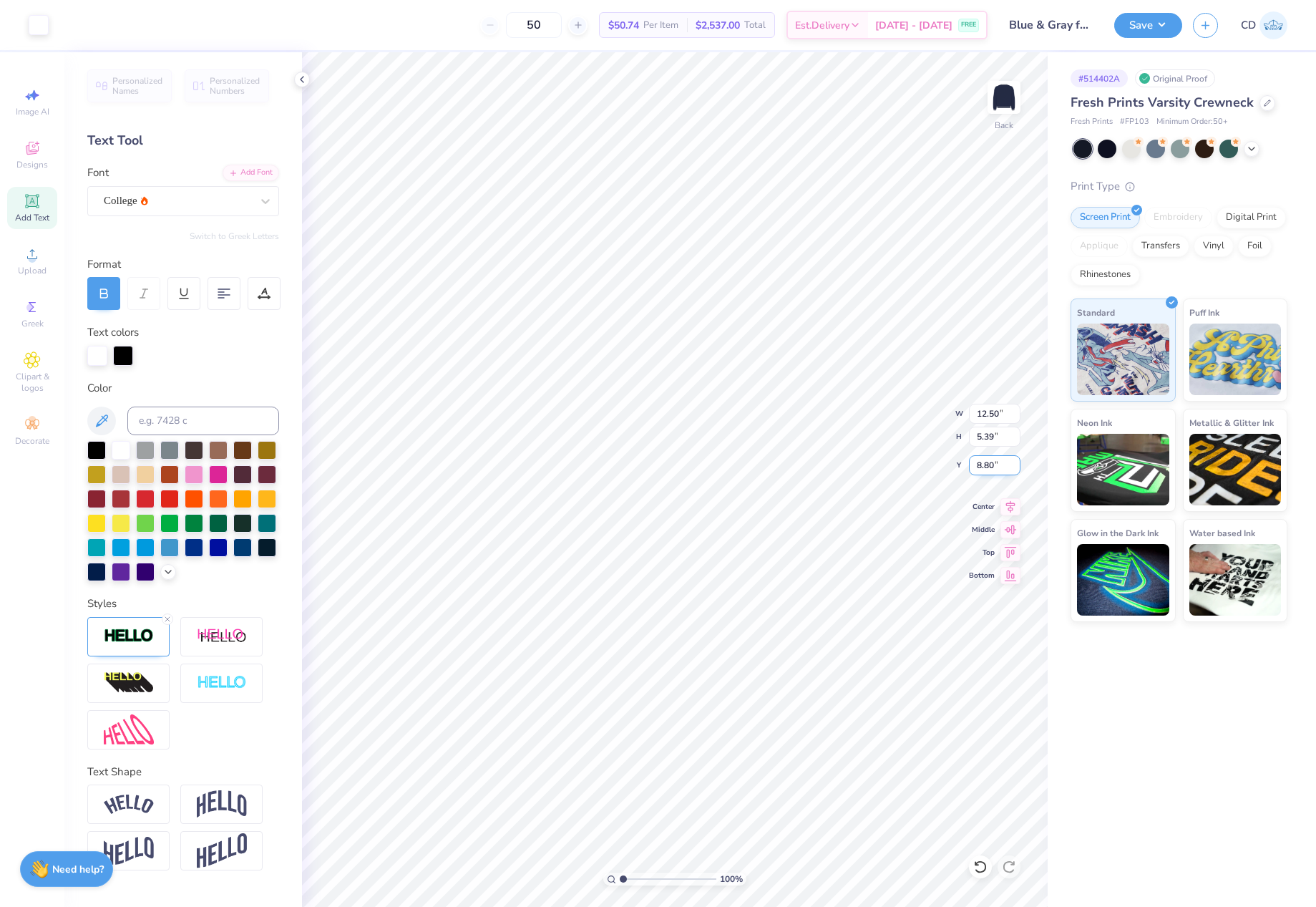
drag, startPoint x: 970, startPoint y: 461, endPoint x: 1005, endPoint y: 465, distance: 35.2
click at [1005, 465] on input "8.80" at bounding box center [994, 465] width 52 height 20
click at [1135, 21] on button "Save" at bounding box center [1147, 23] width 68 height 25
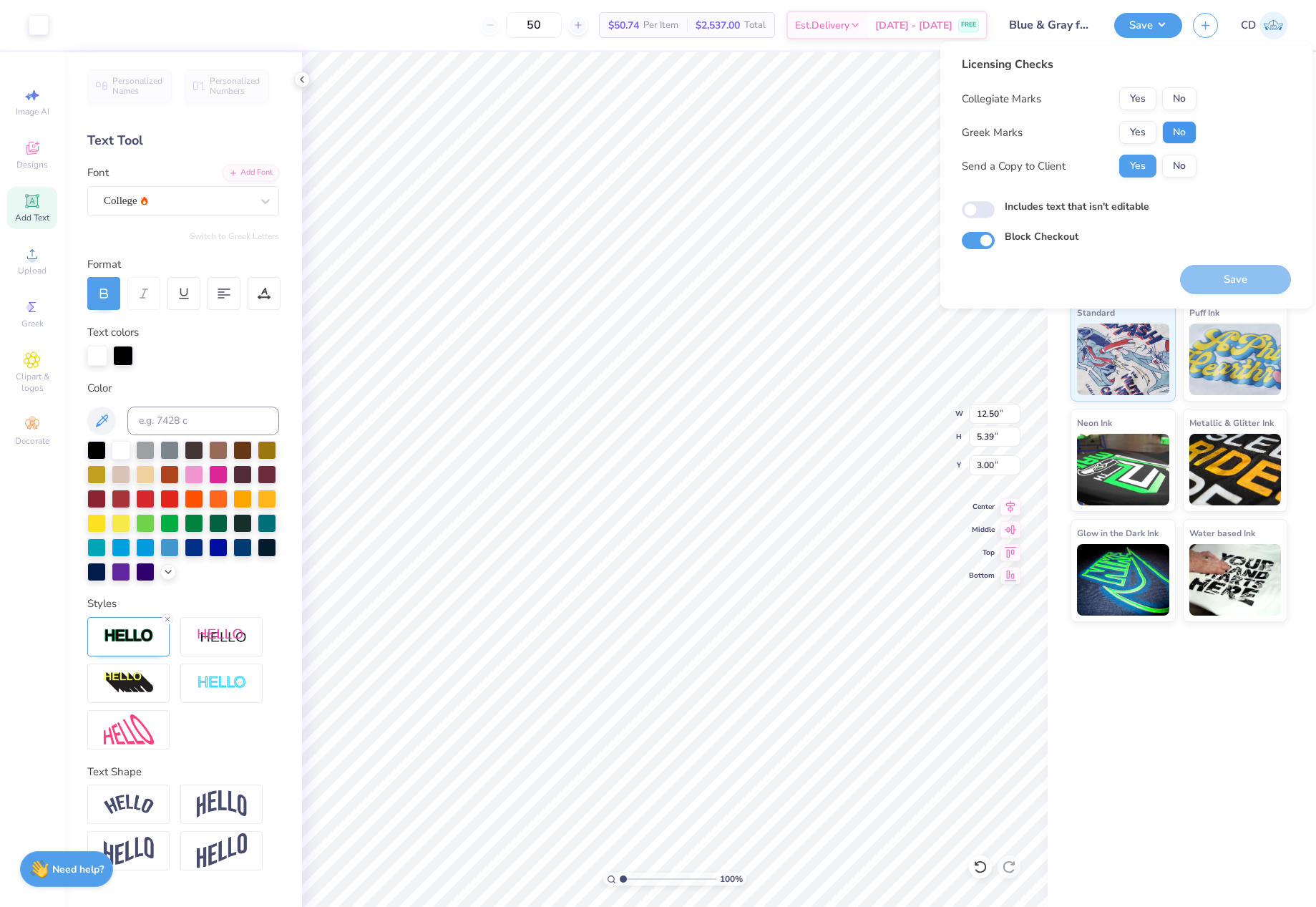
click at [1176, 125] on button "No" at bounding box center [1179, 133] width 34 height 23
click at [1177, 103] on button "No" at bounding box center [1179, 99] width 34 height 23
drag, startPoint x: 981, startPoint y: 211, endPoint x: 1115, endPoint y: 257, distance: 141.7
click at [983, 211] on input "Includes text that isn't editable" at bounding box center [978, 209] width 33 height 17
click at [1205, 282] on button "Save" at bounding box center [1235, 279] width 111 height 29
